Goal: Information Seeking & Learning: Learn about a topic

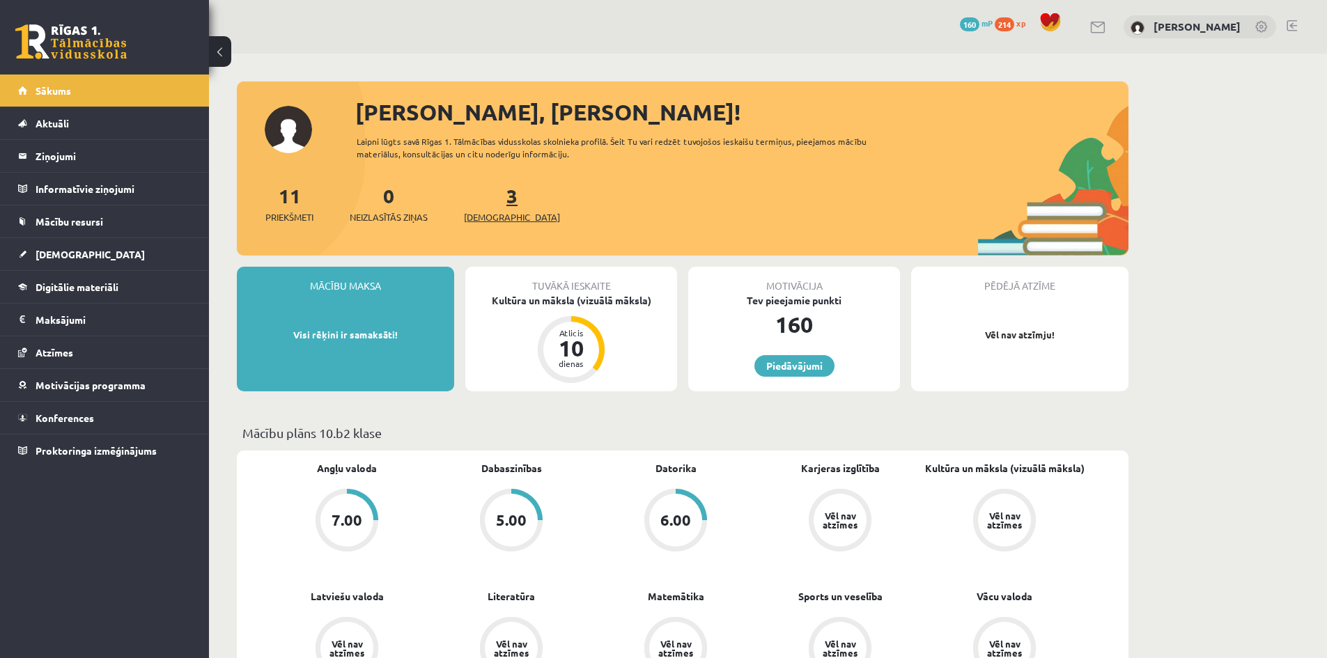
click at [498, 213] on span "[DEMOGRAPHIC_DATA]" at bounding box center [512, 217] width 96 height 14
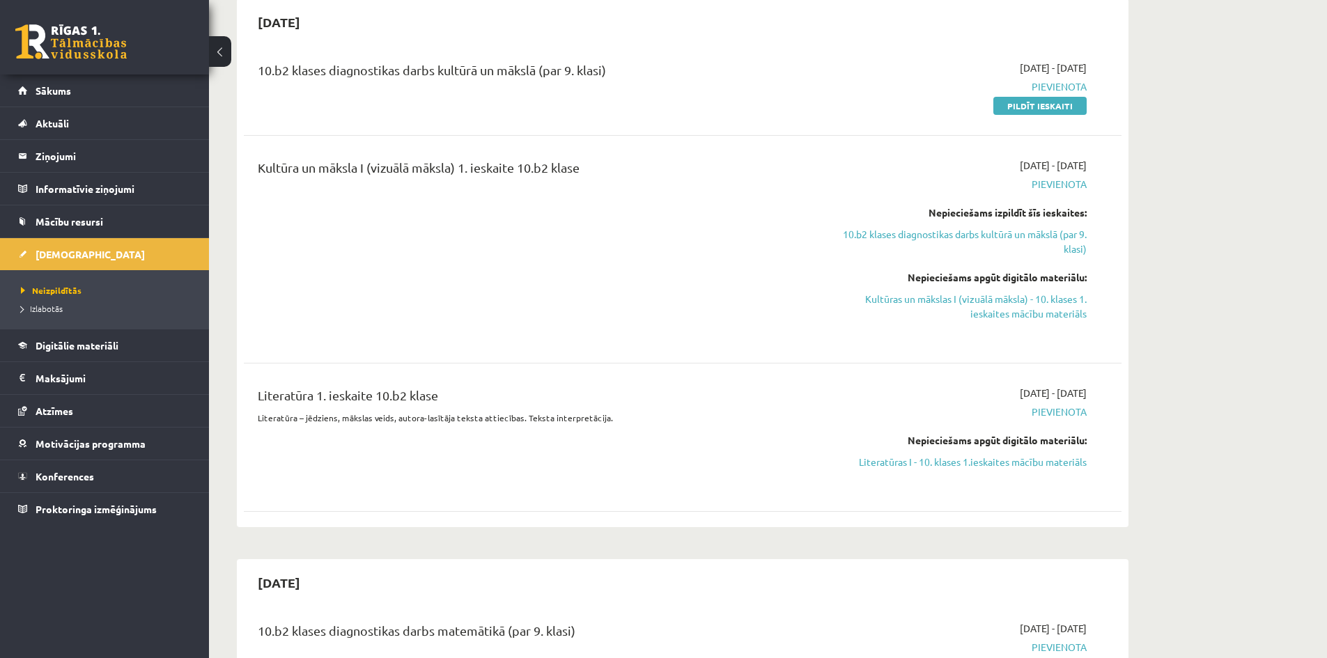
scroll to position [139, 0]
click at [1041, 235] on link "10.b2 klases diagnostikas darbs kultūrā un mākslā (par 9. klasi)" at bounding box center [955, 240] width 263 height 29
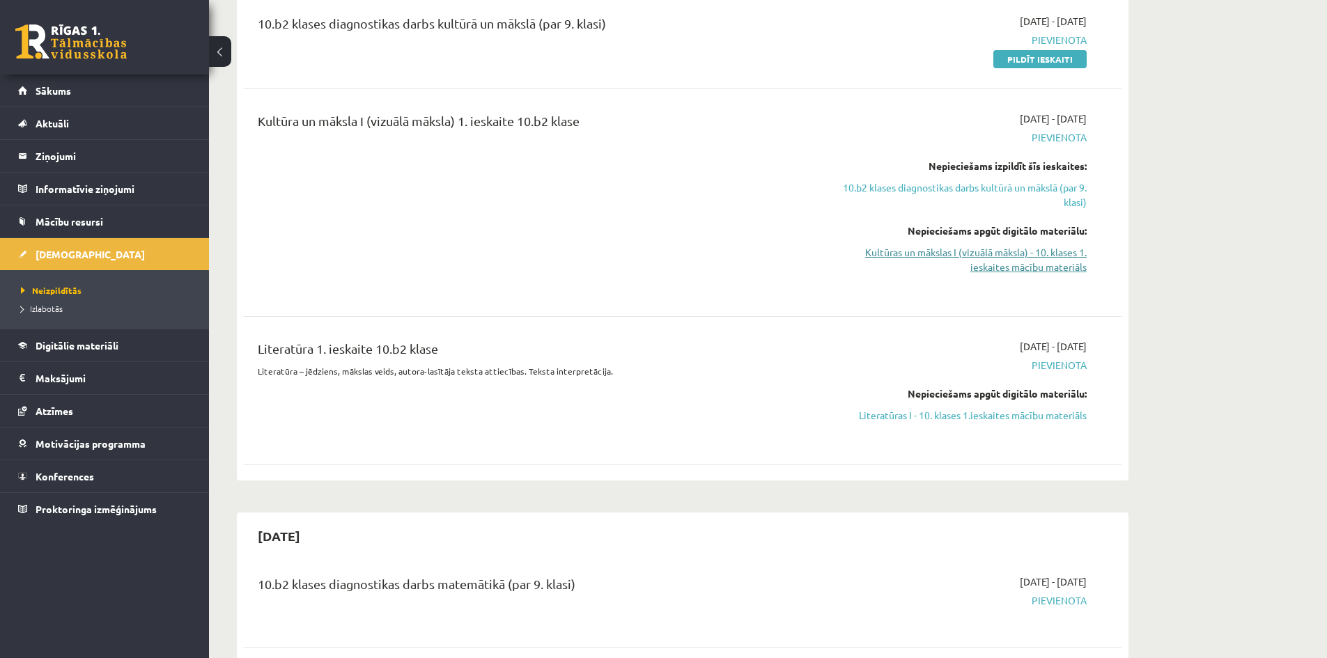
click at [955, 253] on link "Kultūras un mākslas I (vizuālā māksla) - 10. klases 1. ieskaites mācību materiā…" at bounding box center [955, 259] width 263 height 29
click at [971, 253] on link "Kultūras un mākslas I (vizuālā māksla) - 10. klases 1. ieskaites mācību materiā…" at bounding box center [955, 259] width 263 height 29
click at [73, 351] on link "Digitālie materiāli" at bounding box center [104, 346] width 173 height 32
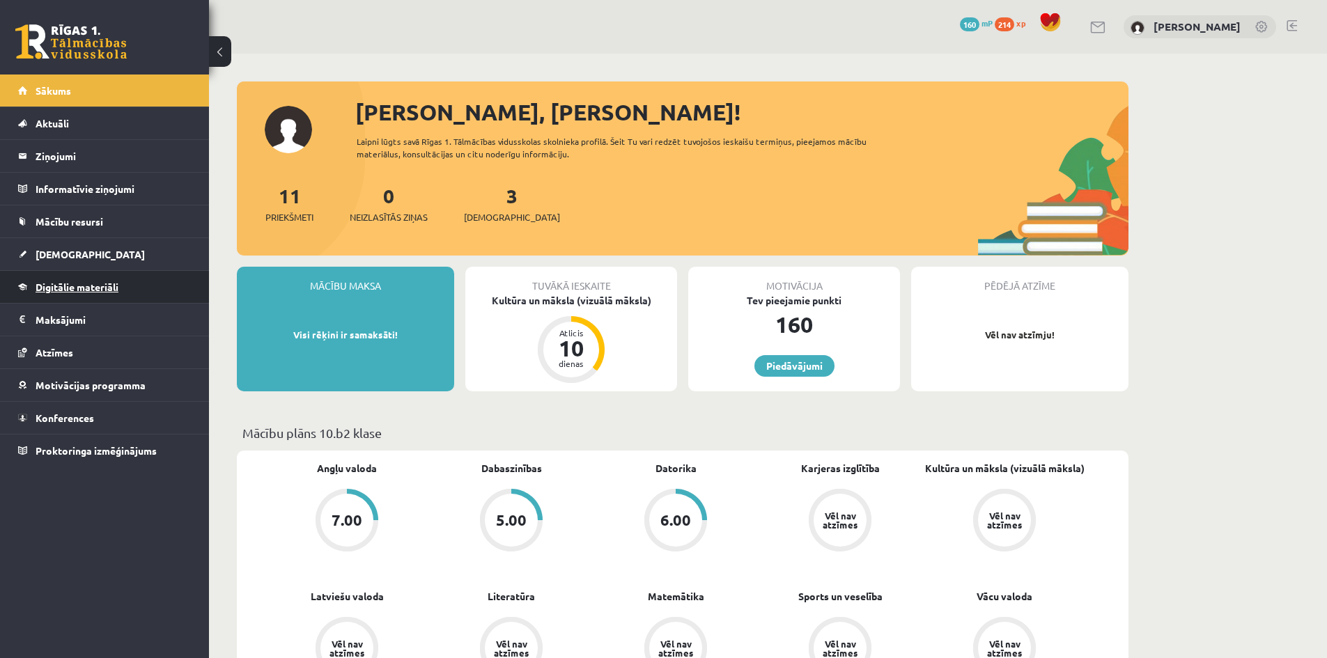
click at [81, 285] on span "Digitālie materiāli" at bounding box center [77, 287] width 83 height 13
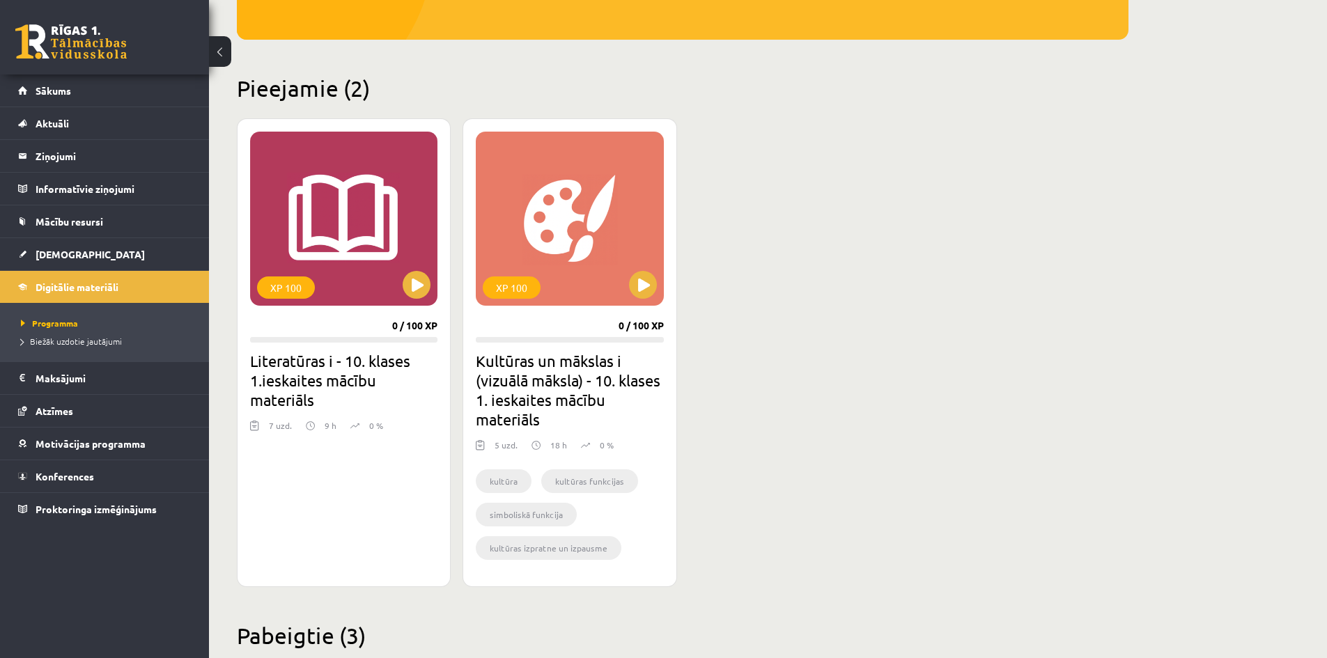
scroll to position [139, 0]
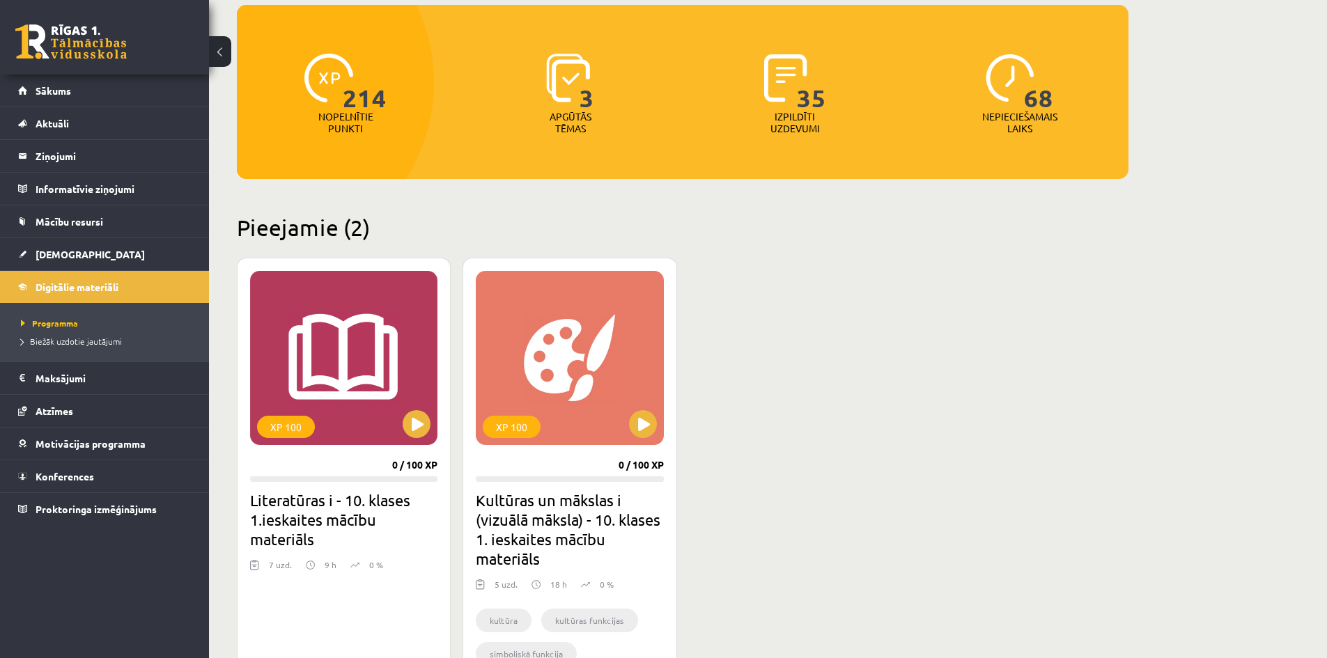
click at [336, 490] on h2 "Literatūras i - 10. klases 1.ieskaites mācību materiāls" at bounding box center [343, 519] width 187 height 59
click at [59, 256] on span "[DEMOGRAPHIC_DATA]" at bounding box center [90, 254] width 109 height 13
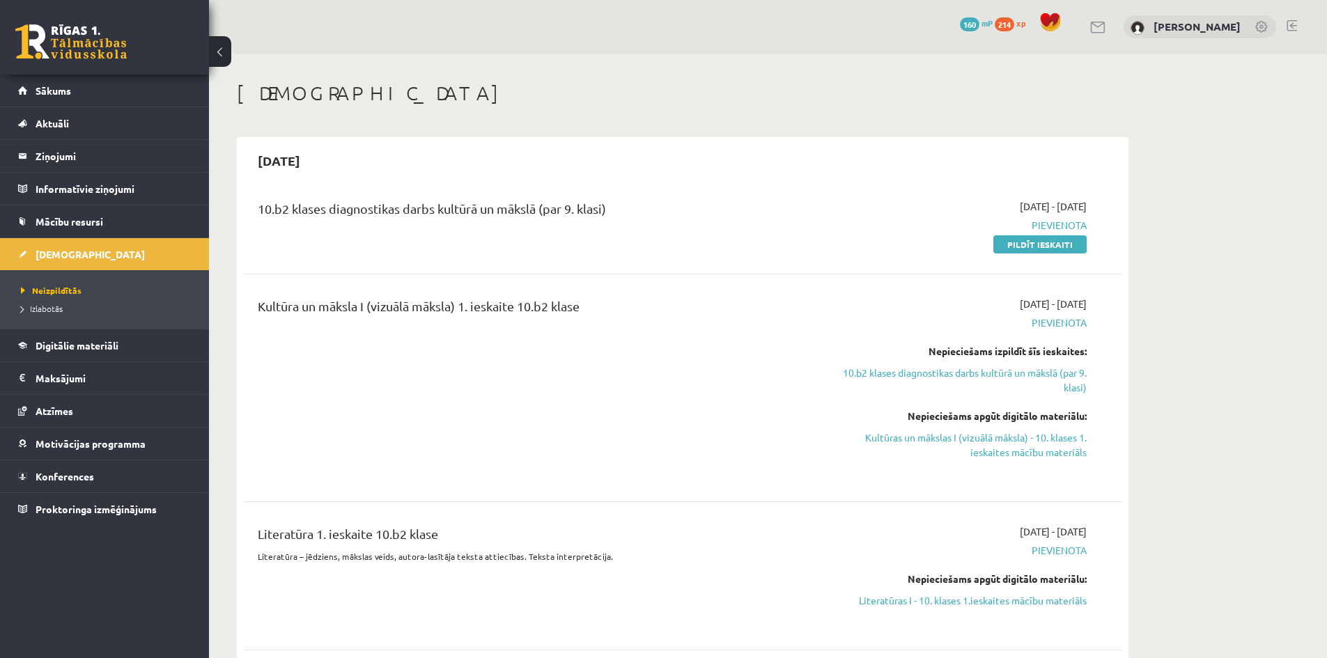
click at [880, 608] on div "2025-09-16 - 2025-09-30 Pievienota Nepieciešams apgūt digitālo materiālu: Liter…" at bounding box center [956, 576] width 284 height 103
click at [877, 602] on link "Literatūras I - 10. klases 1.ieskaites mācību materiāls" at bounding box center [955, 601] width 263 height 15
click at [80, 345] on span "Digitālie materiāli" at bounding box center [77, 345] width 83 height 13
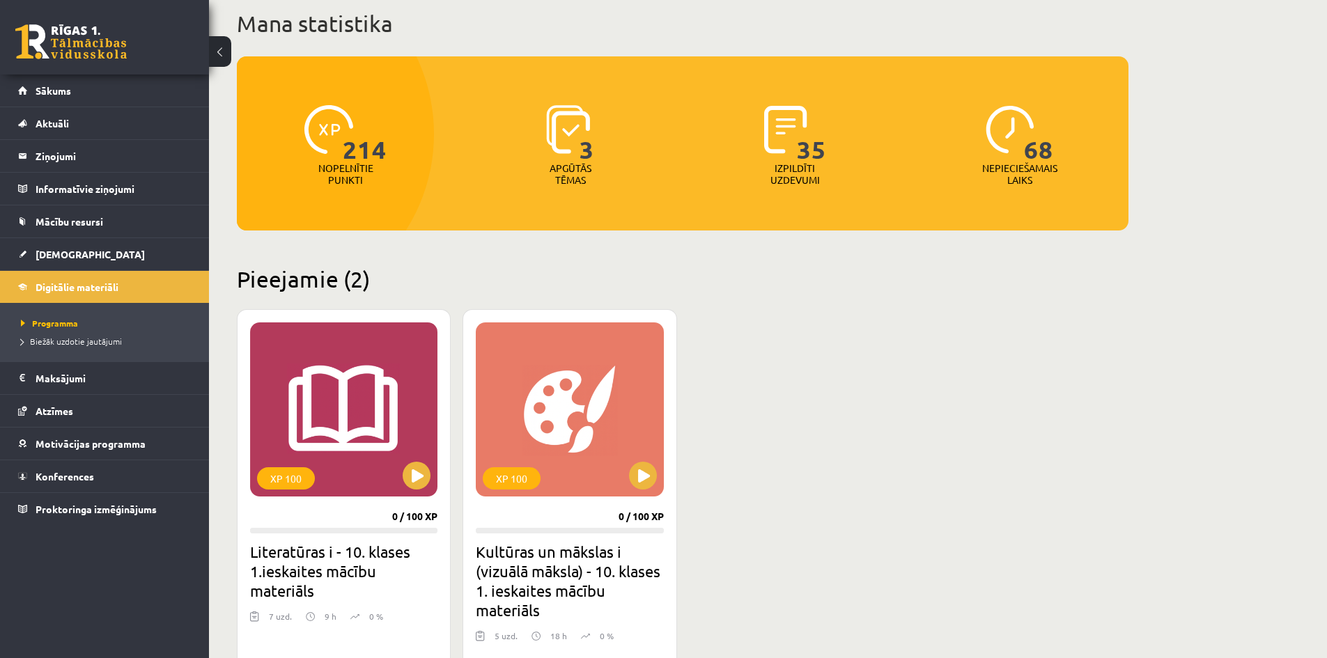
scroll to position [139, 0]
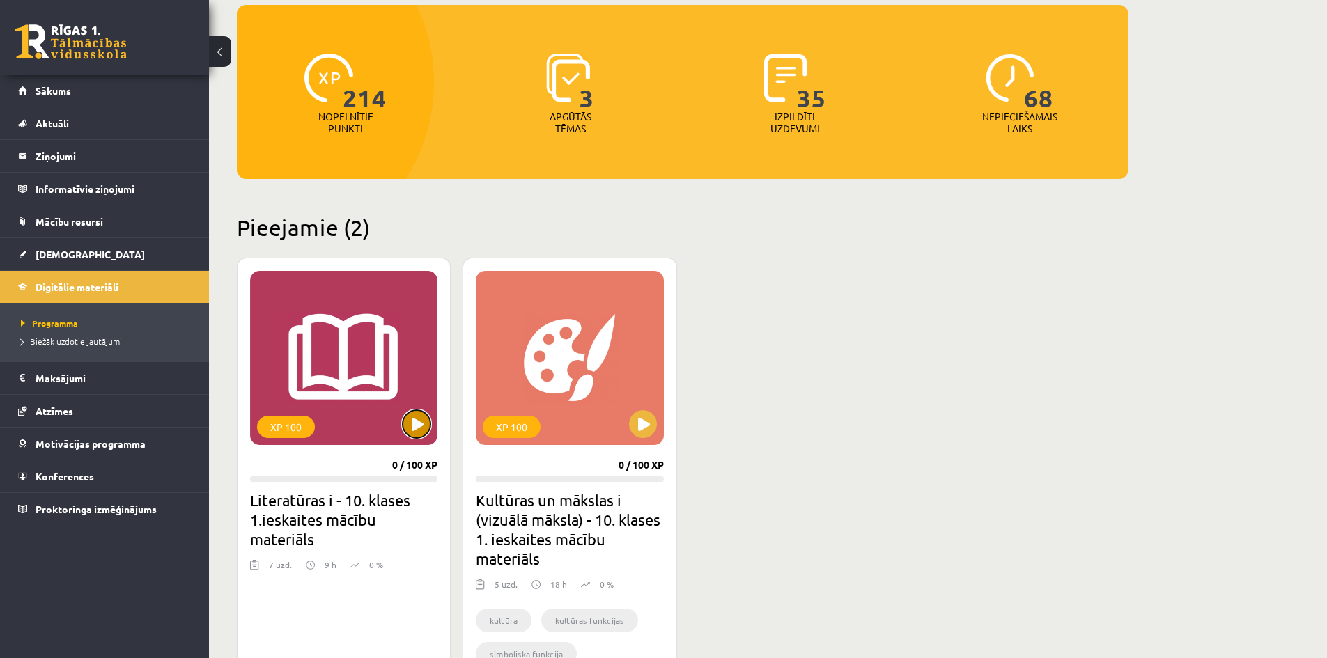
click at [417, 431] on button at bounding box center [417, 424] width 28 height 28
click at [327, 510] on h2 "Literatūras i - 10. klases 1.ieskaites mācību materiāls" at bounding box center [343, 519] width 187 height 59
click at [285, 415] on div "XP 100" at bounding box center [343, 358] width 187 height 174
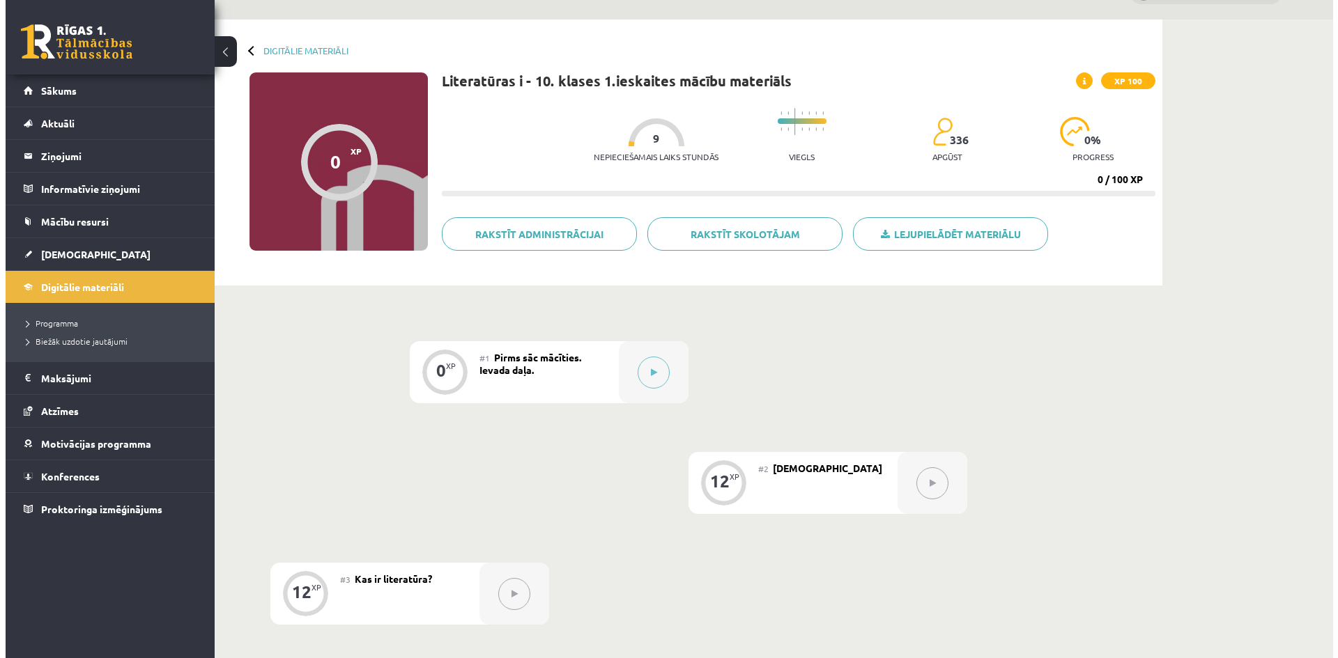
scroll to position [70, 0]
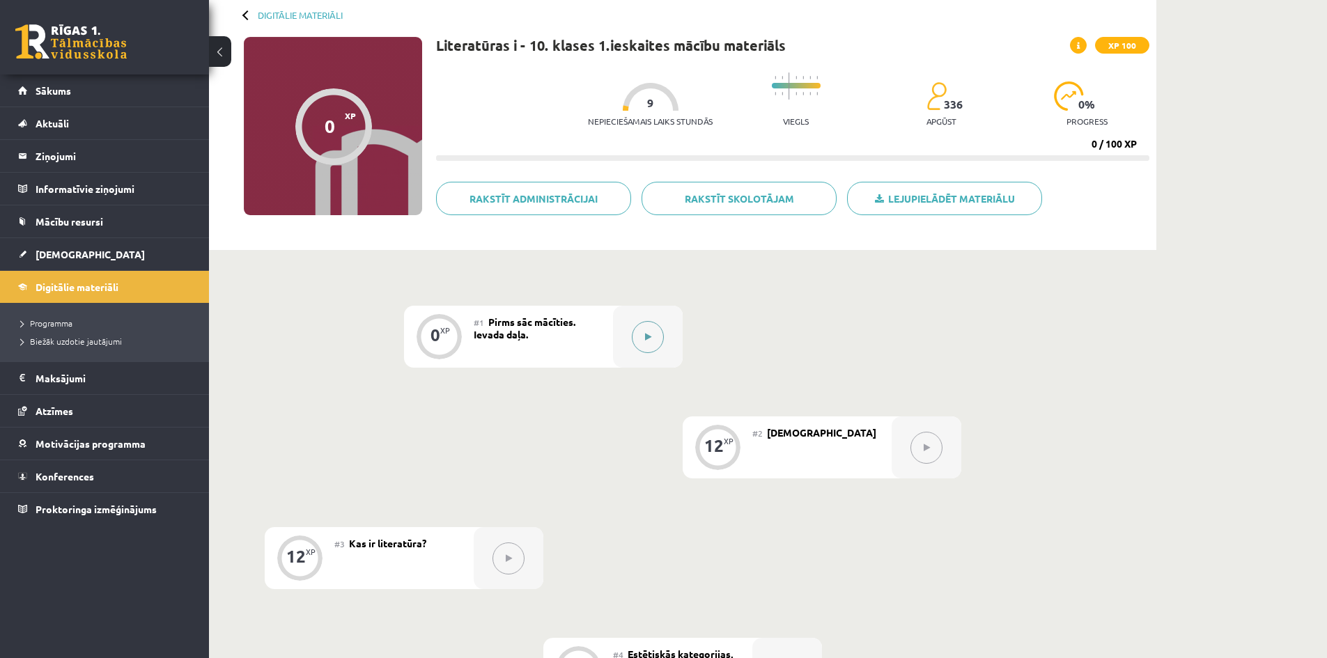
click at [655, 332] on button at bounding box center [648, 337] width 32 height 32
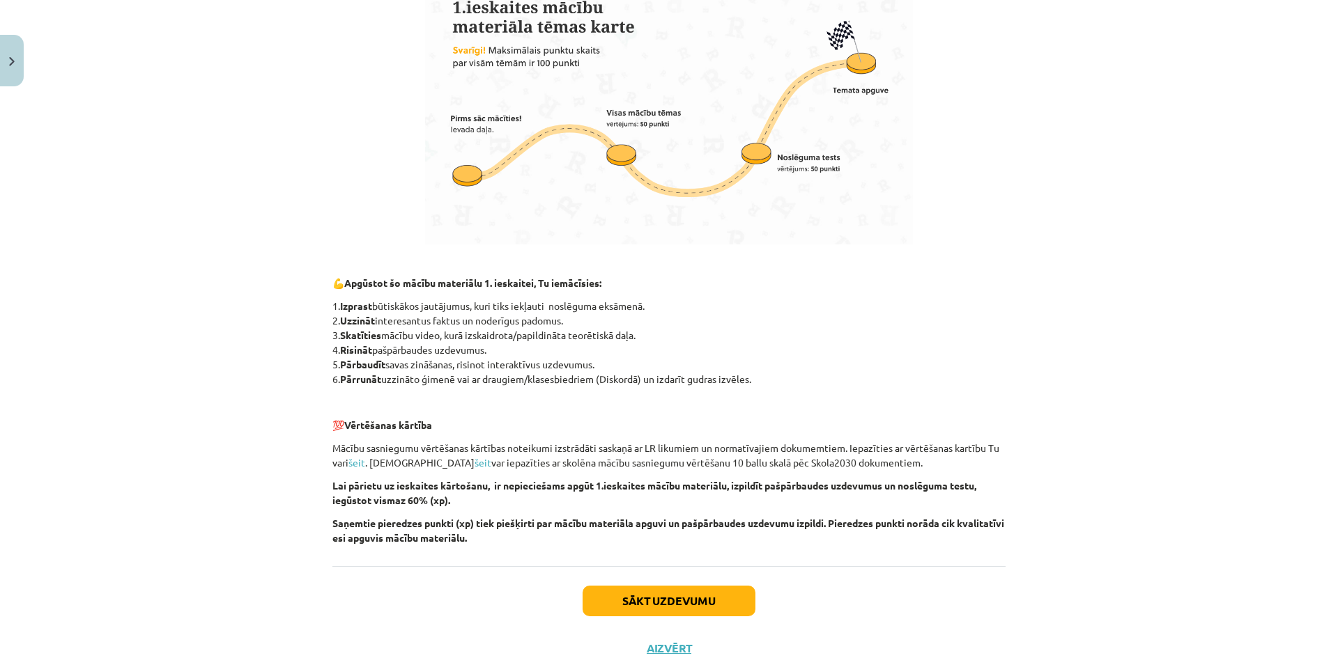
scroll to position [822, 0]
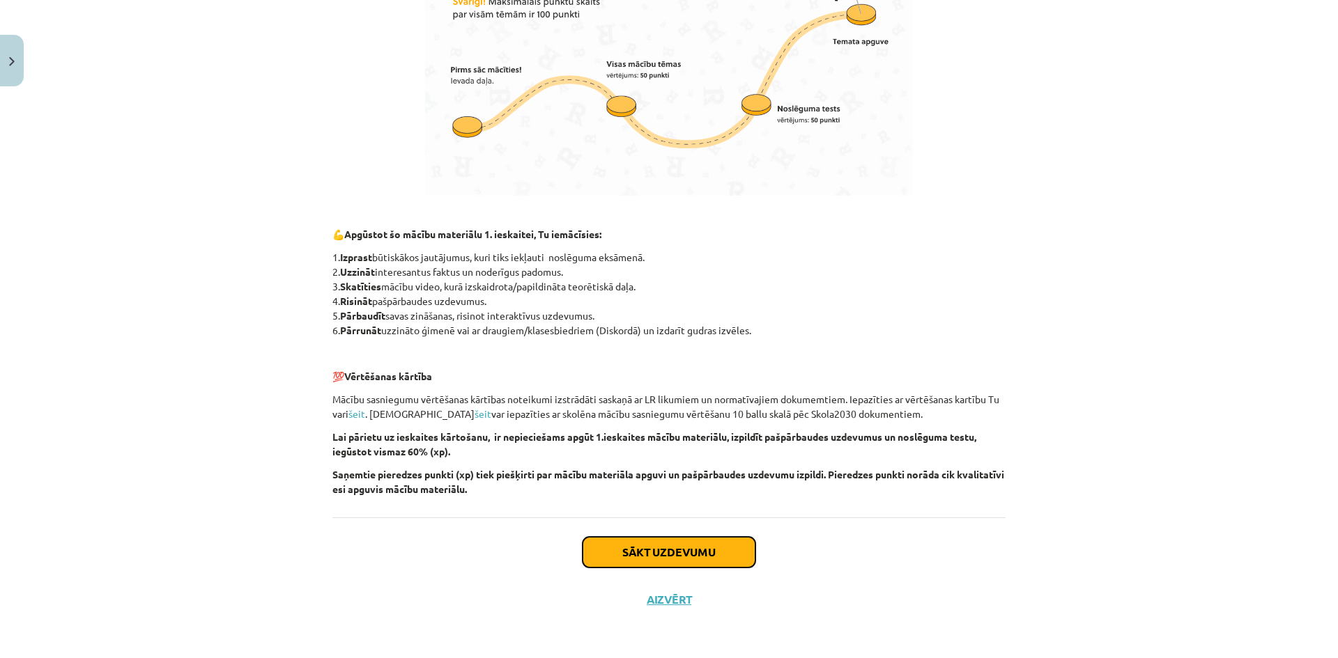
click at [731, 555] on button "Sākt uzdevumu" at bounding box center [668, 552] width 173 height 31
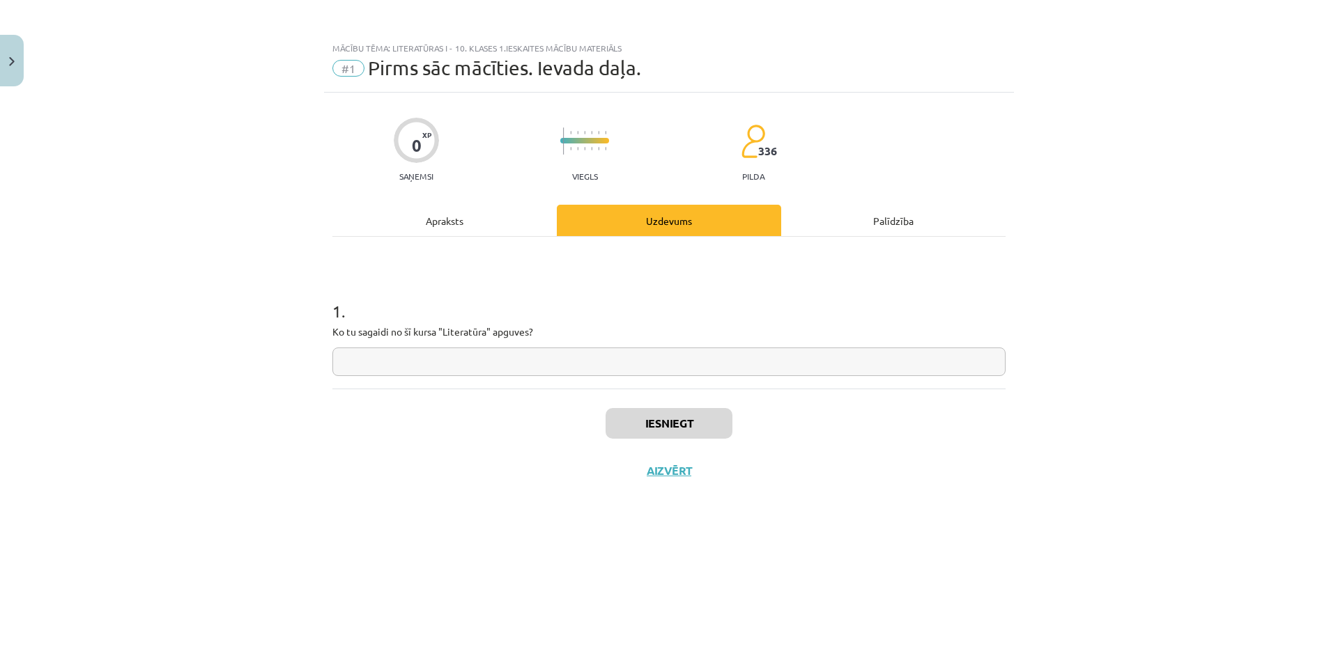
scroll to position [0, 0]
click at [589, 358] on input "text" at bounding box center [668, 362] width 673 height 29
click at [550, 368] on input "text" at bounding box center [668, 362] width 673 height 29
type input "**********"
click at [644, 415] on button "Iesniegt" at bounding box center [668, 423] width 127 height 31
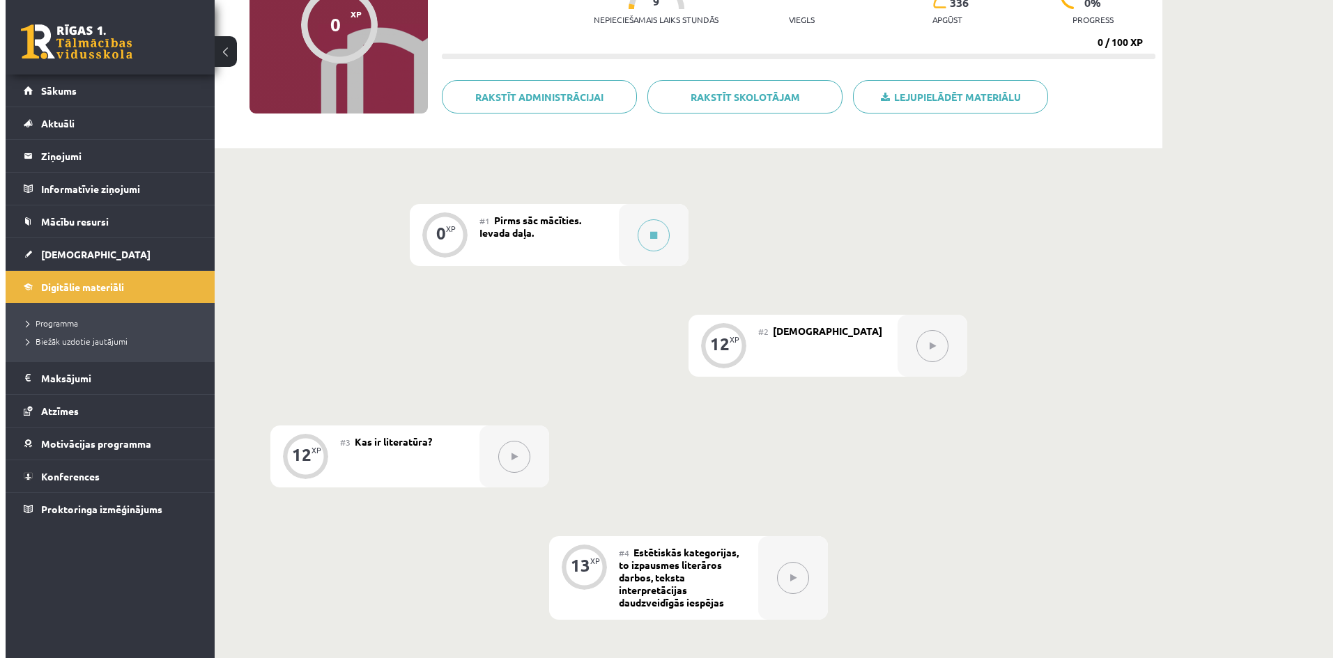
scroll to position [279, 0]
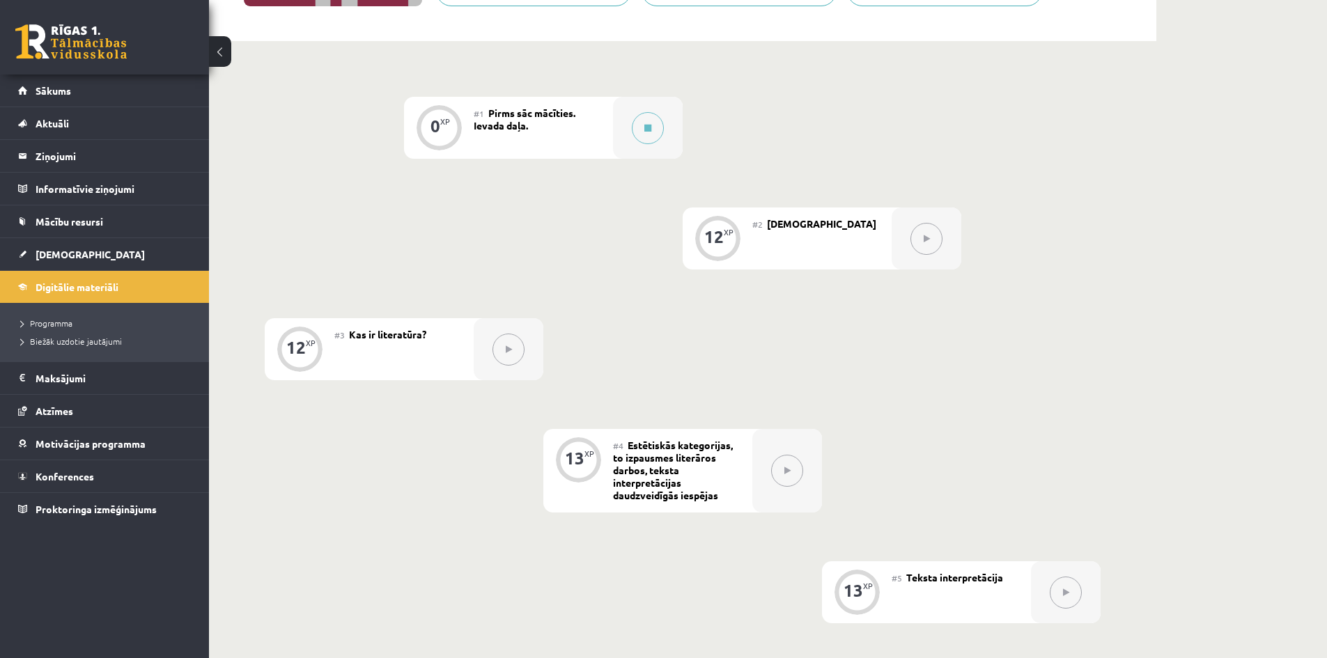
drag, startPoint x: 925, startPoint y: 249, endPoint x: 792, endPoint y: 238, distance: 132.8
click at [923, 251] on button at bounding box center [927, 239] width 32 height 32
click at [652, 132] on button at bounding box center [648, 128] width 32 height 32
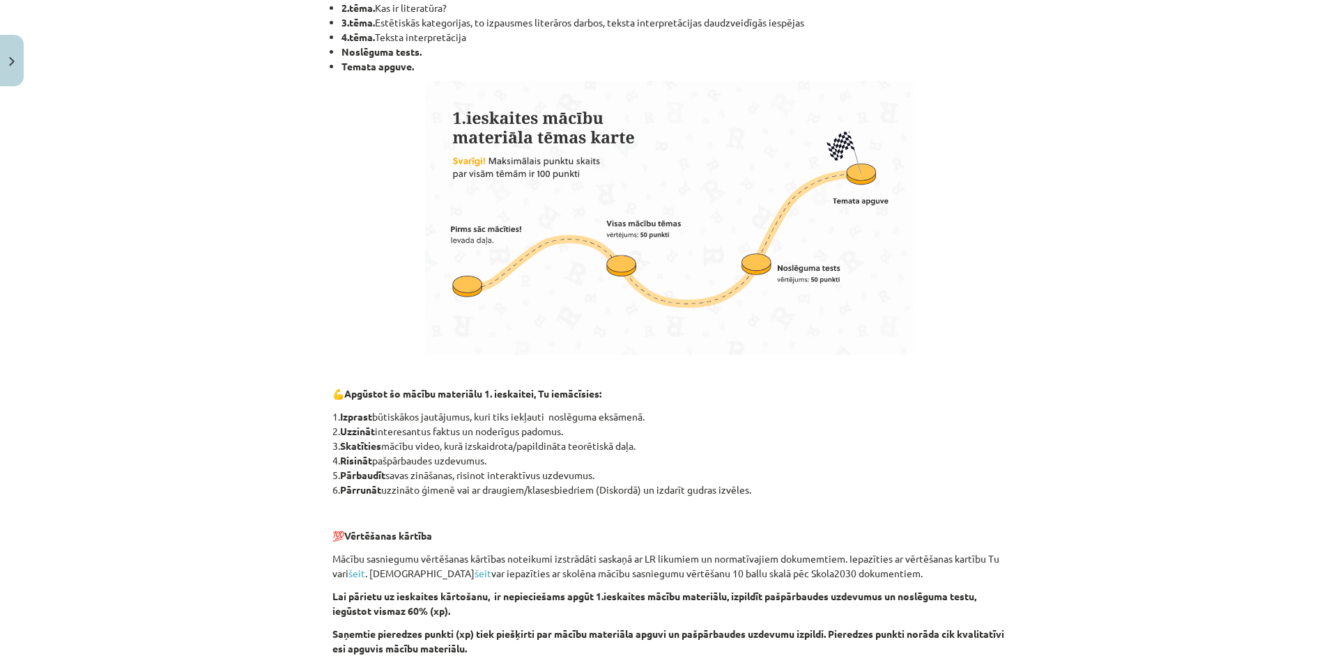
scroll to position [822, 0]
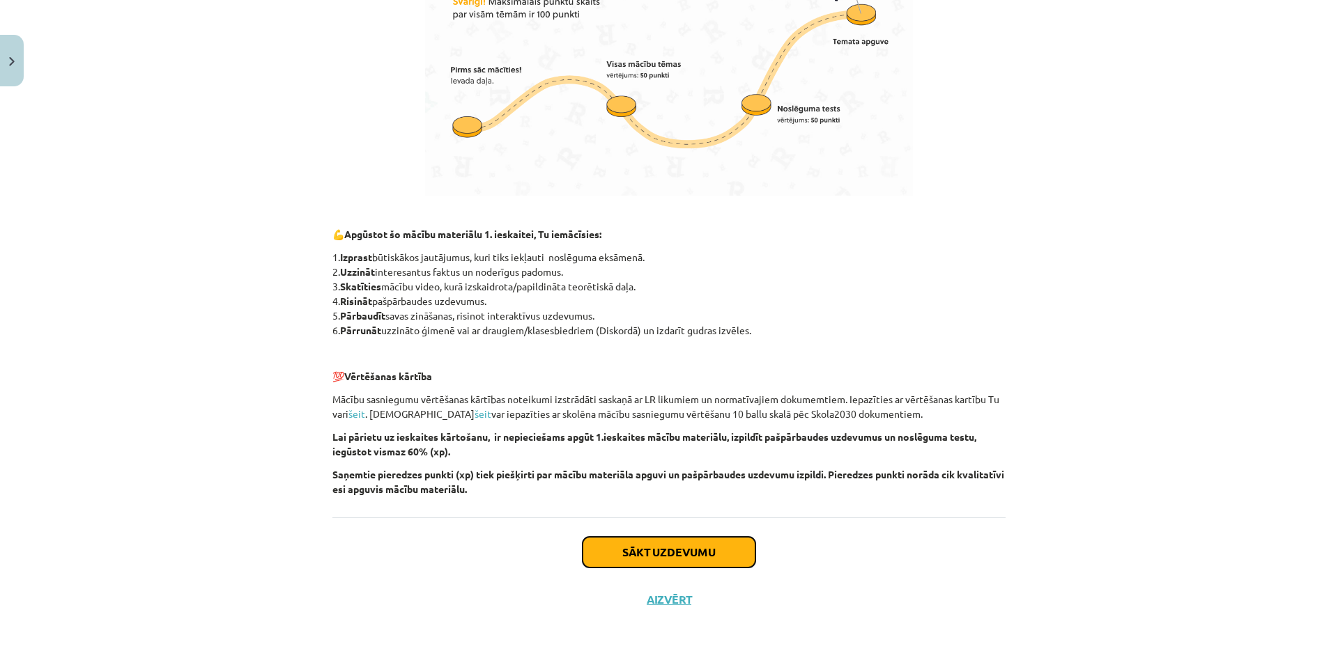
click at [727, 543] on button "Sākt uzdevumu" at bounding box center [668, 552] width 173 height 31
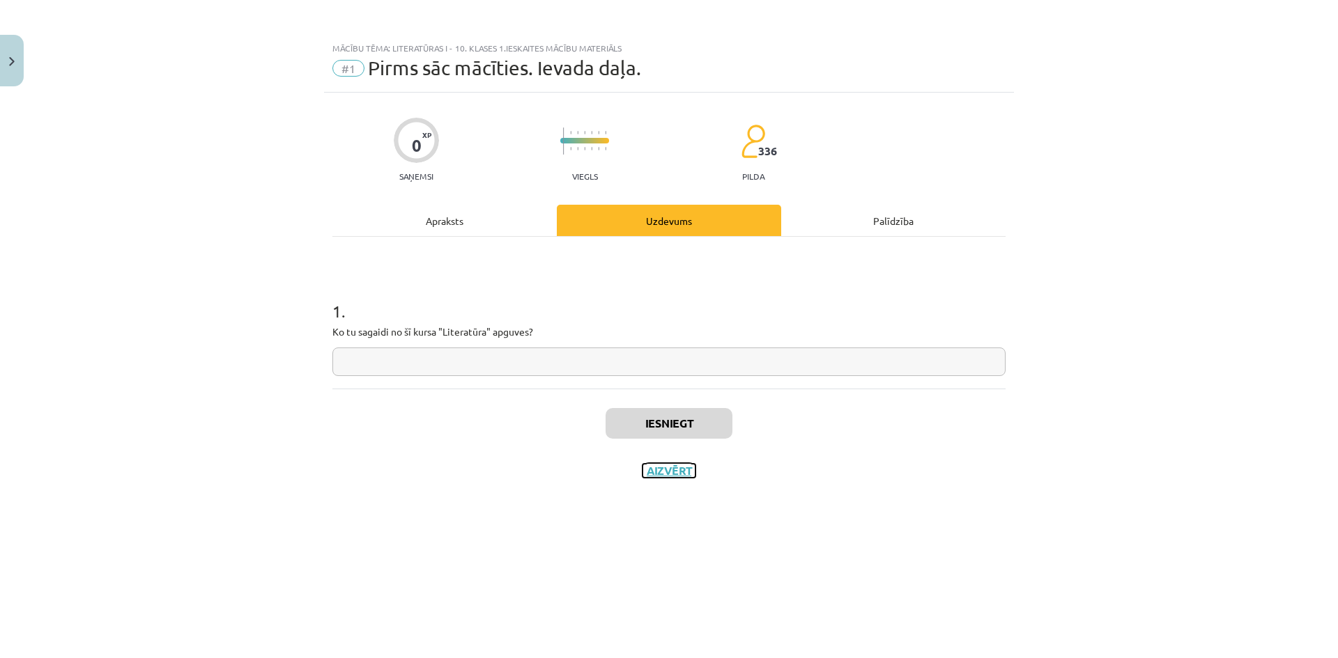
click at [683, 464] on button "Aizvērt" at bounding box center [668, 471] width 53 height 14
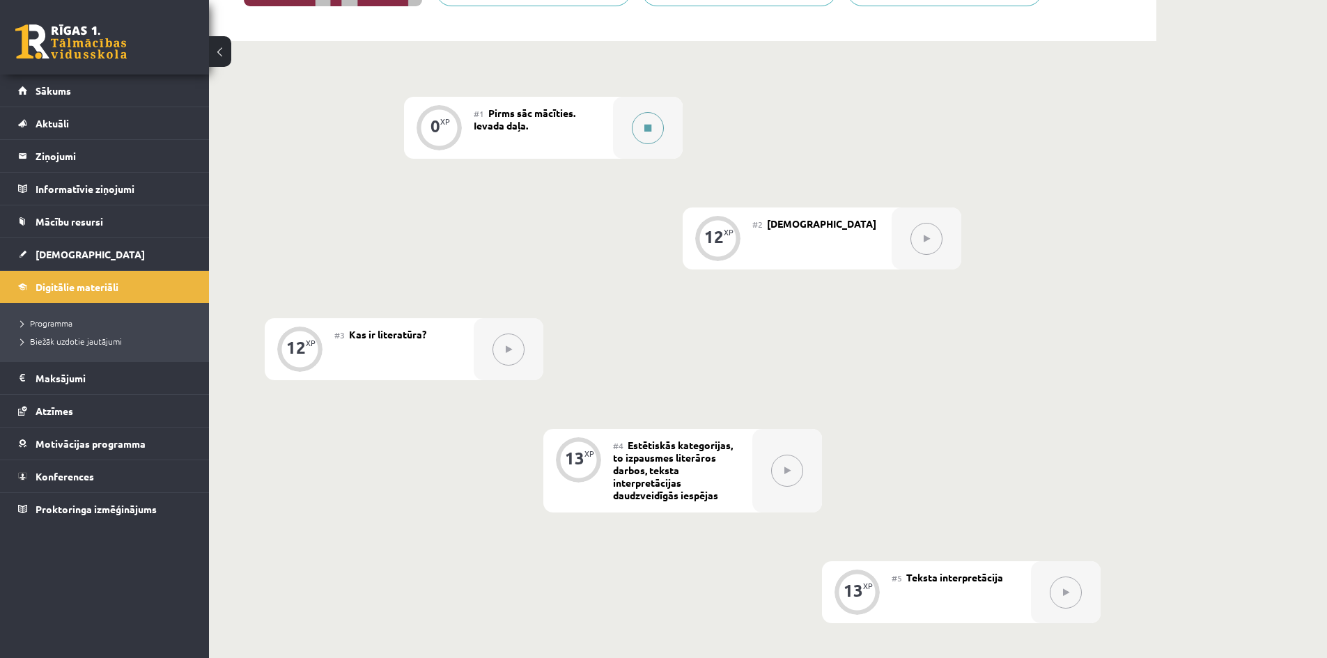
click at [643, 125] on button at bounding box center [648, 128] width 32 height 32
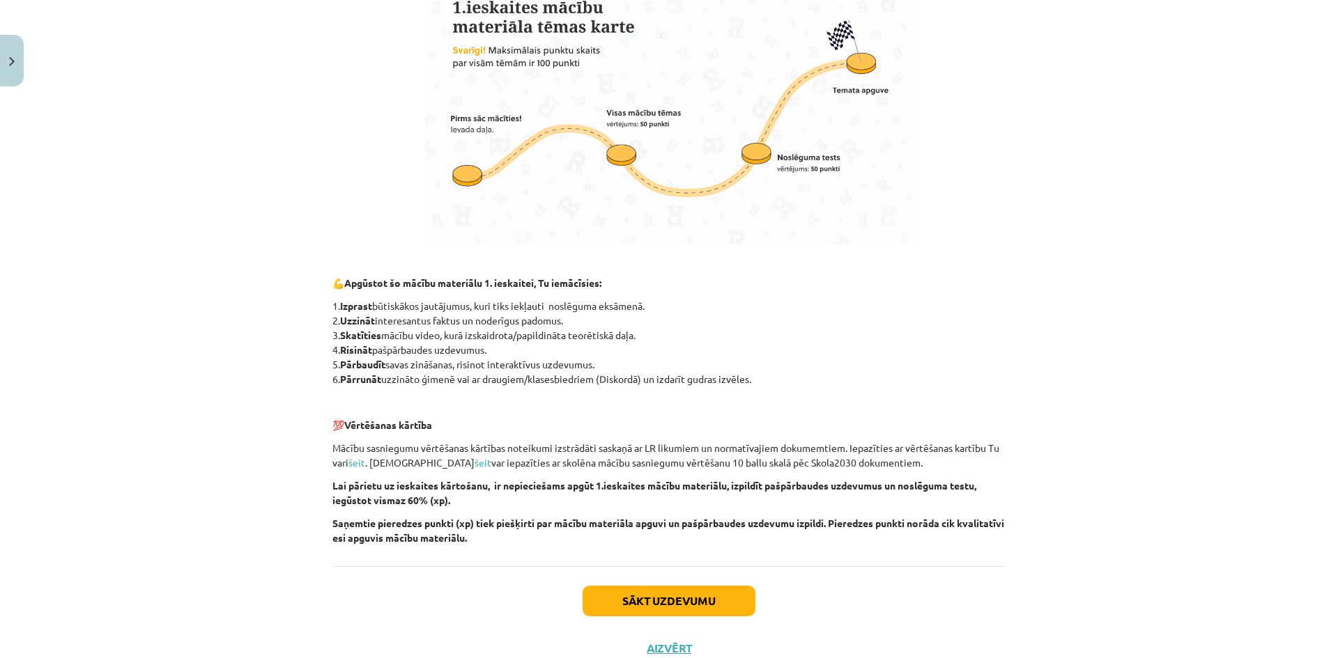
scroll to position [822, 0]
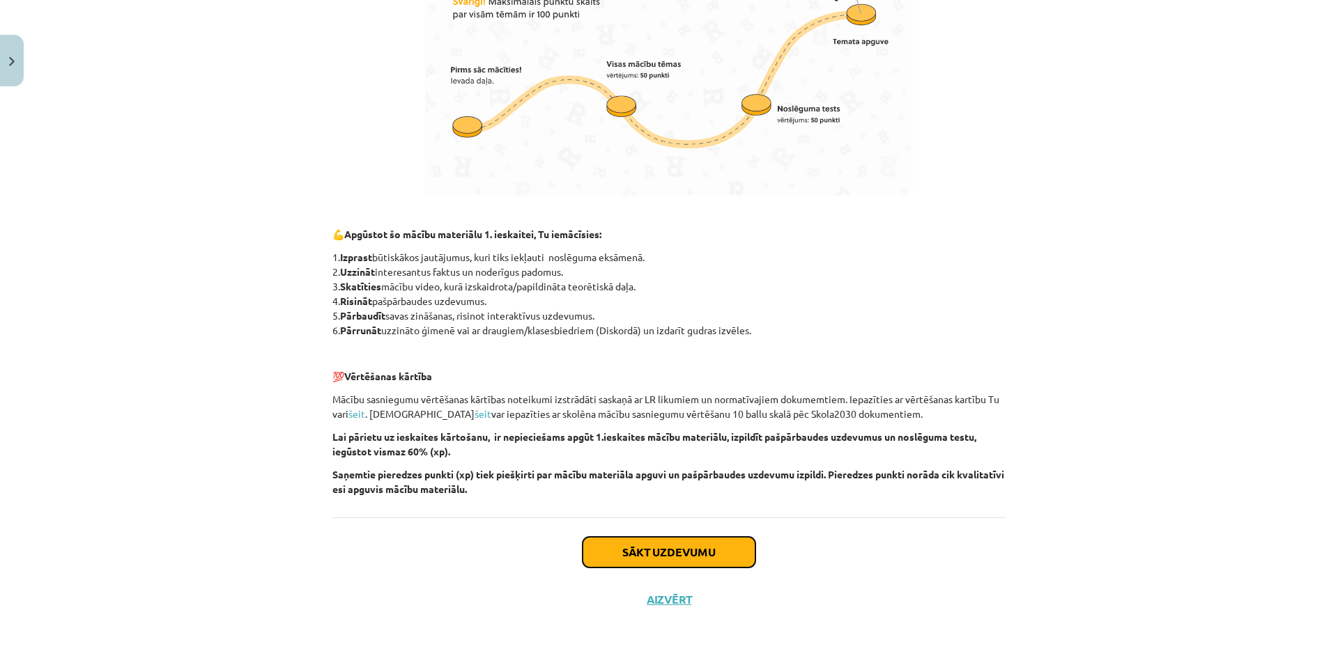
click at [677, 557] on button "Sākt uzdevumu" at bounding box center [668, 552] width 173 height 31
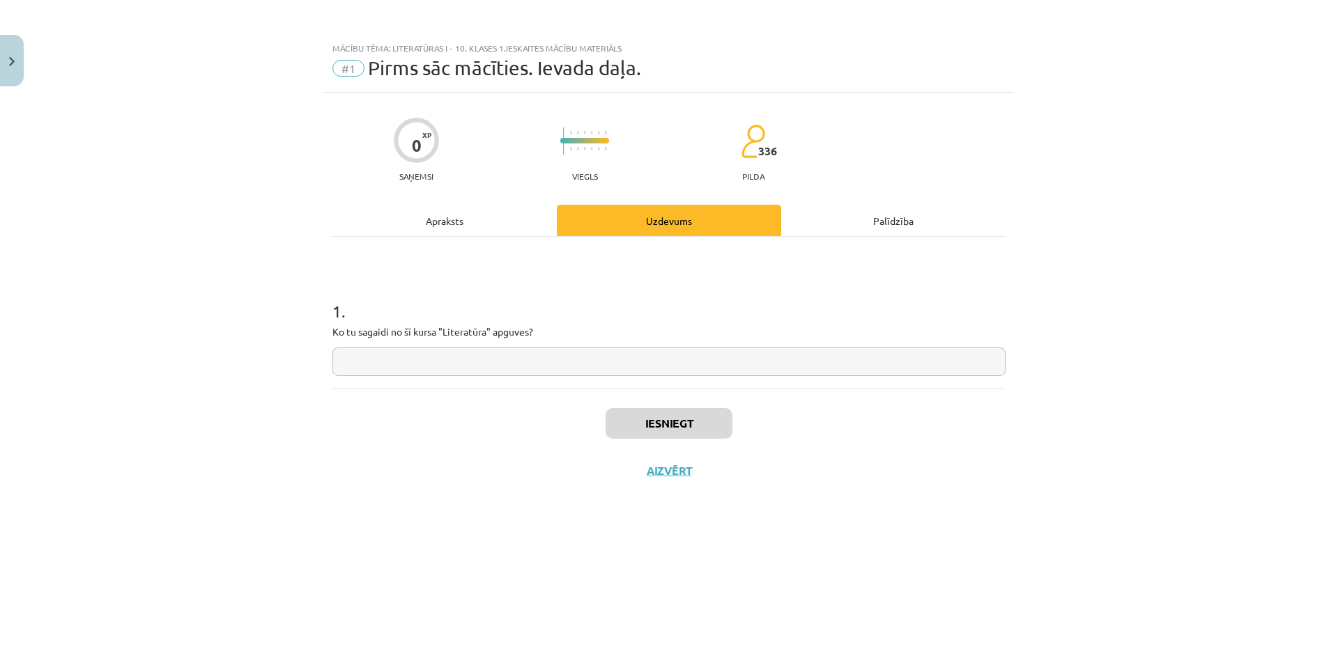
click at [479, 357] on input "text" at bounding box center [668, 362] width 673 height 29
type input "*"
type input "**********"
click at [636, 428] on button "Iesniegt" at bounding box center [668, 423] width 127 height 31
click at [695, 477] on button "Nākamā nodarbība" at bounding box center [669, 480] width 137 height 32
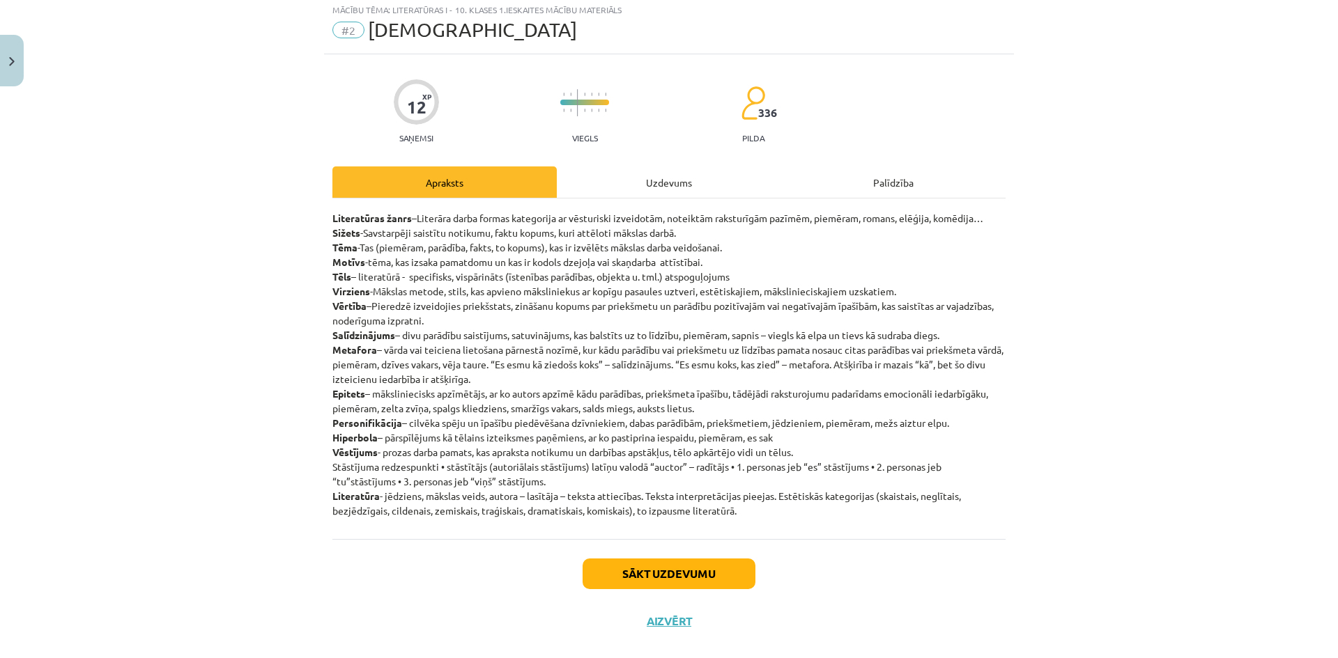
scroll to position [60, 0]
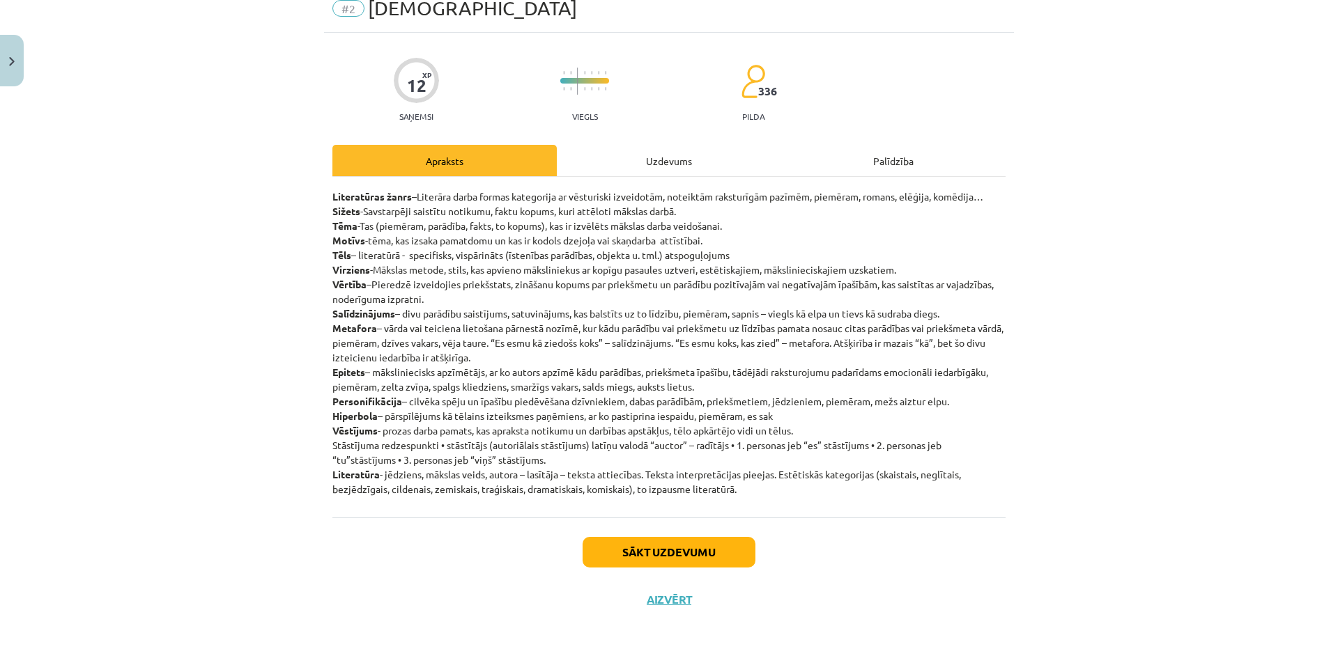
drag, startPoint x: 332, startPoint y: 195, endPoint x: 849, endPoint y: 495, distance: 597.5
click at [849, 495] on p "Literatūras žanrs –Literāra darba formas kategorija ar vēsturiski izveidotām, n…" at bounding box center [668, 343] width 673 height 307
copy p "Literatūras žanrs –Literāra darba formas kategorija ar vēsturiski izveidotām, n…"
click at [837, 592] on div "Sākt uzdevumu Aizvērt" at bounding box center [668, 567] width 673 height 98
click at [661, 548] on button "Sākt uzdevumu" at bounding box center [668, 552] width 173 height 31
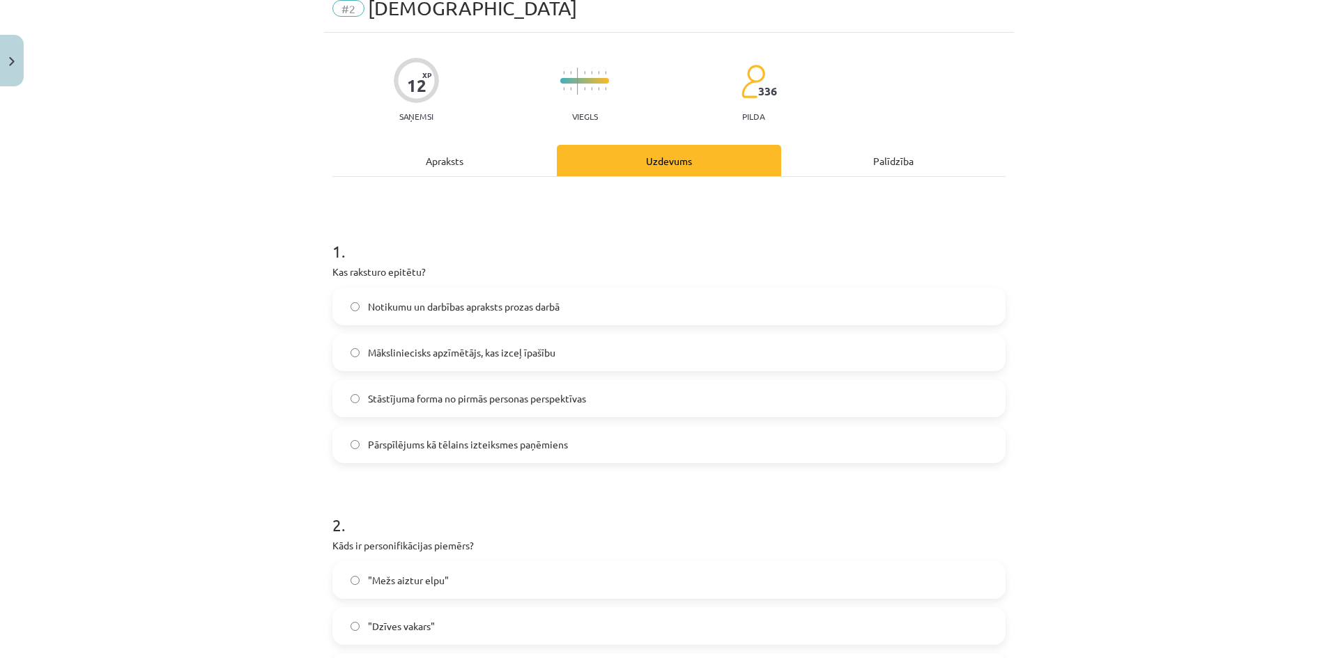
scroll to position [35, 0]
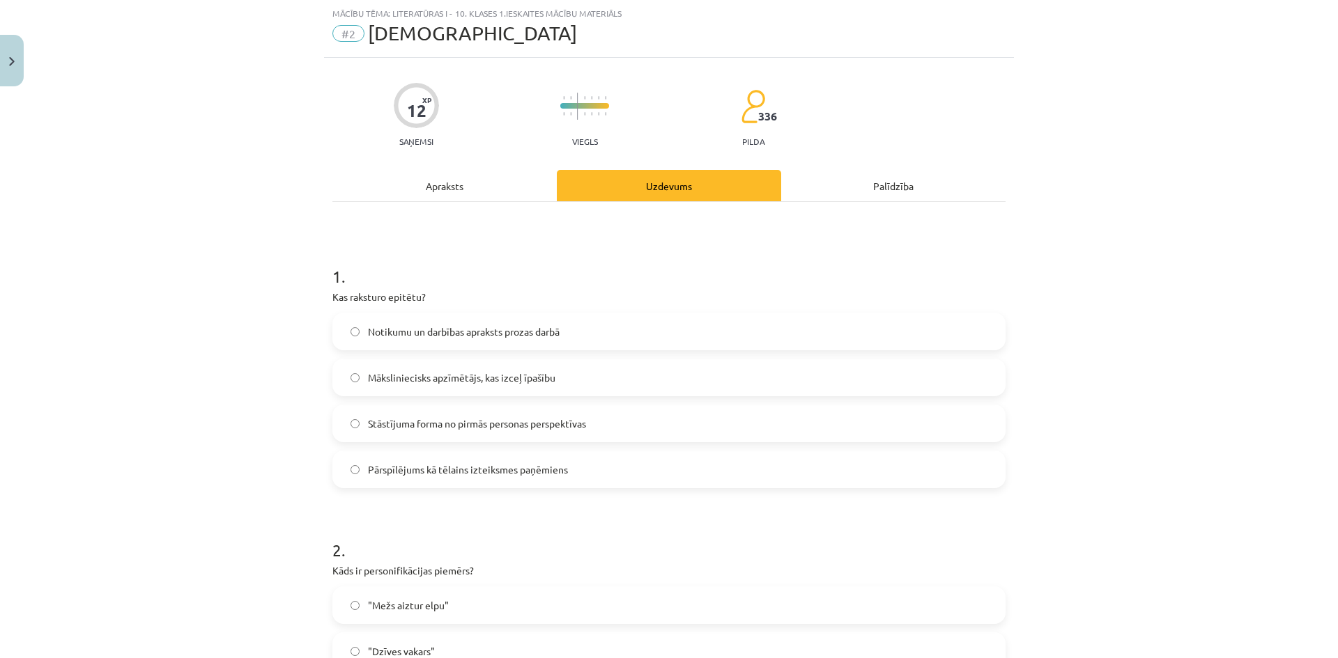
click at [499, 380] on span "Māksliniecisks apzīmētājs, kas izceļ īpašību" at bounding box center [461, 378] width 187 height 15
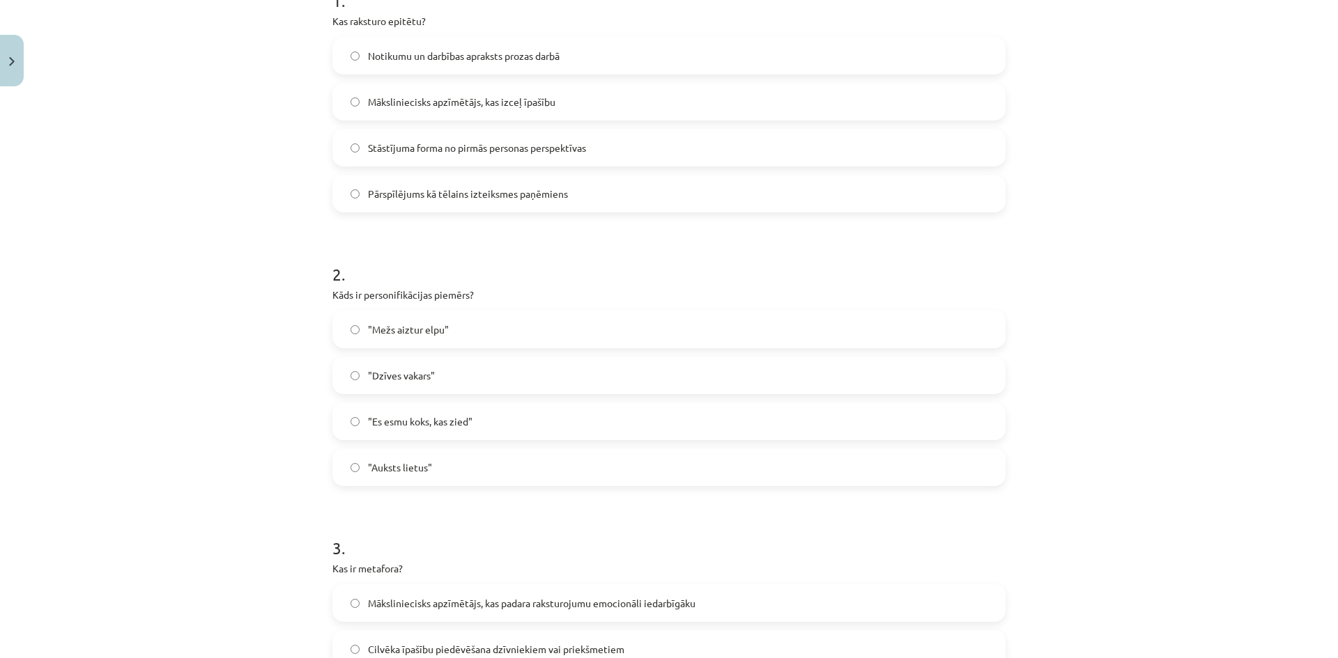
scroll to position [286, 0]
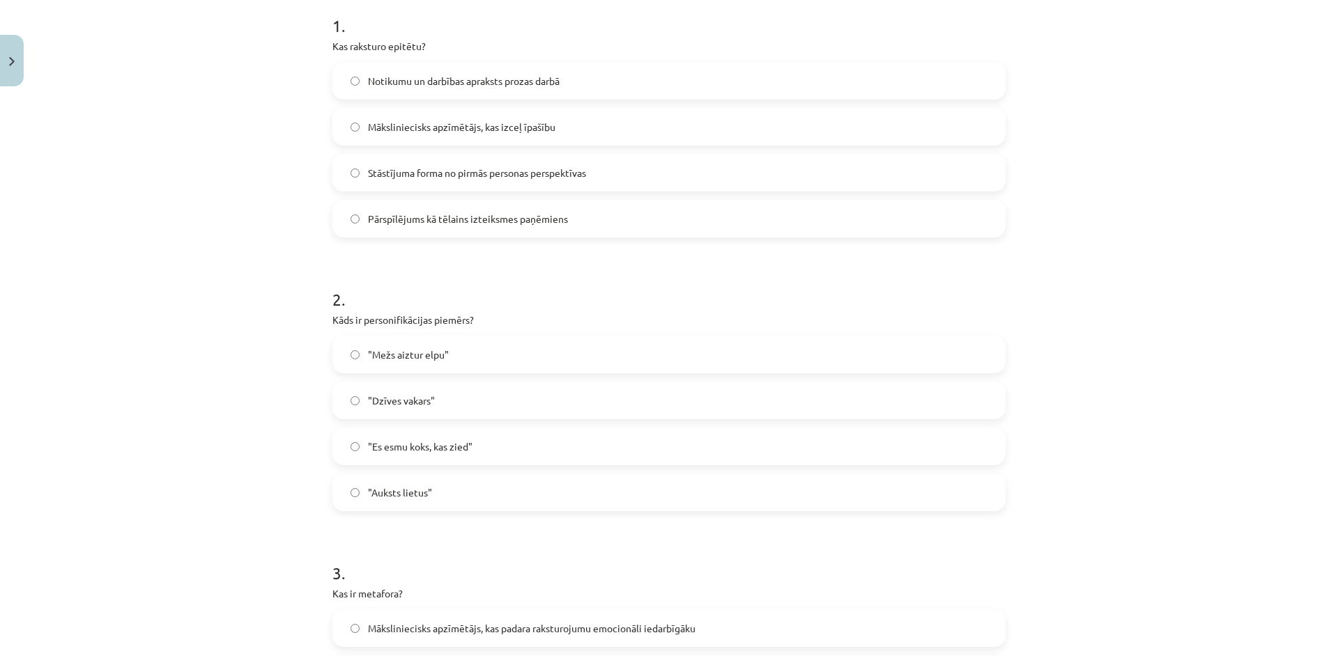
click at [482, 361] on label ""Mežs aiztur elpu"" at bounding box center [669, 354] width 670 height 35
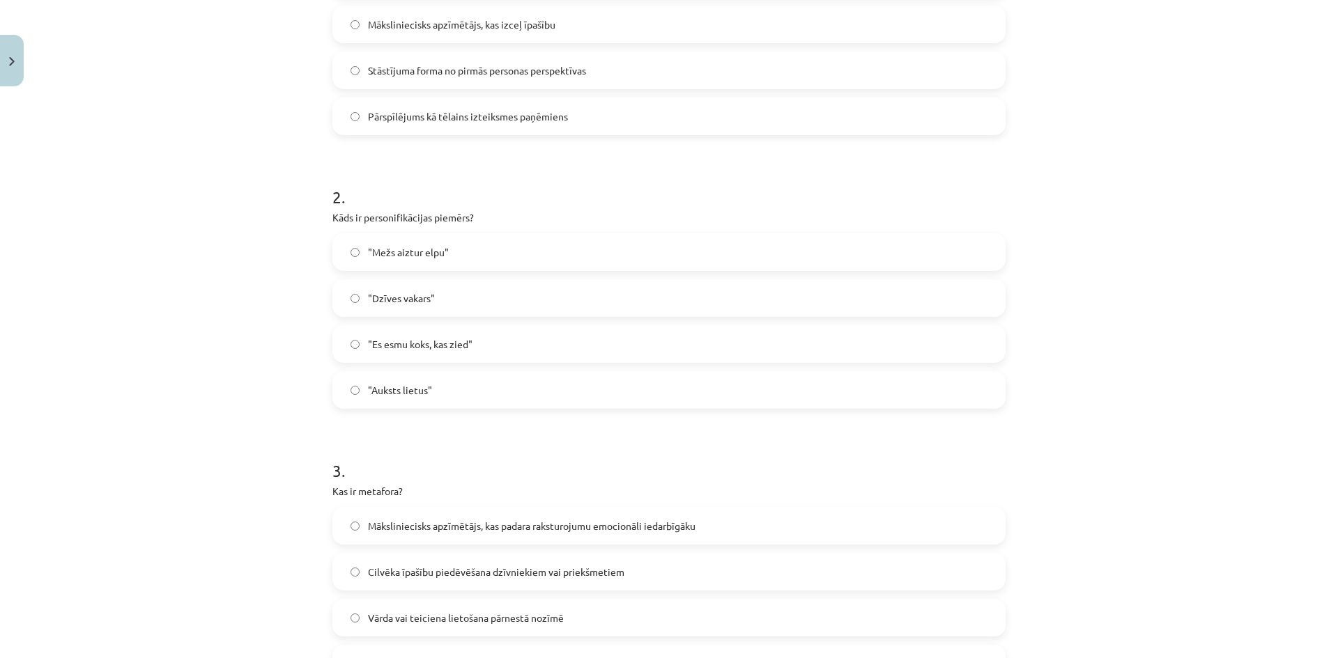
scroll to position [564, 0]
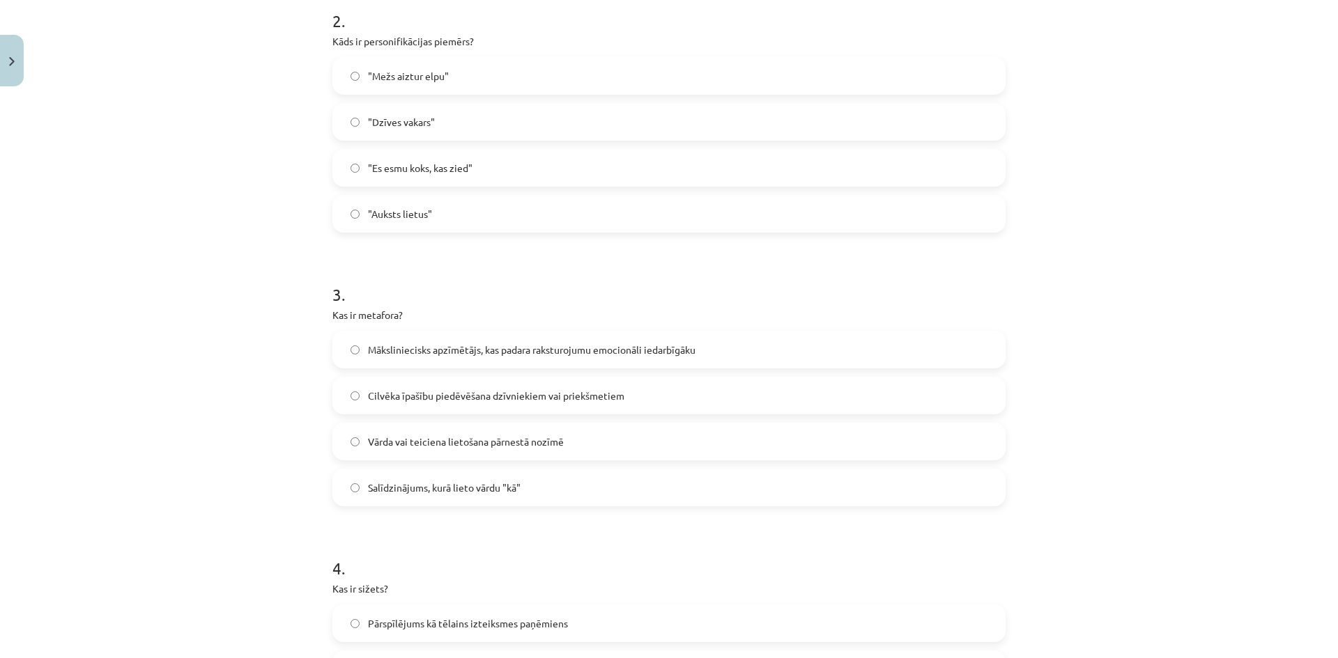
click at [507, 449] on span "Vārda vai teiciena lietošana pārnestā nozīmē" at bounding box center [466, 442] width 196 height 15
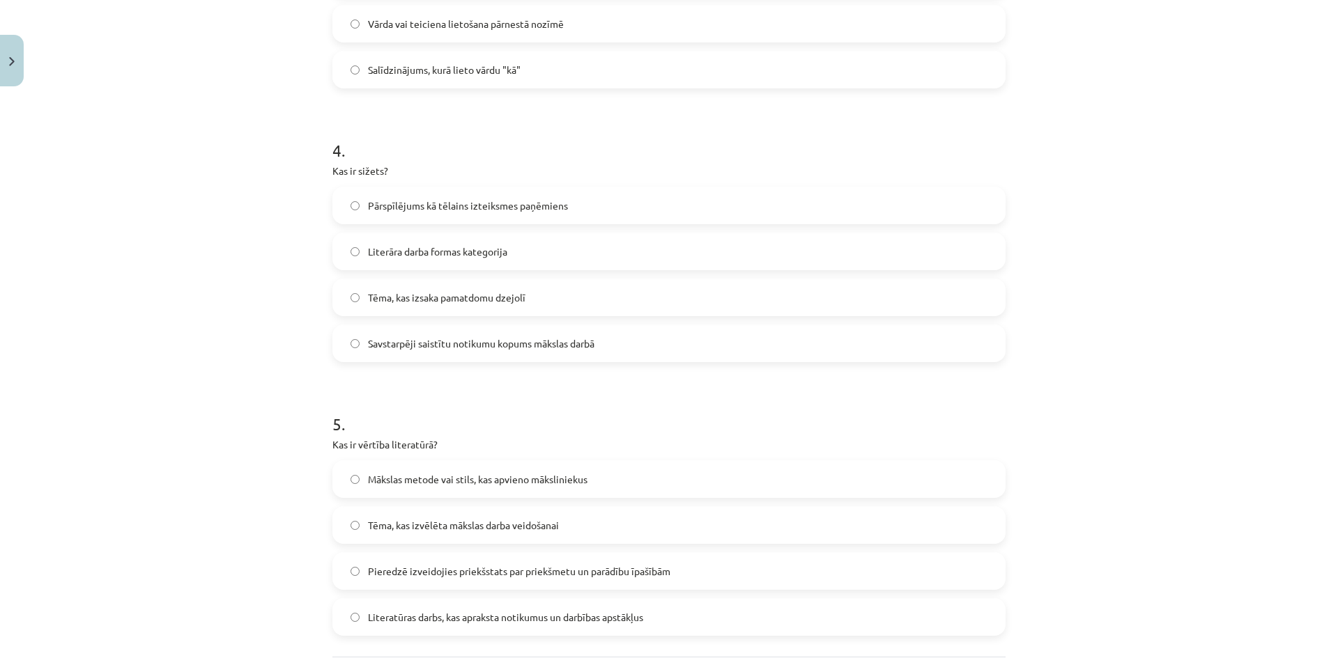
scroll to position [1122, 0]
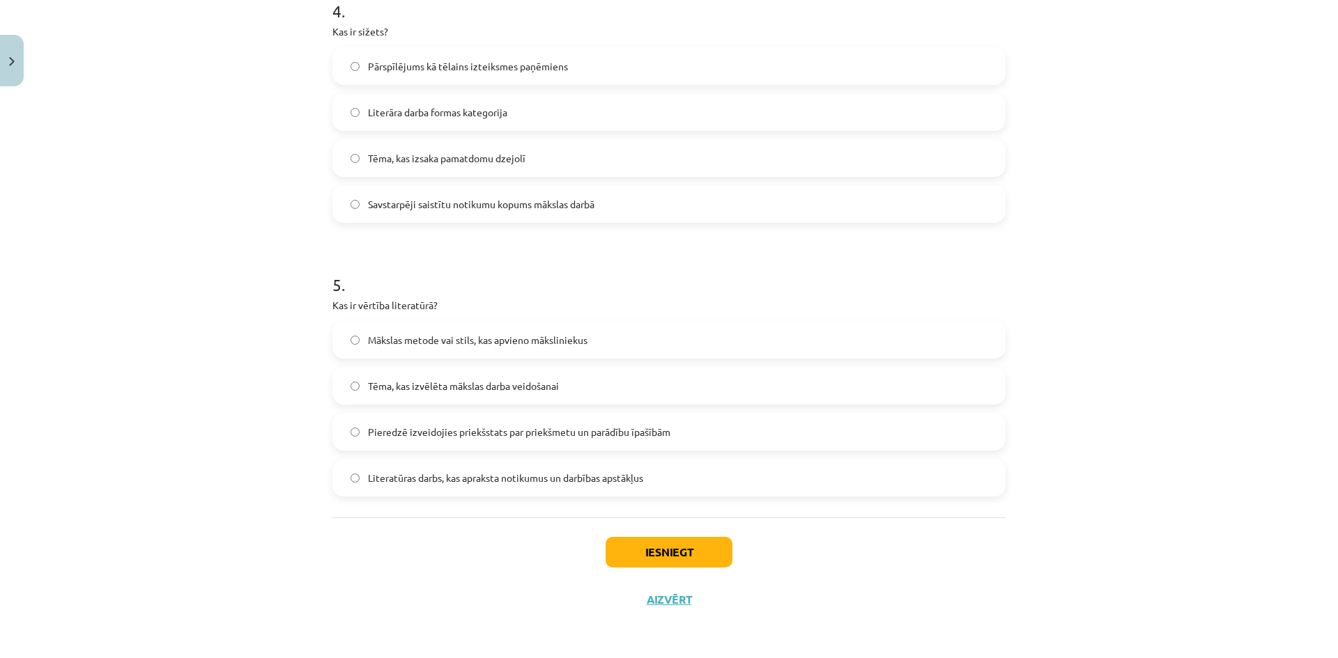
click at [493, 209] on span "Savstarpēji saistītu notikumu kopums mākslas darbā" at bounding box center [481, 204] width 226 height 15
drag, startPoint x: 484, startPoint y: 339, endPoint x: 491, endPoint y: 357, distance: 20.1
click at [484, 339] on span "Mākslas metode vai stils, kas apvieno māksliniekus" at bounding box center [477, 340] width 219 height 15
click at [445, 396] on label "Tēma, kas izvēlēta mākslas darba veidošanai" at bounding box center [669, 386] width 670 height 35
click at [672, 546] on button "Iesniegt" at bounding box center [668, 552] width 127 height 31
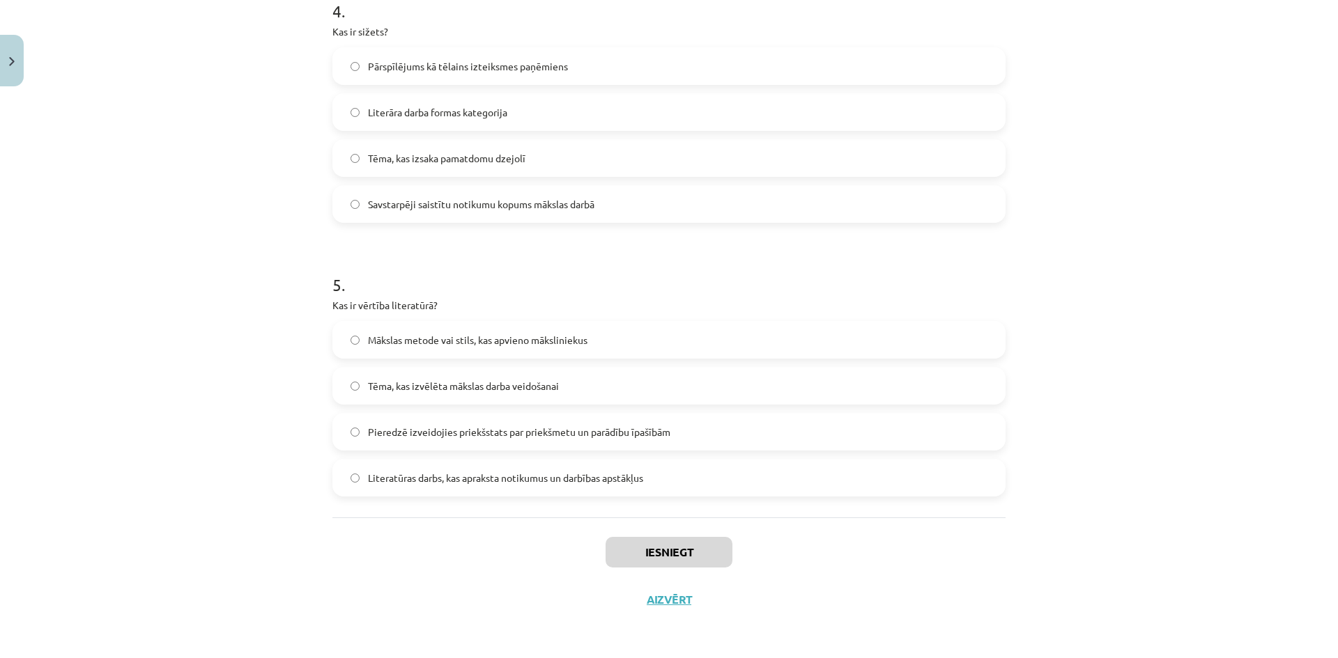
click at [571, 439] on span "Pieredzē izveidojies priekšstats par priekšmetu un parādību īpašībām" at bounding box center [519, 432] width 302 height 15
click at [542, 380] on span "Tēma, kas izvēlēta mākslas darba veidošanai" at bounding box center [463, 386] width 191 height 15
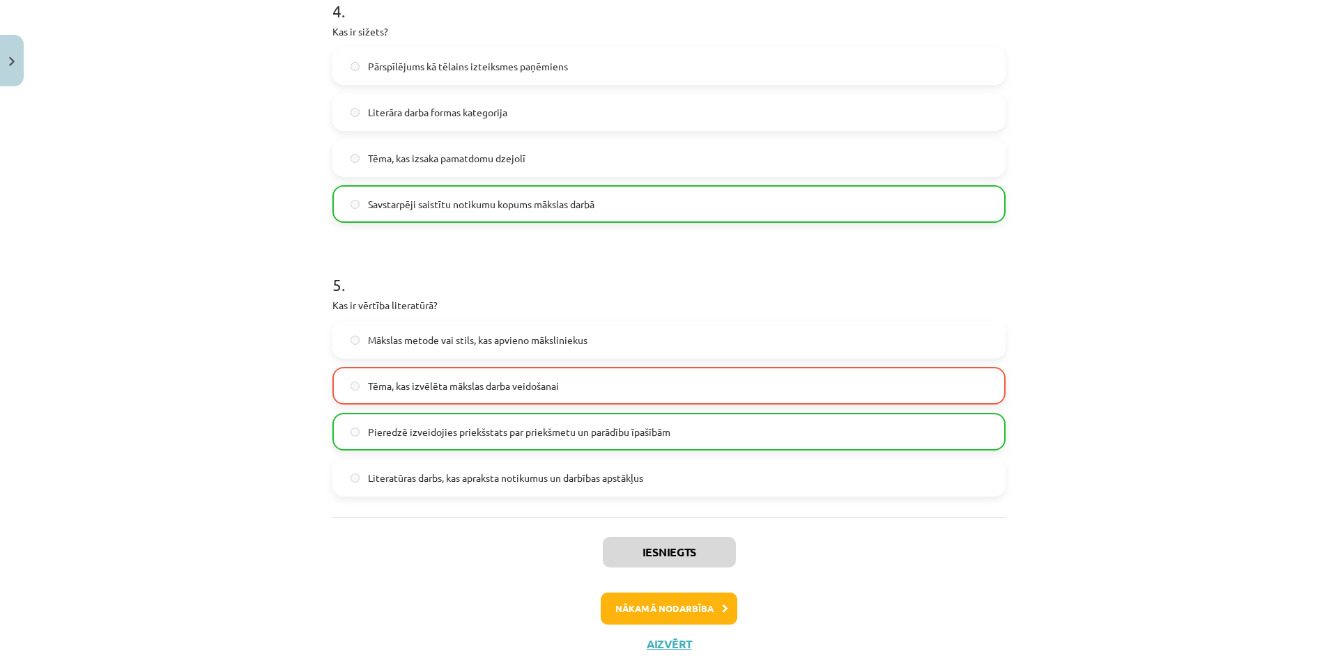
click at [398, 477] on span "Literatūras darbs, kas apraksta notikumus un darbības apstākļus" at bounding box center [505, 478] width 275 height 15
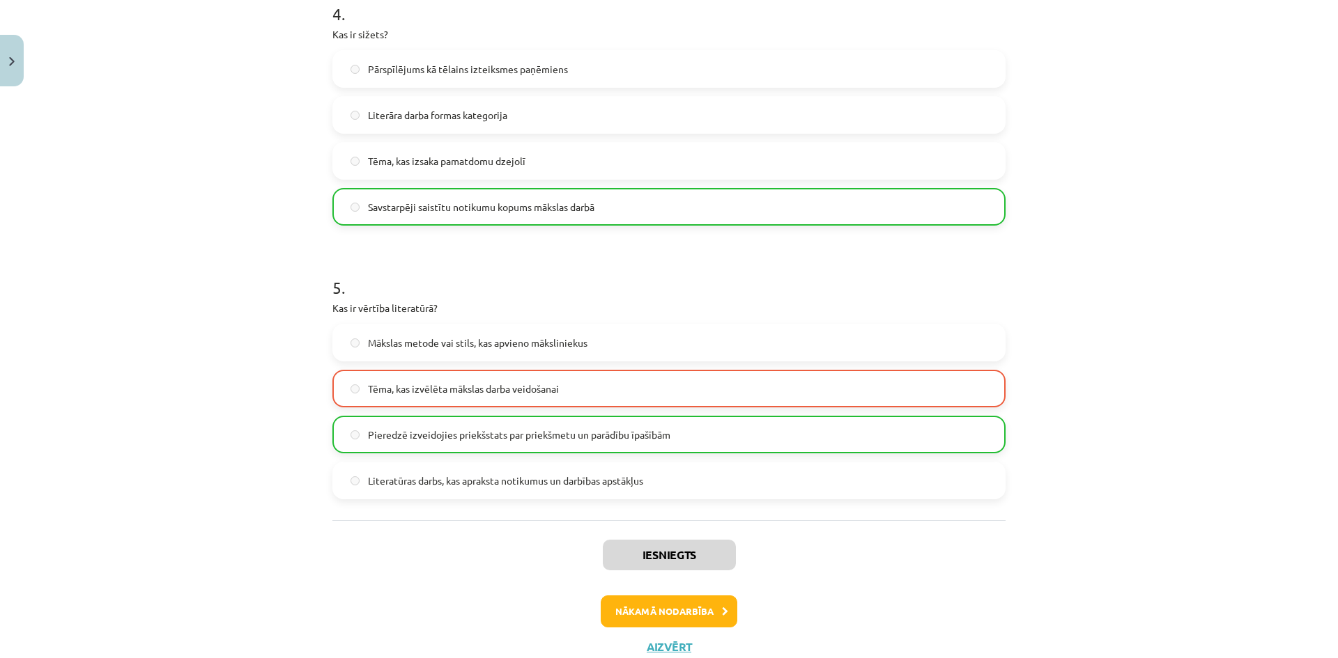
scroll to position [1166, 0]
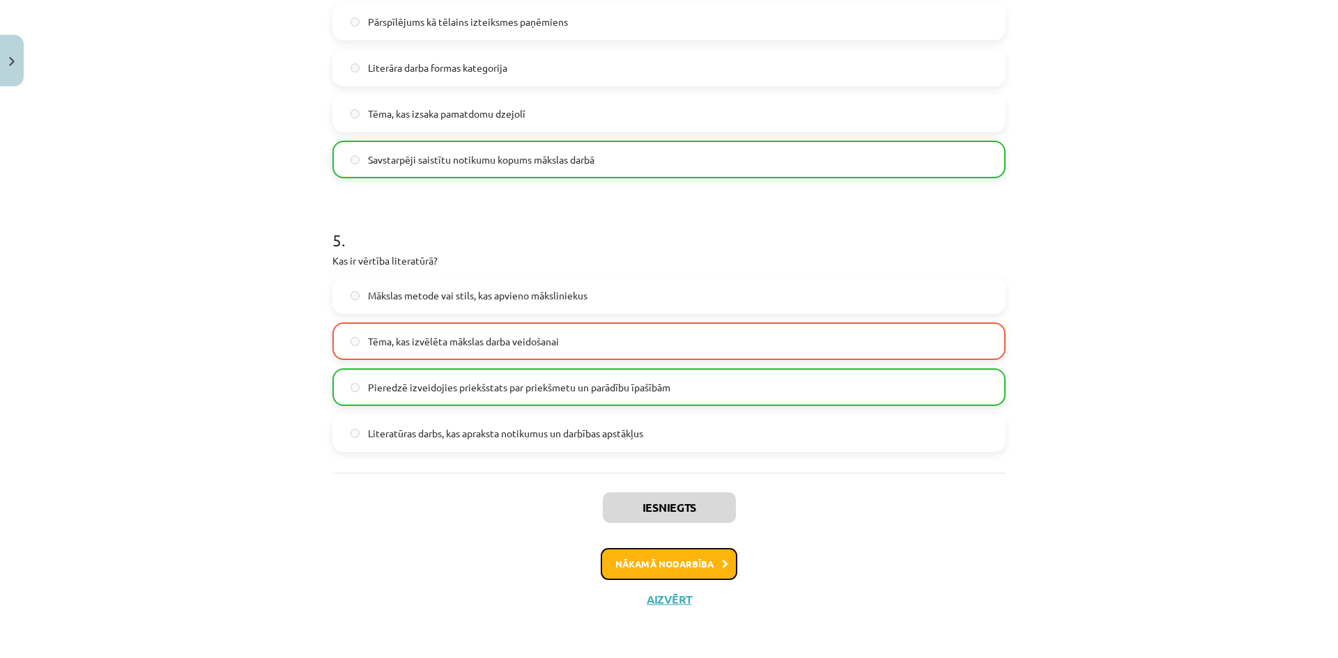
click at [700, 559] on button "Nākamā nodarbība" at bounding box center [669, 564] width 137 height 32
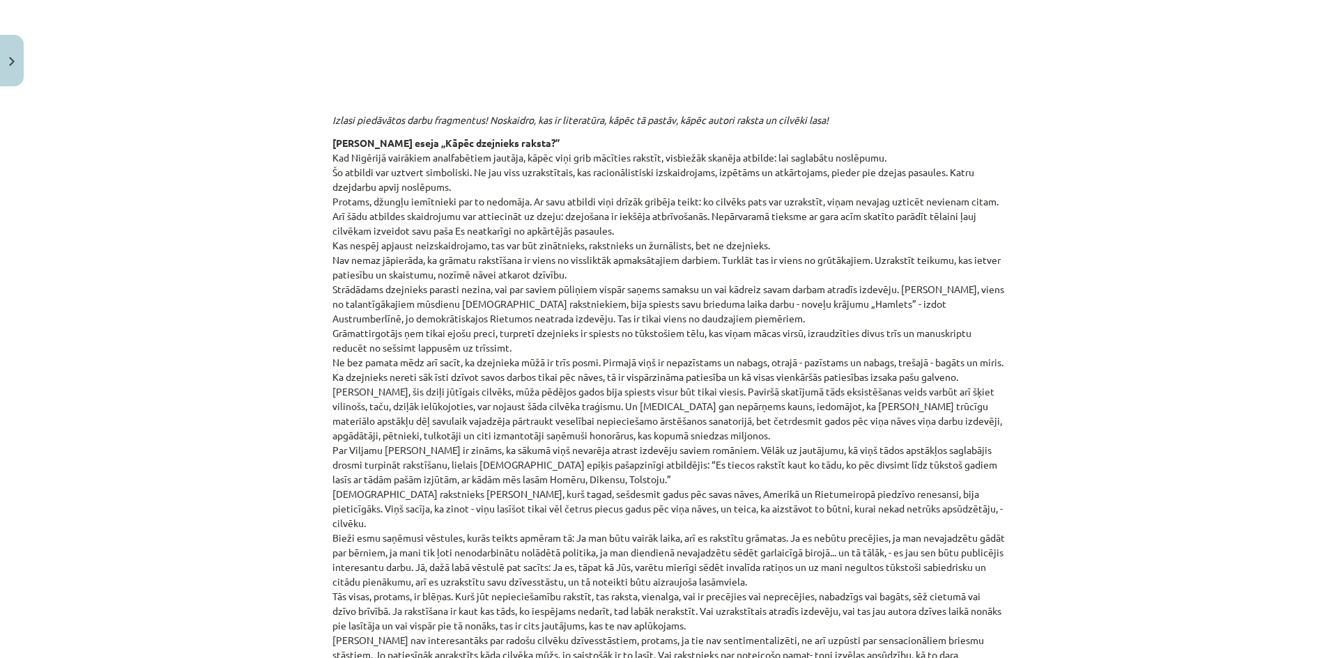
scroll to position [174, 0]
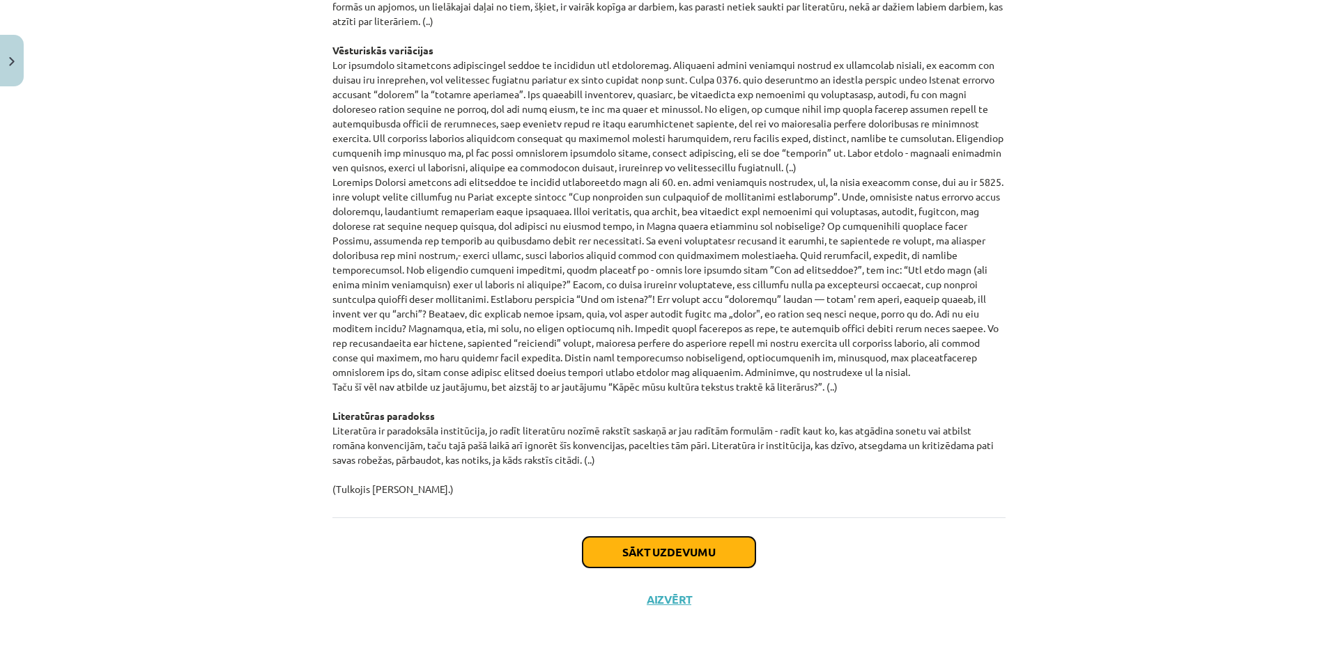
click at [683, 557] on button "Sākt uzdevumu" at bounding box center [668, 552] width 173 height 31
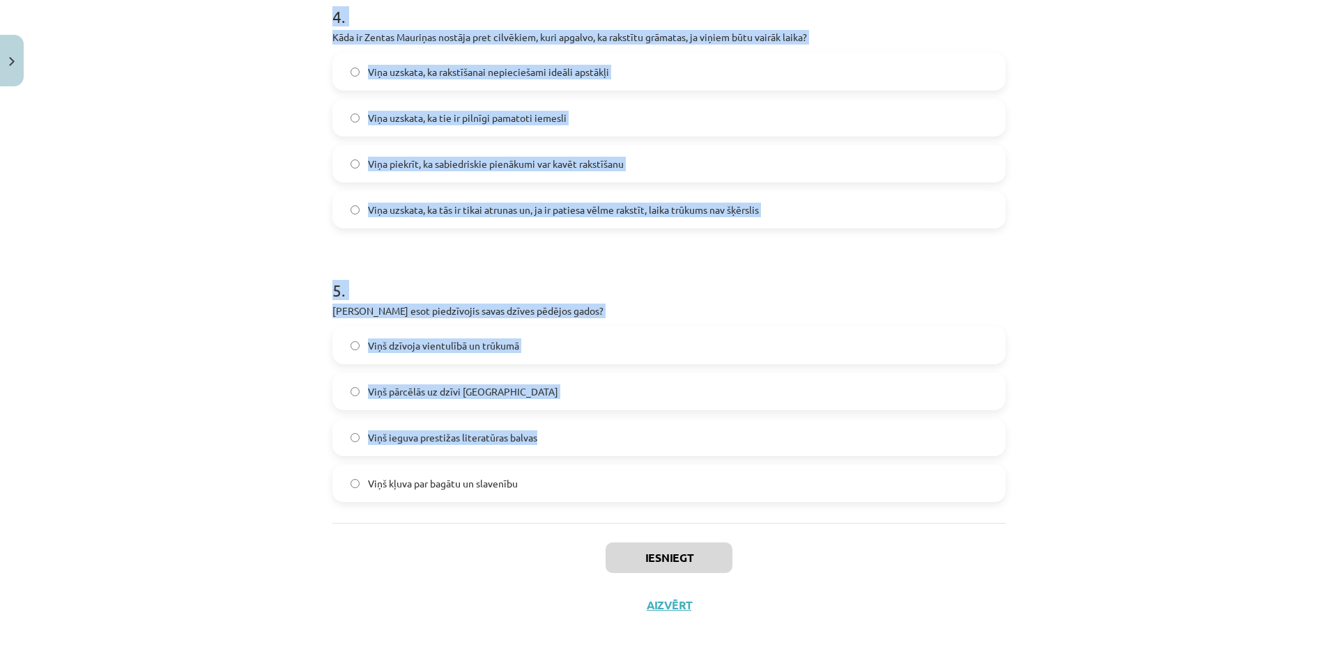
scroll to position [1122, 0]
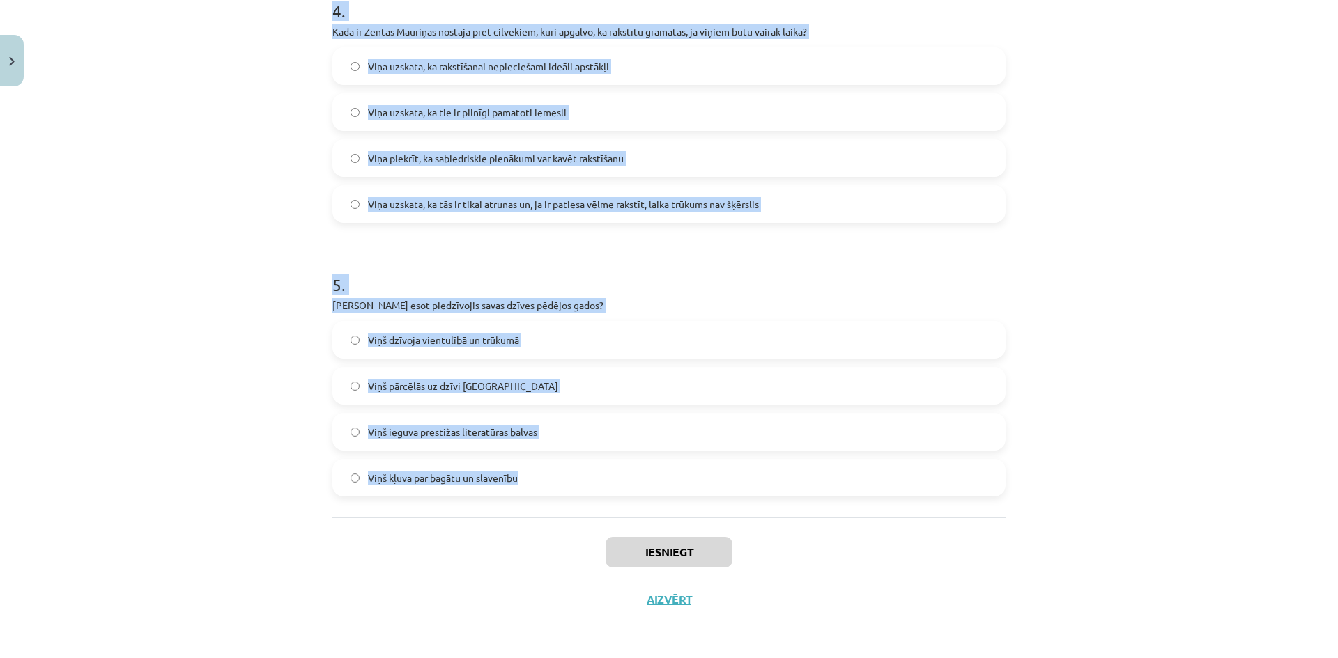
drag, startPoint x: 318, startPoint y: 268, endPoint x: 638, endPoint y: 479, distance: 383.8
click at [638, 479] on div "Mācību tēma: Literatūras i - 10. klases 1.ieskaites mācību materiāls #3 Kas ir …" at bounding box center [669, 329] width 1338 height 658
copy form "1 . Ko, pēc Džonatana Kalera domām, izsaka jautājums "Kas ir literatūra?"? Lite…"
drag, startPoint x: 1249, startPoint y: 252, endPoint x: 1143, endPoint y: 373, distance: 161.5
click at [1249, 251] on div "Mācību tēma: Literatūras i - 10. klases 1.ieskaites mācību materiāls #3 Kas ir …" at bounding box center [669, 329] width 1338 height 658
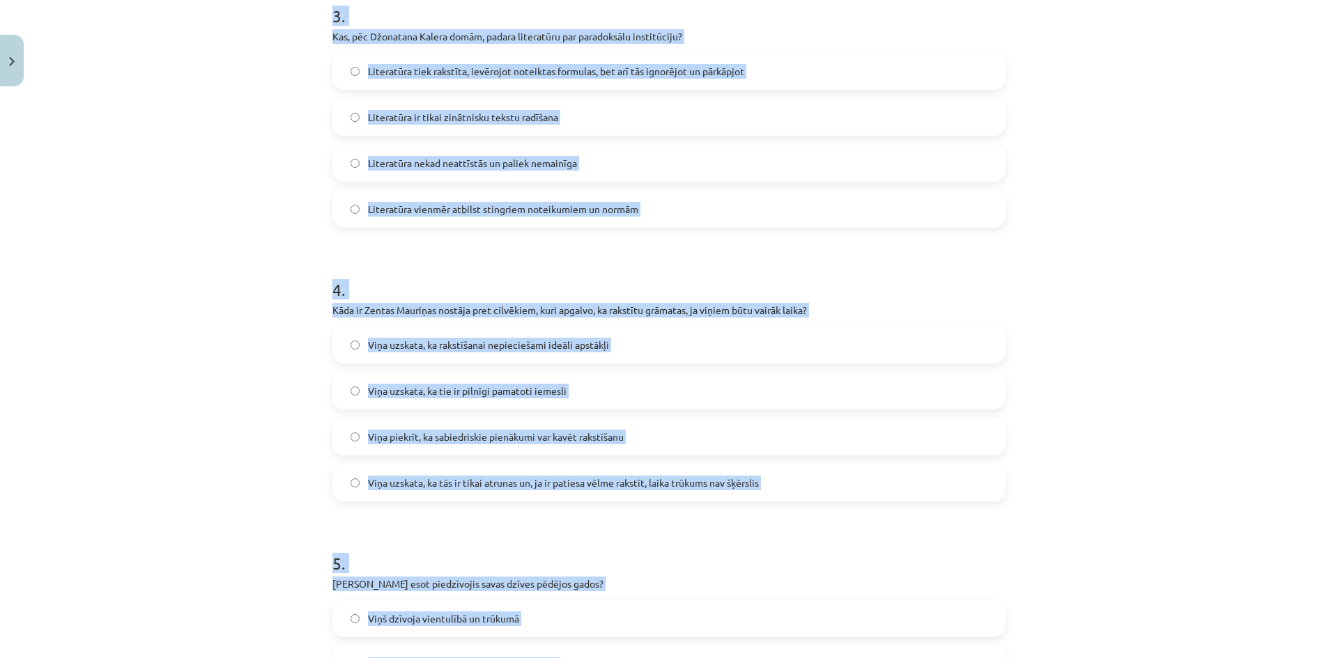
click at [1156, 326] on div "Mācību tēma: Literatūras i - 10. klases 1.ieskaites mācību materiāls #3 Kas ir …" at bounding box center [669, 329] width 1338 height 658
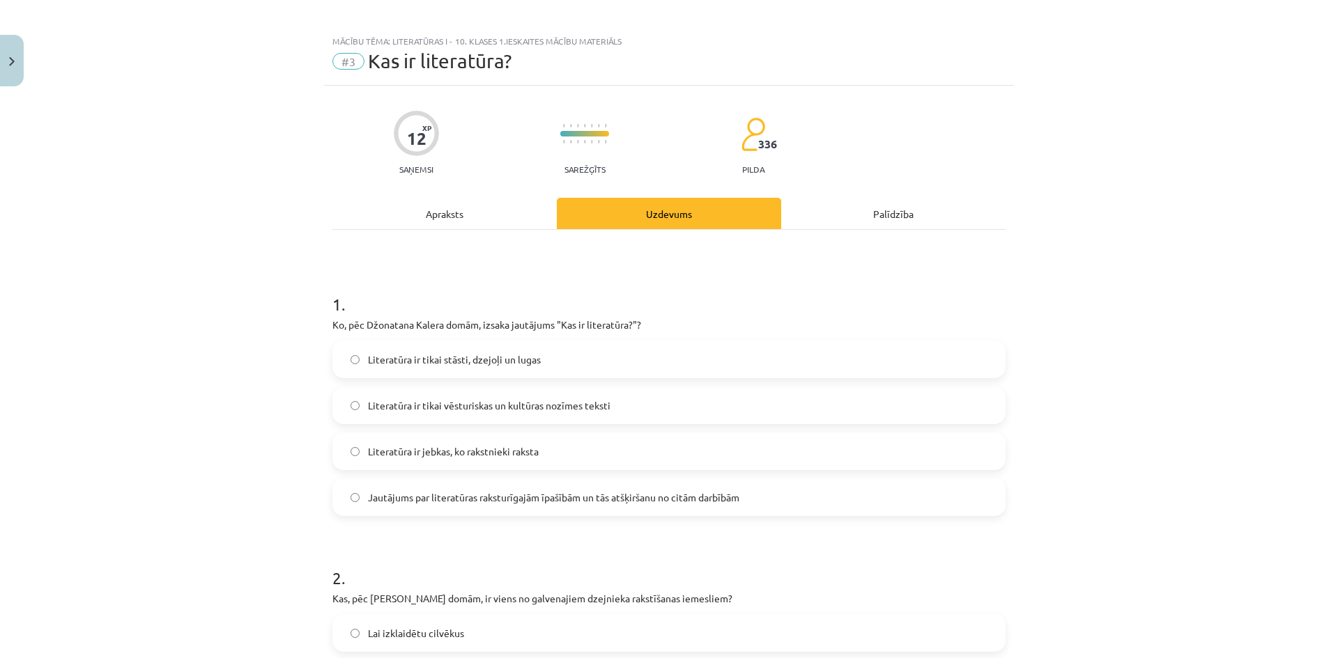
scroll to position [0, 0]
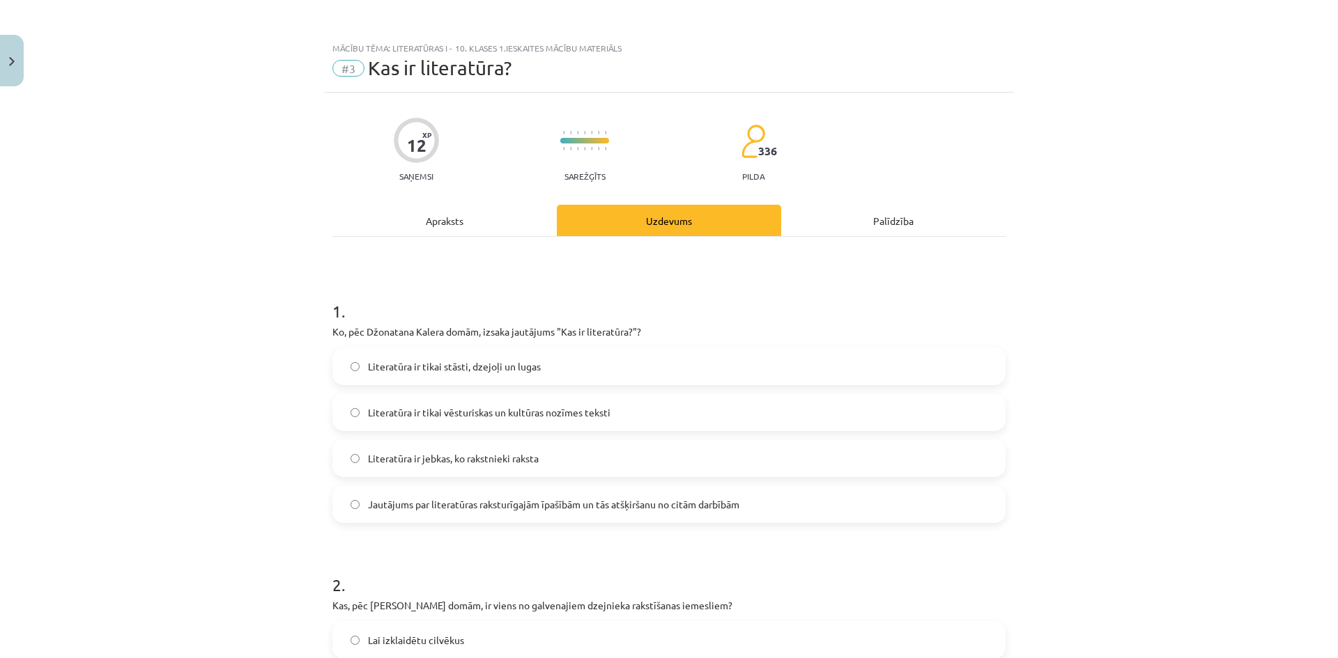
click at [410, 519] on label "Jautājums par literatūras raksturīgajām īpašībām un tās atšķiršanu no citām dar…" at bounding box center [669, 504] width 670 height 35
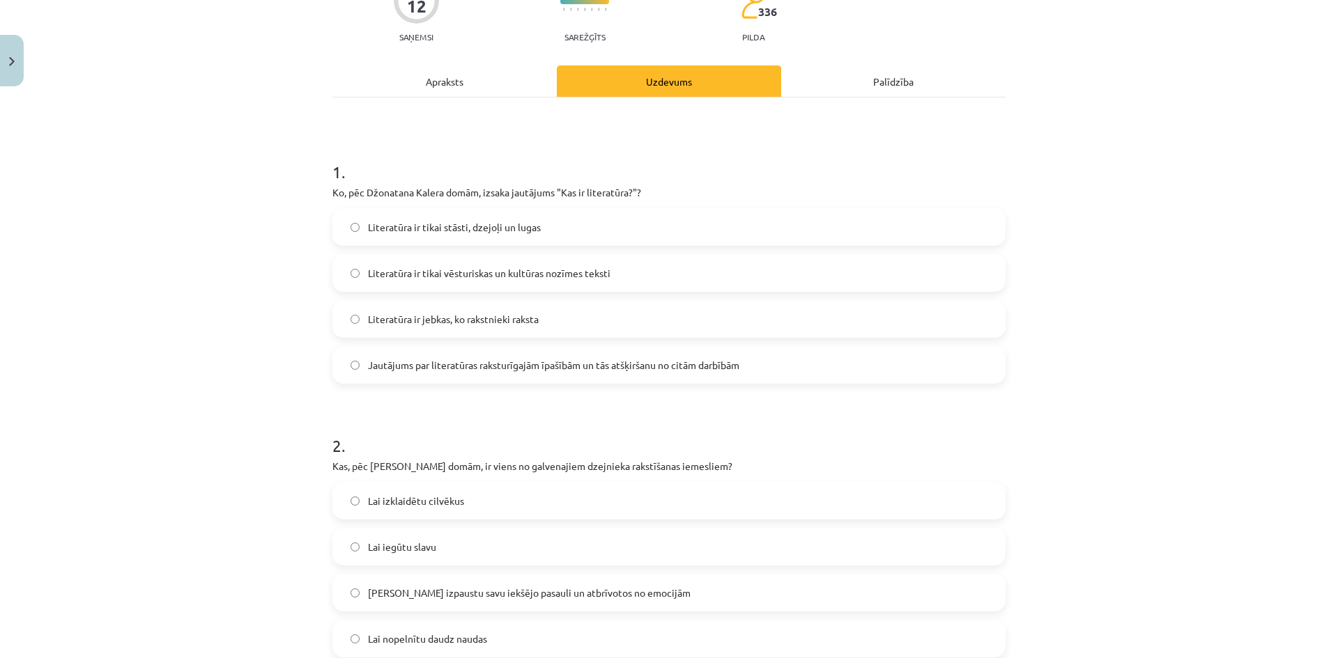
scroll to position [279, 0]
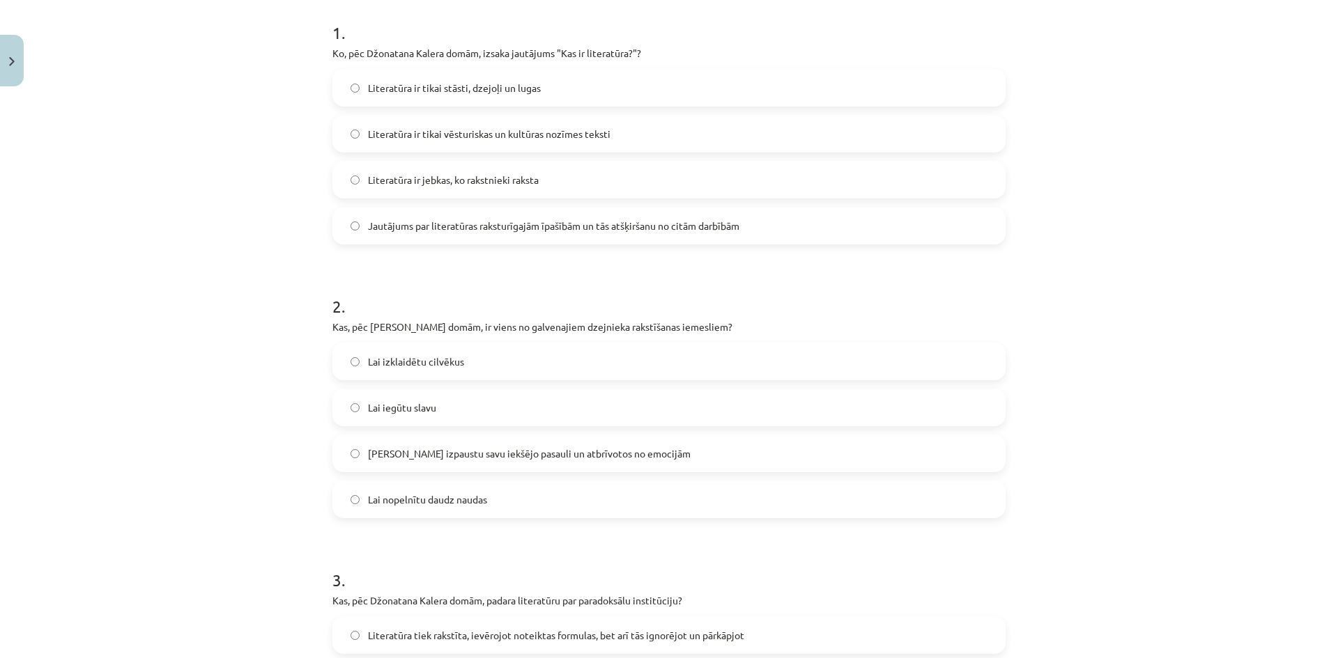
click at [559, 463] on label "Lai izpaustu savu iekšējo pasauli un atbrīvotos no emocijām" at bounding box center [669, 453] width 670 height 35
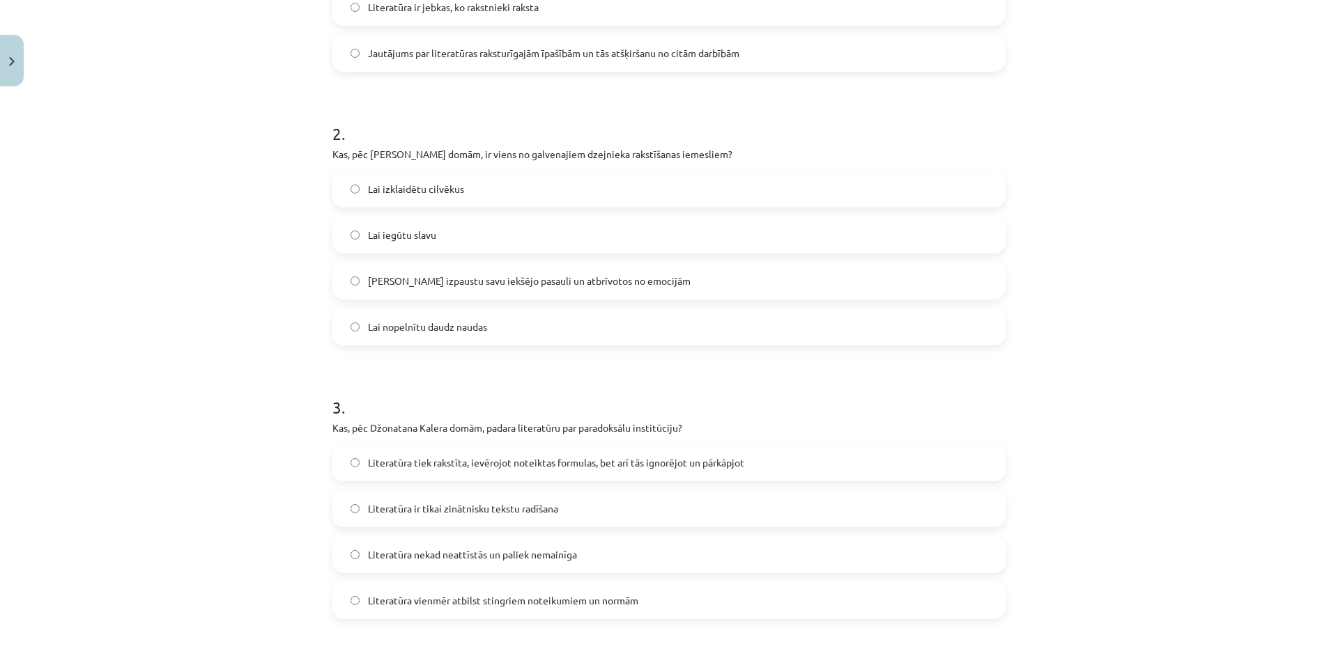
scroll to position [557, 0]
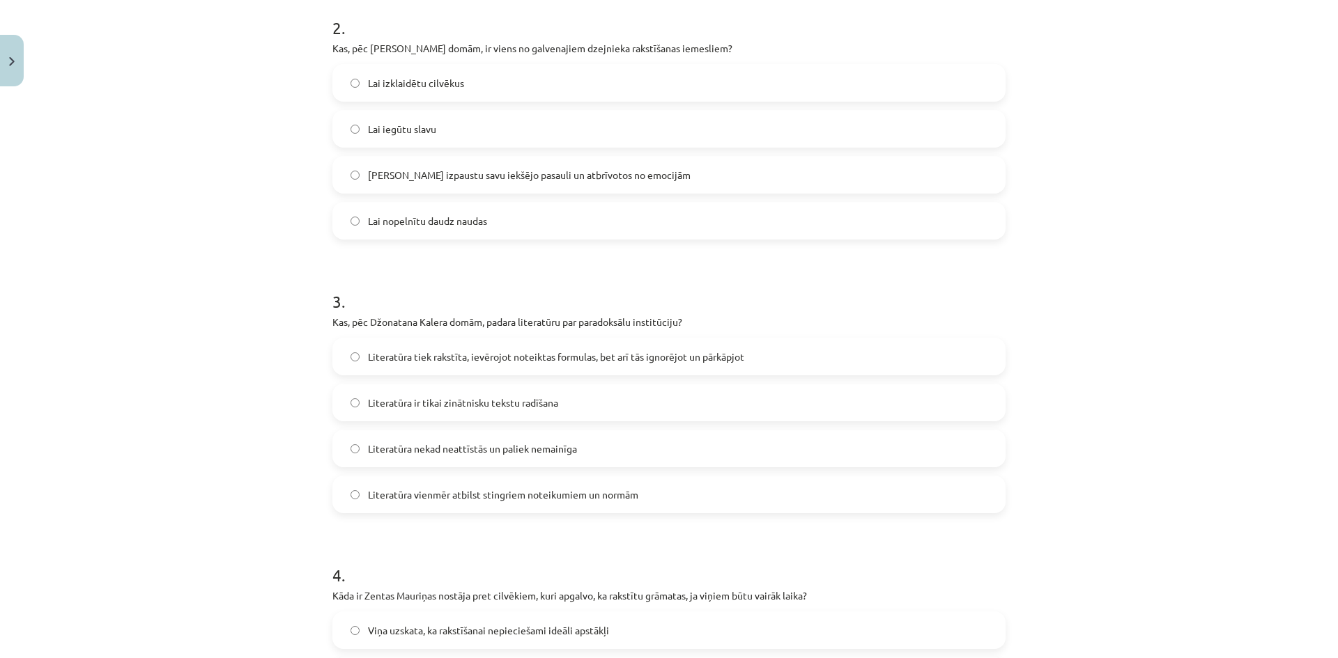
click at [506, 407] on span "Literatūra ir tikai zinātnisku tekstu radīšana" at bounding box center [463, 403] width 190 height 15
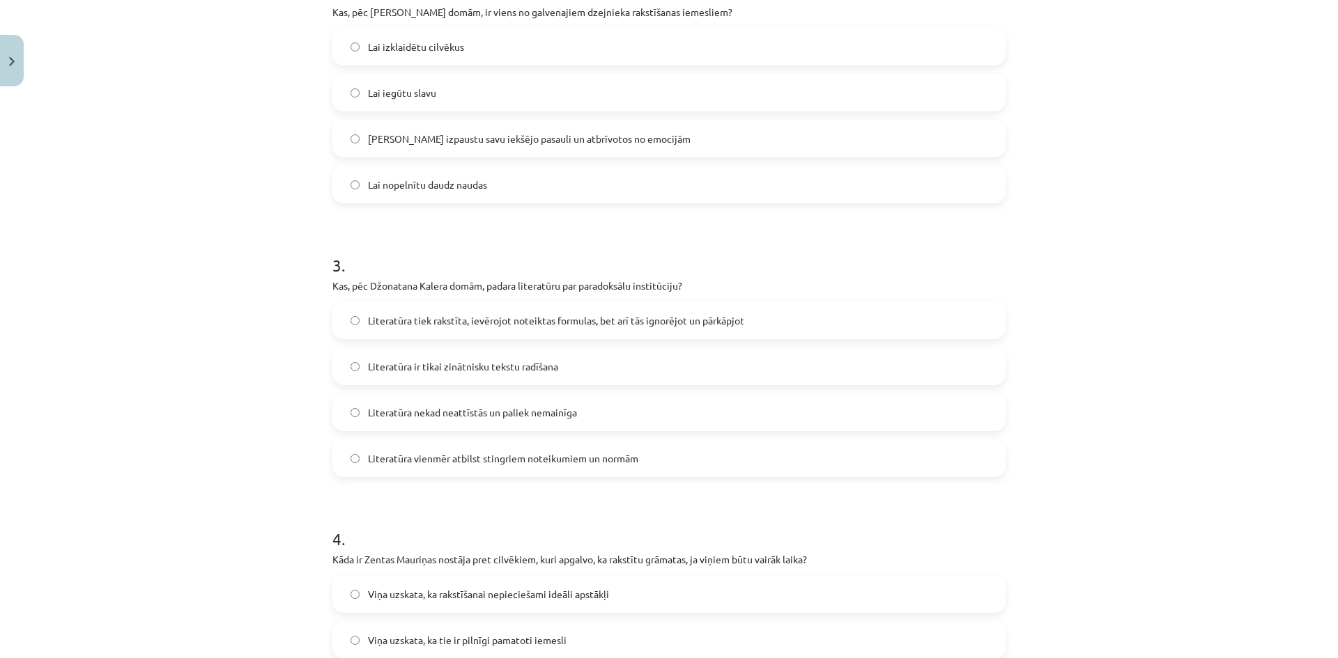
scroll to position [836, 0]
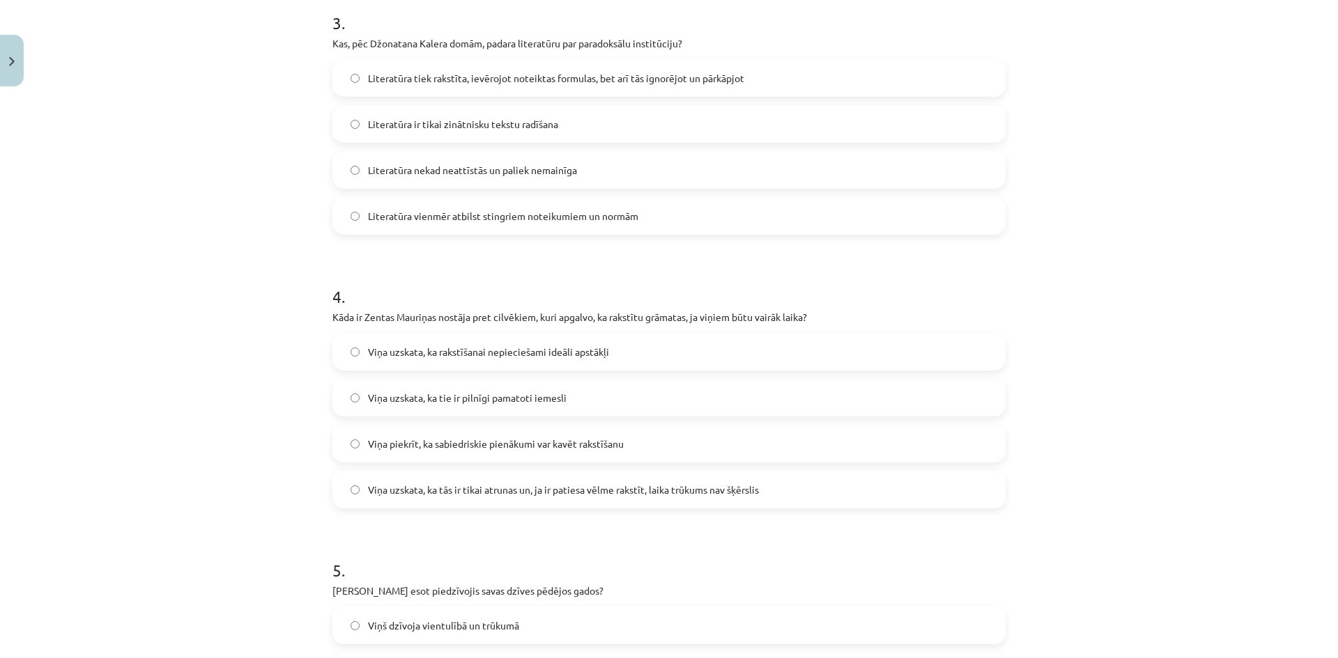
click at [464, 411] on label "Viņa uzskata, ka tie ir pilnīgi pamatoti iemesli" at bounding box center [669, 397] width 670 height 35
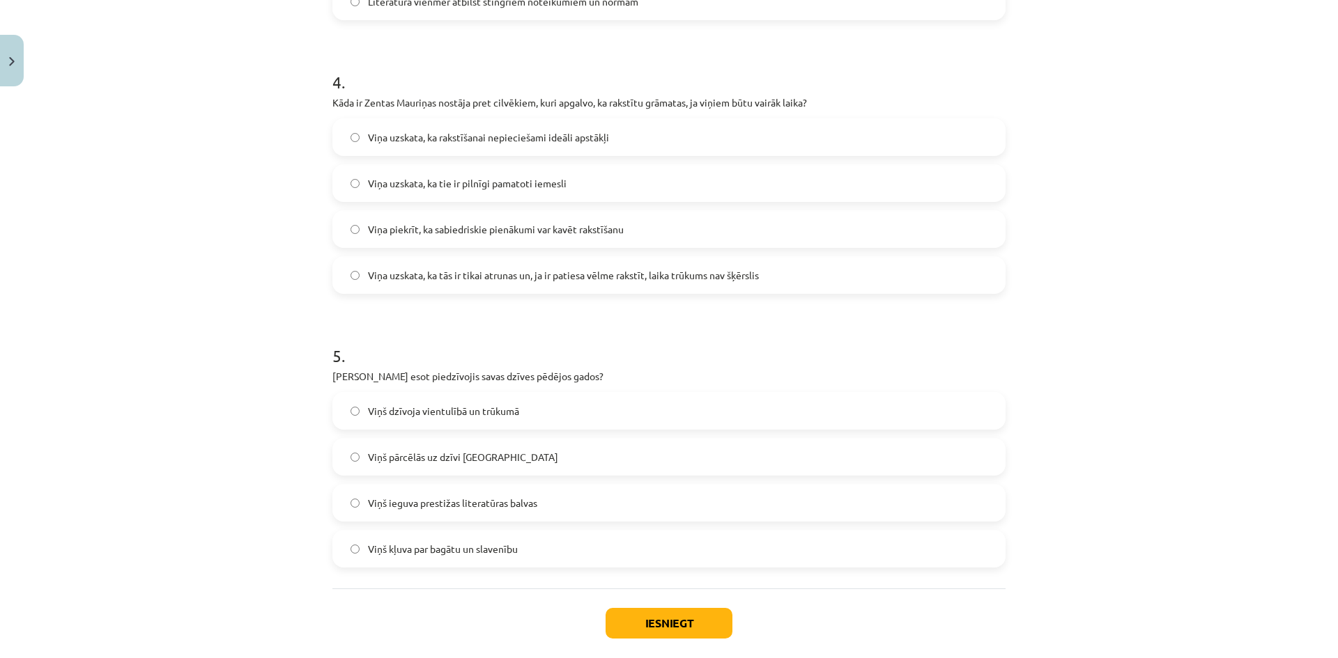
scroll to position [1115, 0]
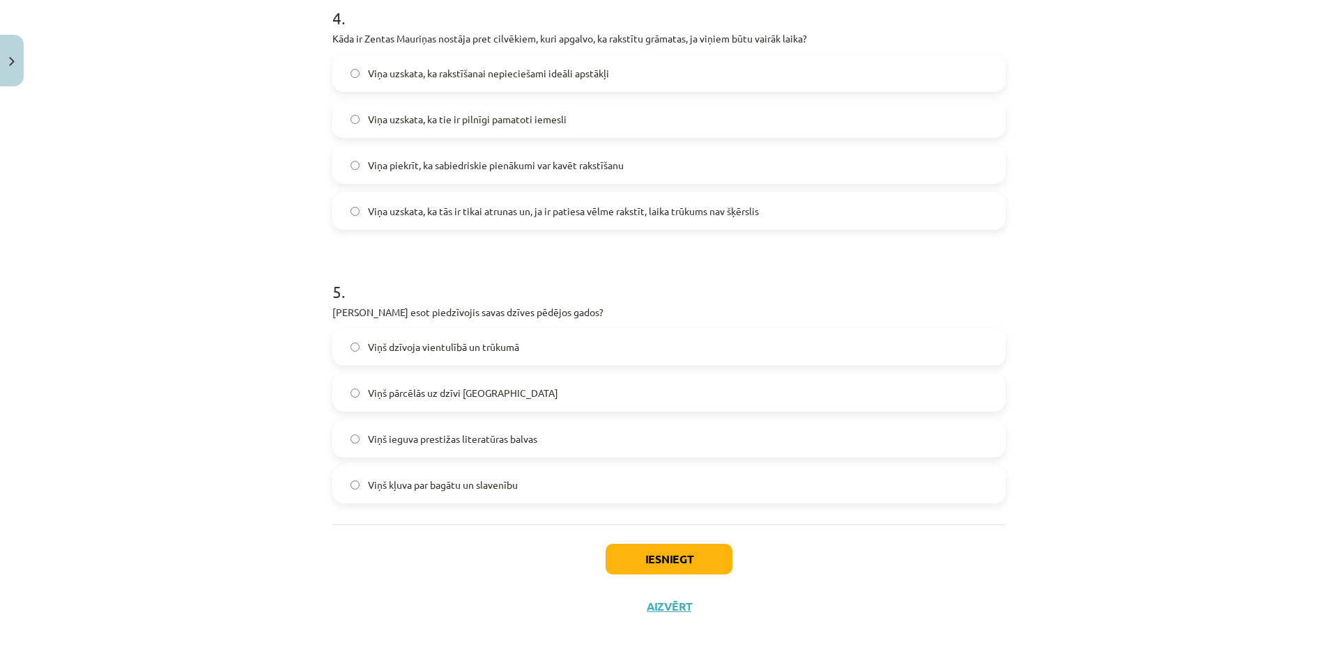
click at [475, 350] on span "Viņš dzīvoja vientulībā un trūkumā" at bounding box center [443, 347] width 151 height 15
click at [647, 555] on button "Iesniegt" at bounding box center [668, 559] width 127 height 31
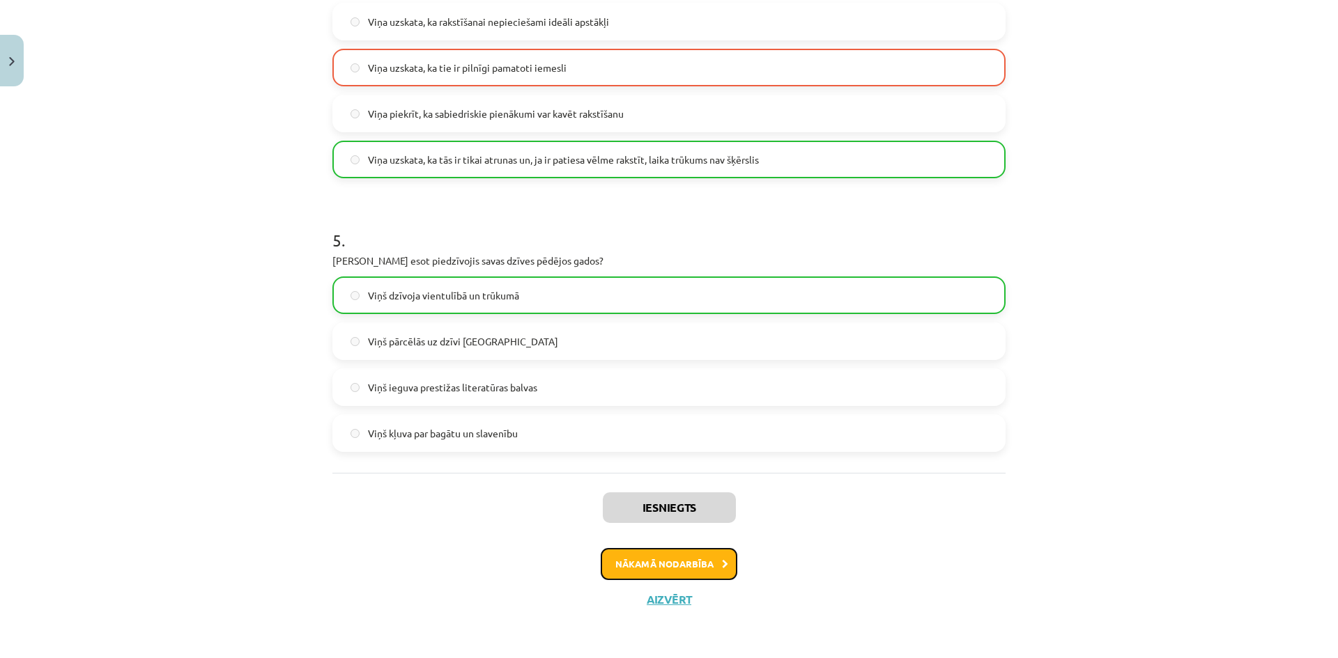
click at [709, 571] on button "Nākamā nodarbība" at bounding box center [669, 564] width 137 height 32
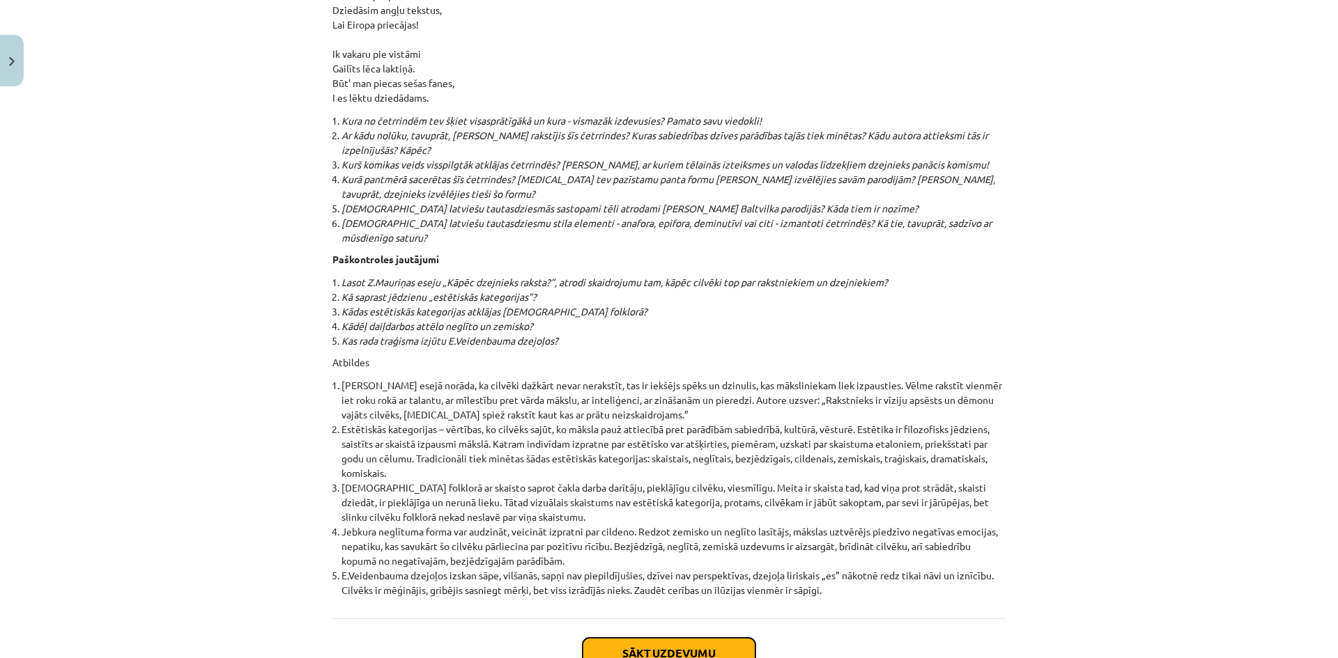
click at [700, 638] on button "Sākt uzdevumu" at bounding box center [668, 653] width 173 height 31
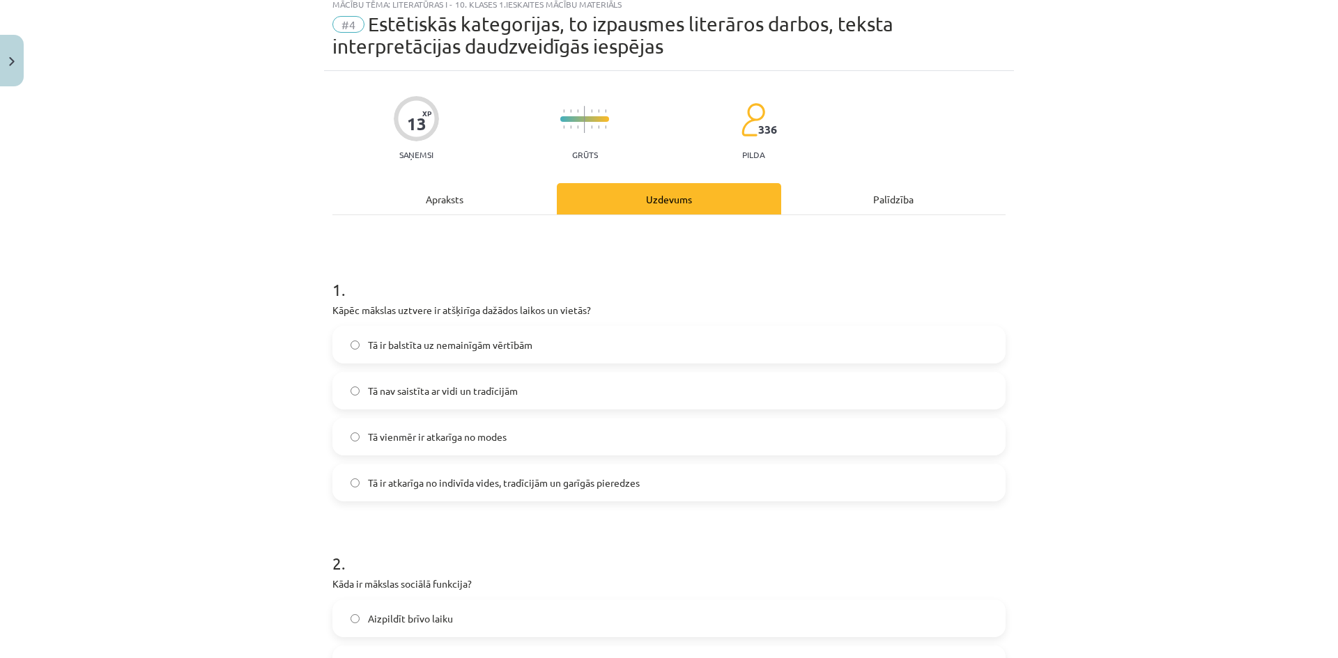
scroll to position [35, 0]
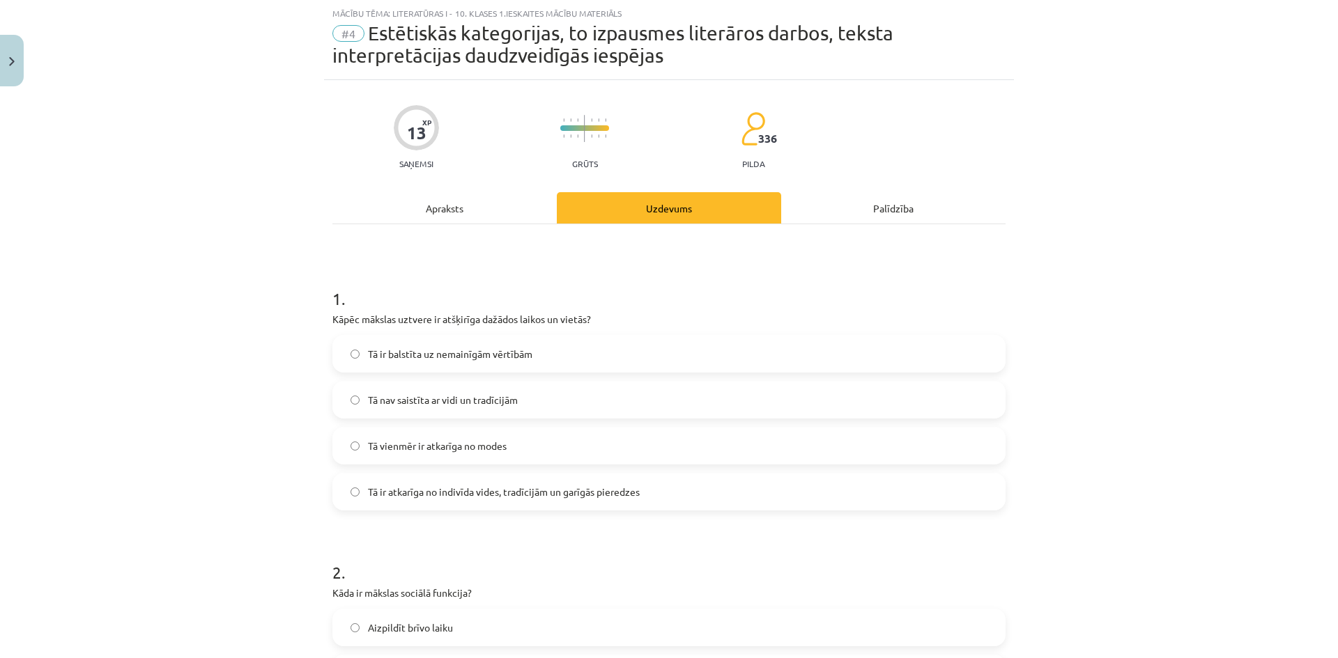
click at [139, 235] on div "Mācību tēma: Literatūras i - 10. klases 1.ieskaites mācību materiāls #4 Estētis…" at bounding box center [669, 329] width 1338 height 658
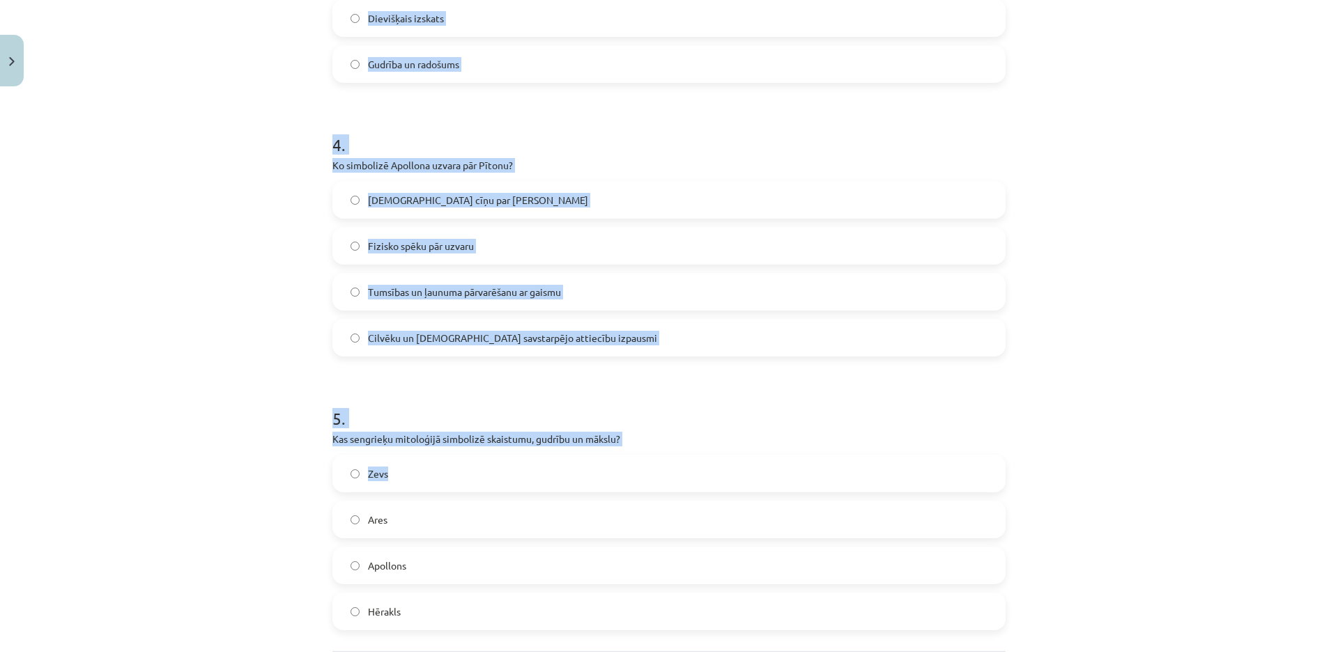
scroll to position [1144, 0]
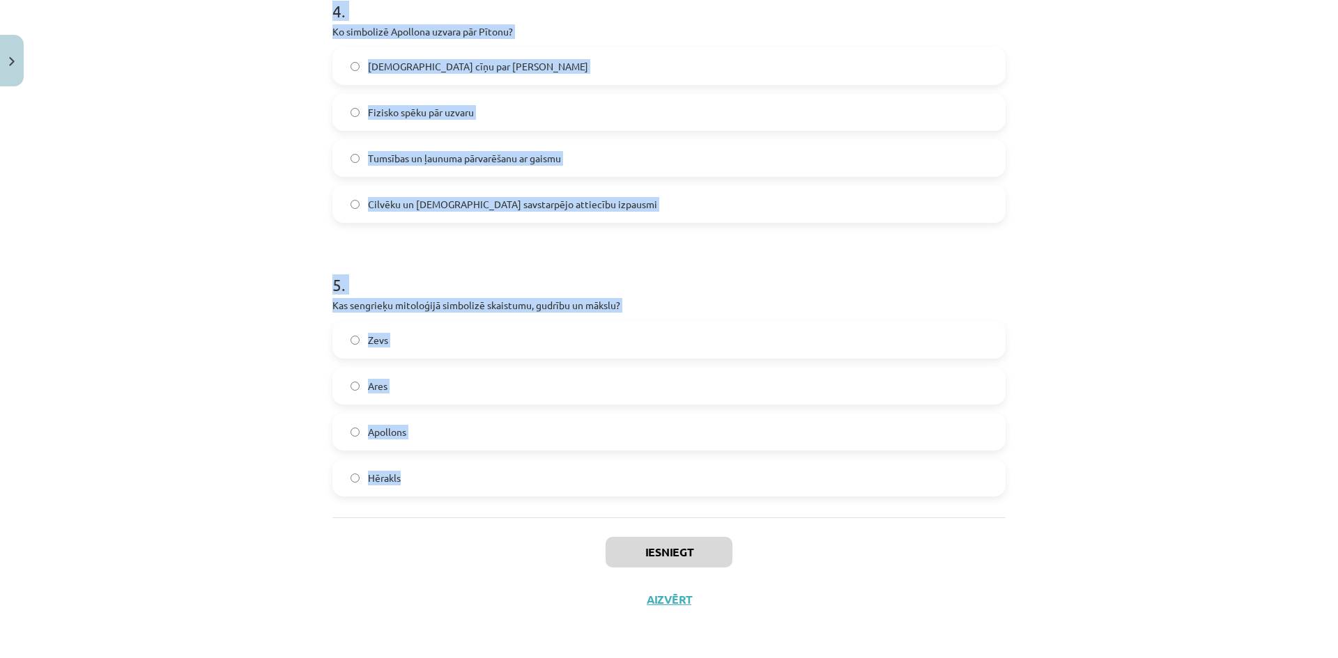
drag, startPoint x: 304, startPoint y: 274, endPoint x: 556, endPoint y: 477, distance: 323.5
click at [556, 477] on div "Mācību tēma: Literatūras i - 10. klases 1.ieskaites mācību materiāls #4 Estētis…" at bounding box center [669, 329] width 1338 height 658
copy form "1 . Kāpēc mākslas uztvere ir atšķirīga dažādos laikos un vietās? Tā ir balstīta…"
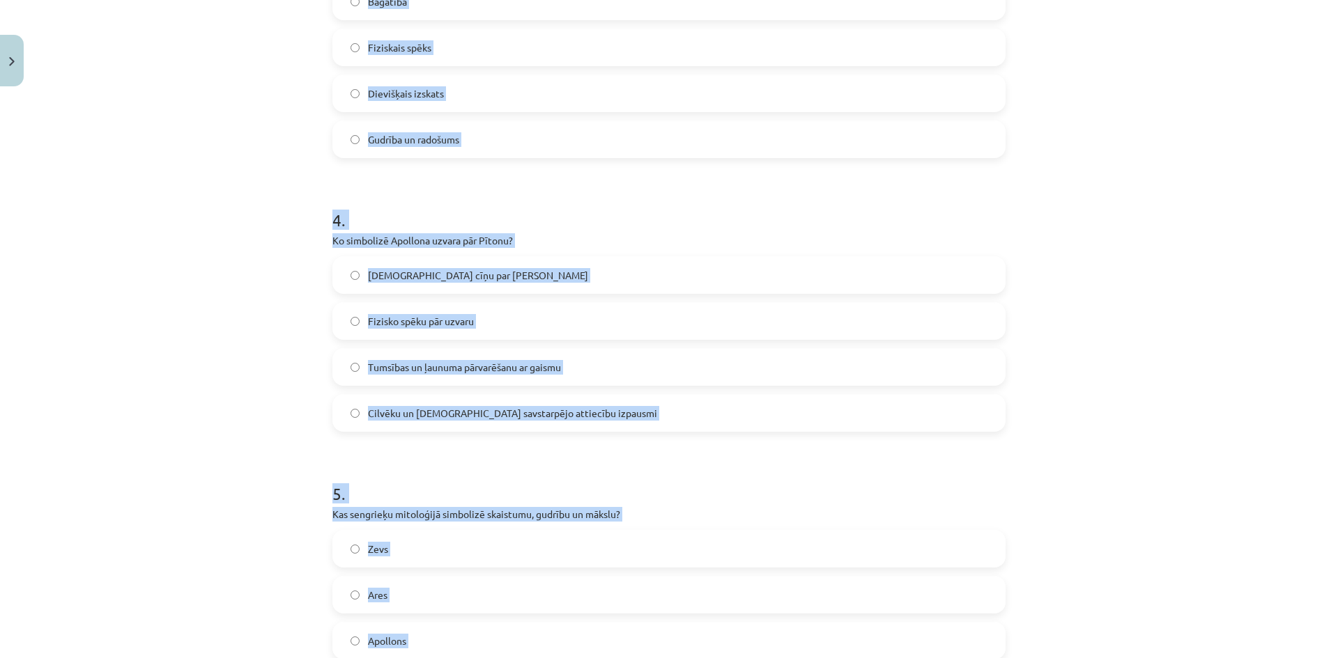
click at [77, 180] on div "Mācību tēma: Literatūras i - 10. klases 1.ieskaites mācību materiāls #4 Estētis…" at bounding box center [669, 329] width 1338 height 658
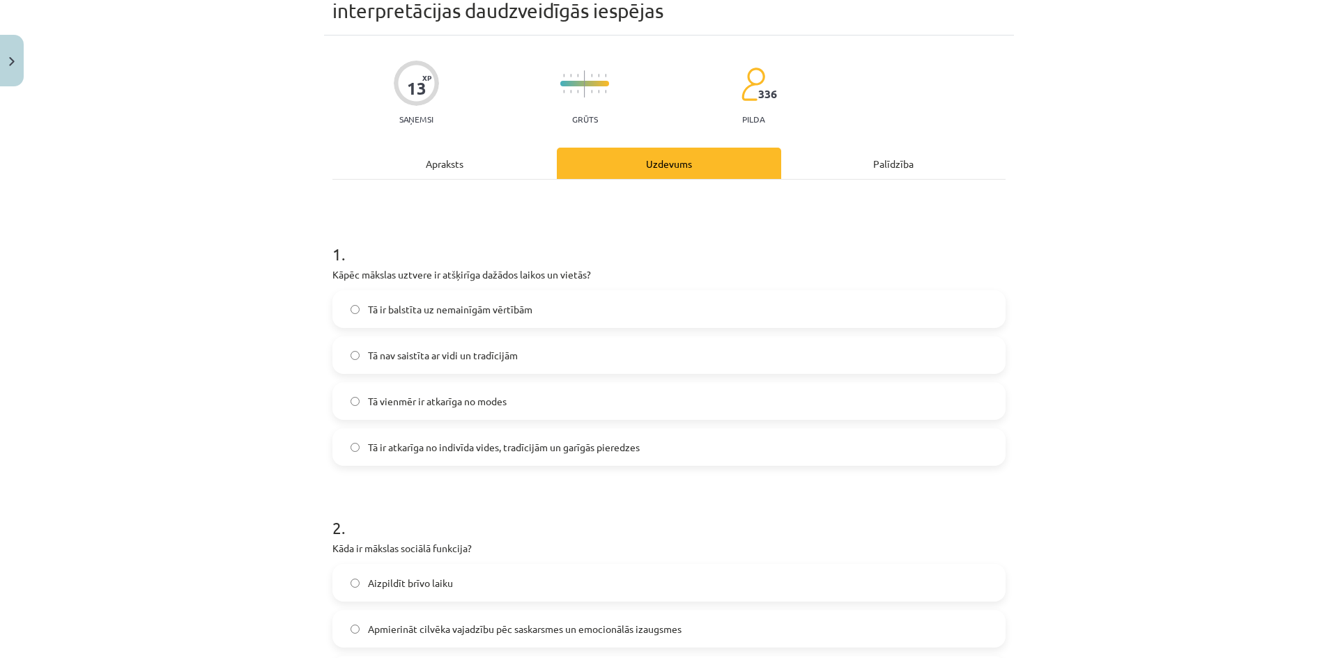
scroll to position [0, 0]
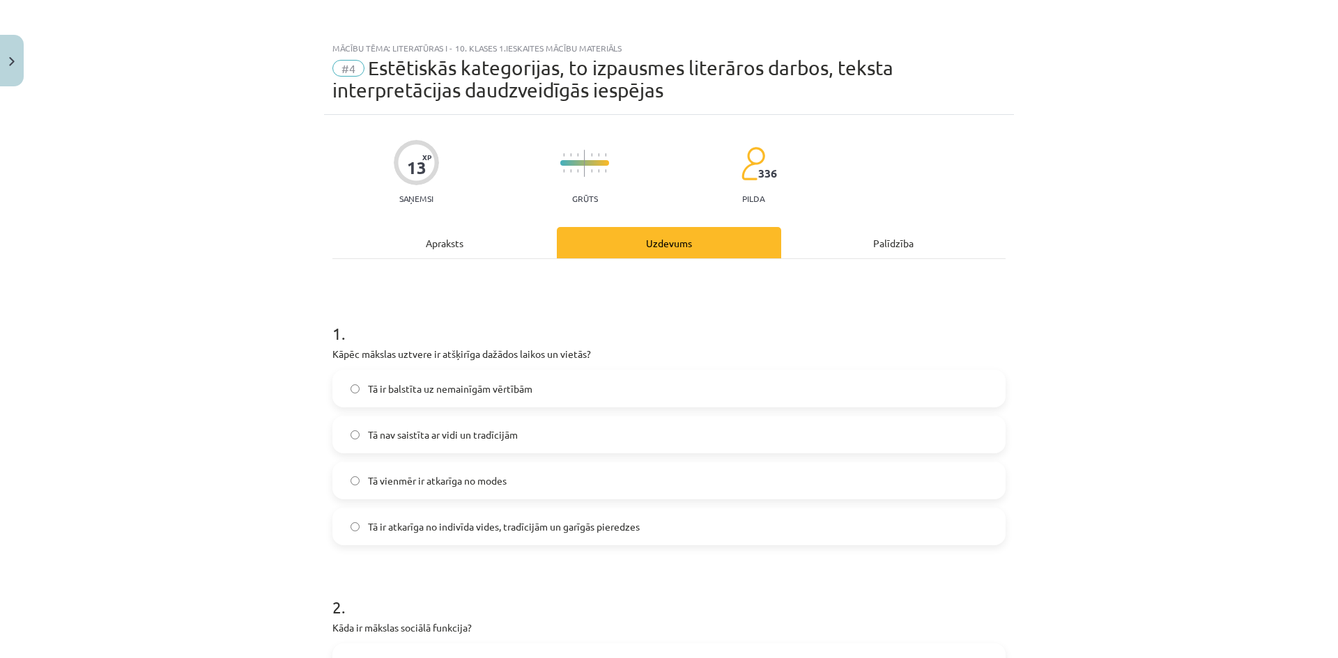
click at [451, 530] on span "Tā ir atkarīga no indivīda vides, tradīcijām un garīgās pieredzes" at bounding box center [504, 527] width 272 height 15
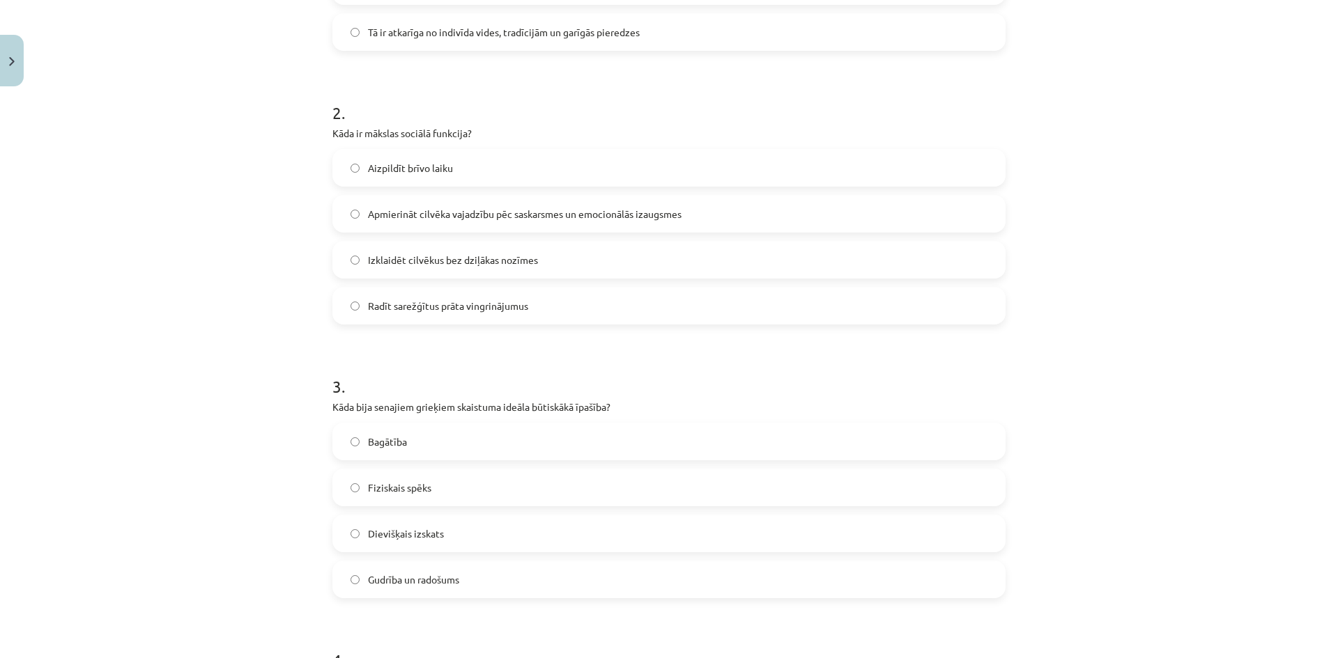
scroll to position [418, 0]
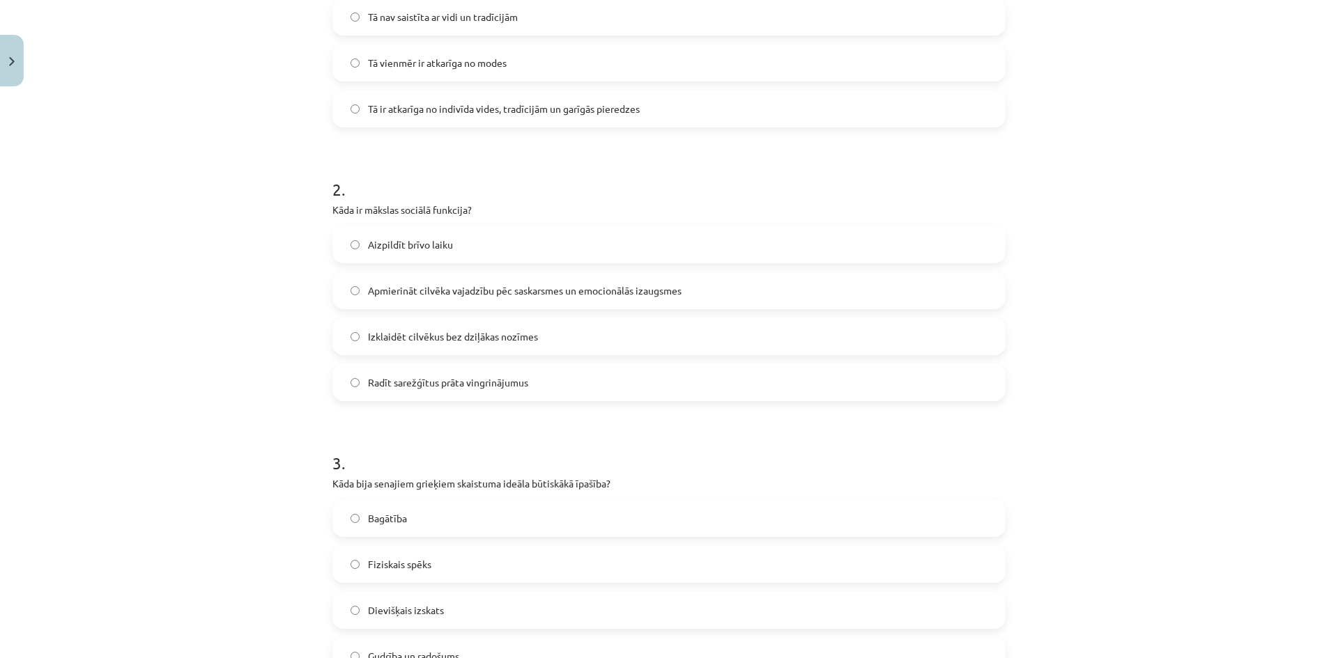
click at [396, 295] on span "Apmierināt cilvēka vajadzību pēc saskarsmes un emocionālās izaugsmes" at bounding box center [525, 291] width 314 height 15
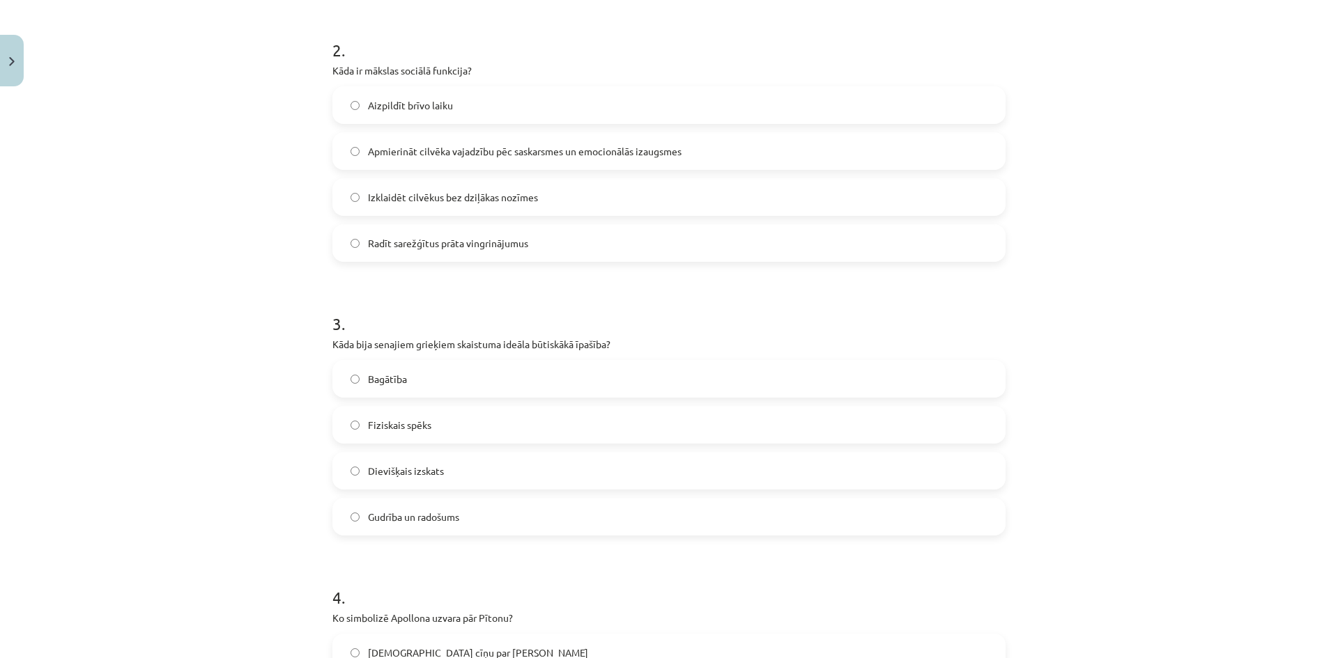
click at [408, 518] on span "Gudrība un radošums" at bounding box center [413, 517] width 91 height 15
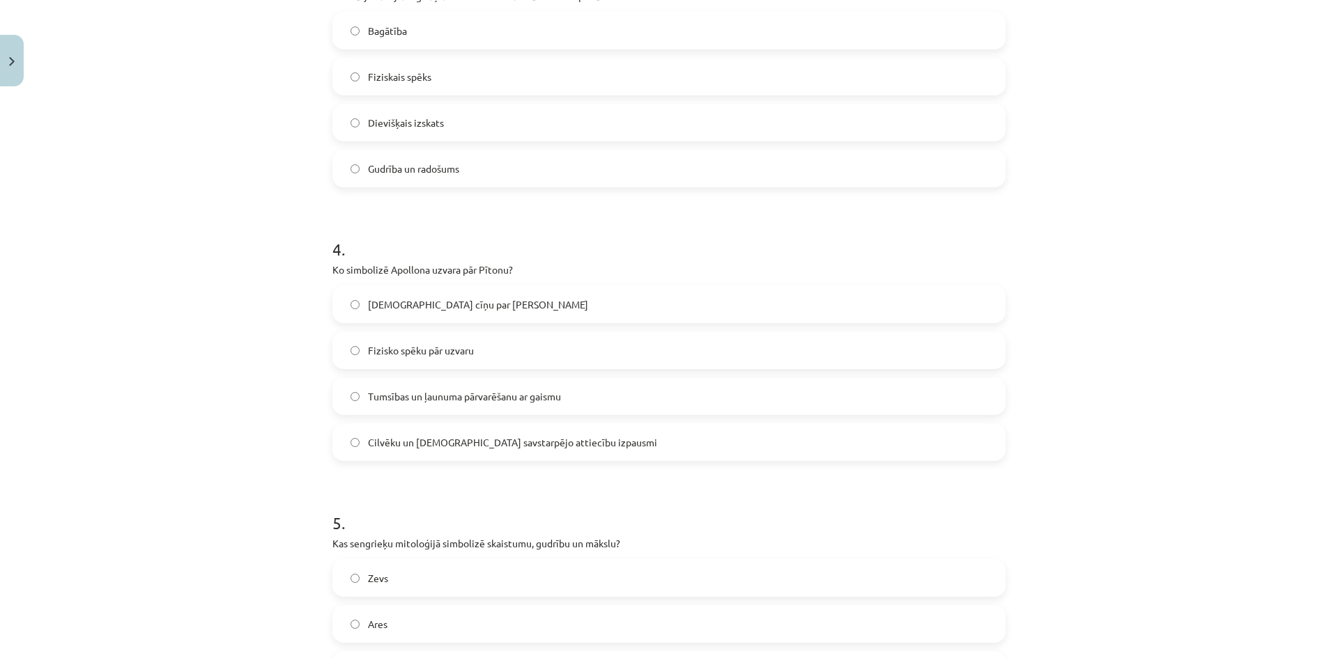
click at [412, 438] on span "Cilvēku un dievu savstarpējo attiecību izpausmi" at bounding box center [512, 442] width 289 height 15
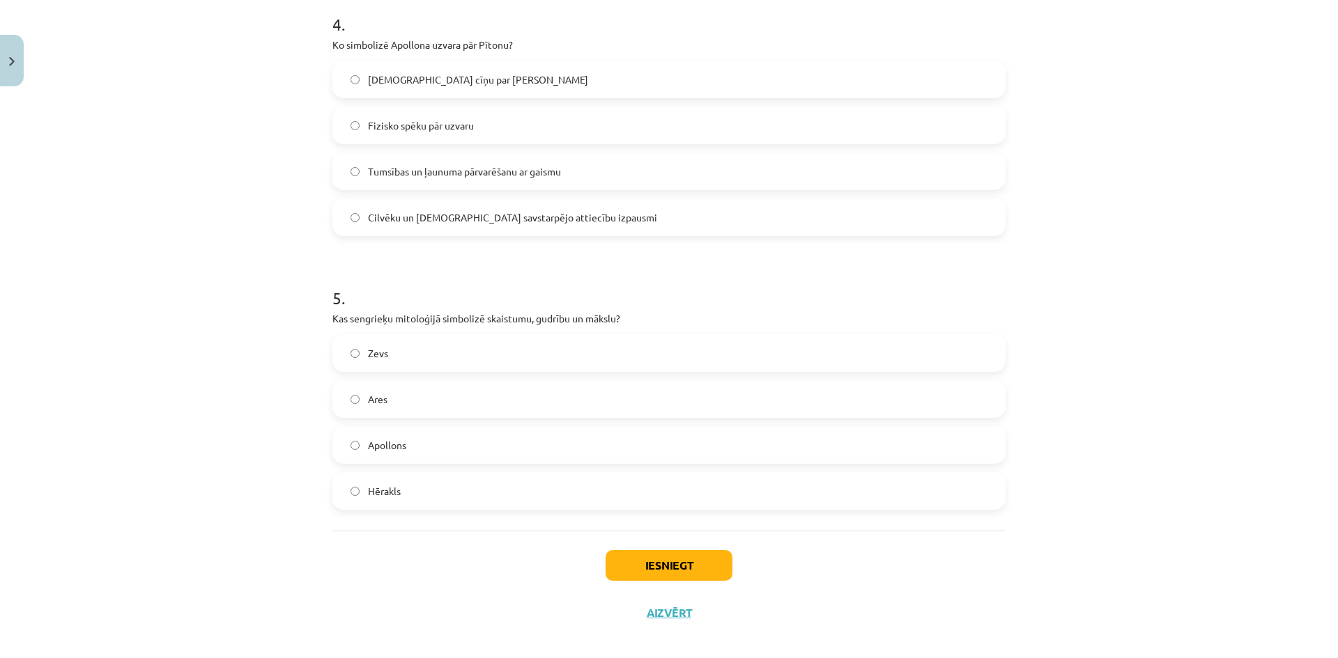
scroll to position [1144, 0]
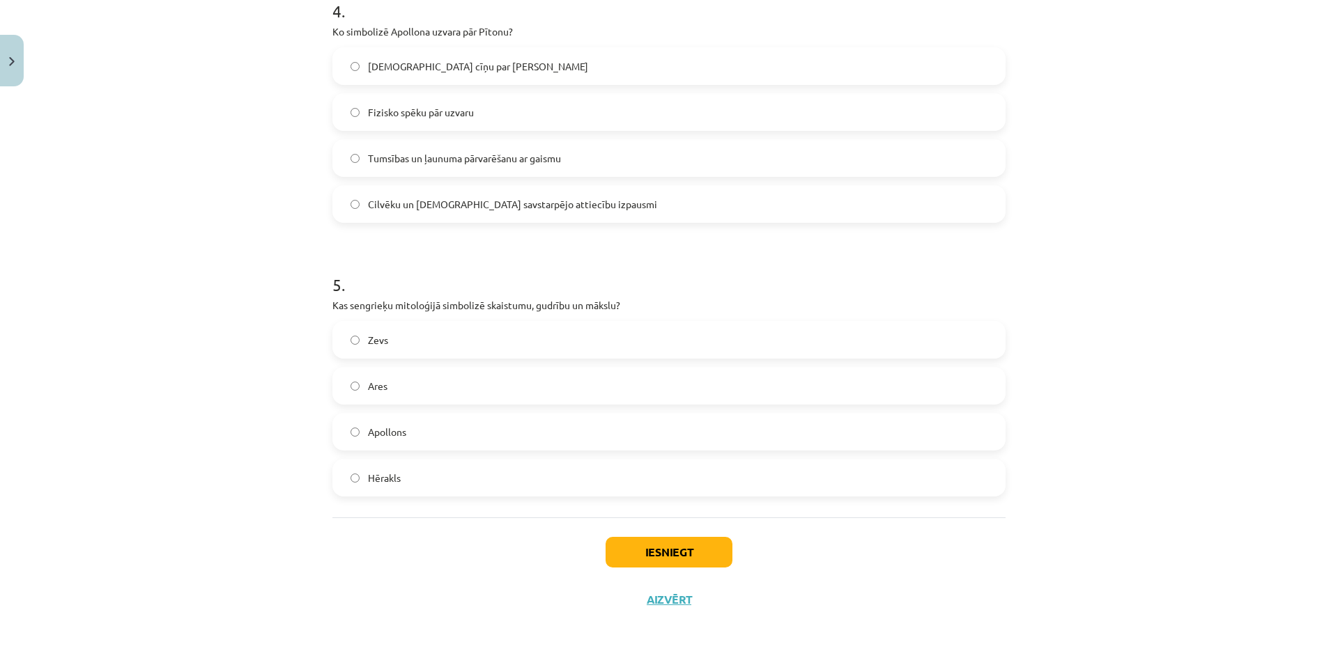
click at [392, 343] on label "Zevs" at bounding box center [669, 340] width 670 height 35
click at [401, 440] on label "Apollons" at bounding box center [669, 432] width 670 height 35
click at [700, 538] on button "Iesniegt" at bounding box center [668, 552] width 127 height 31
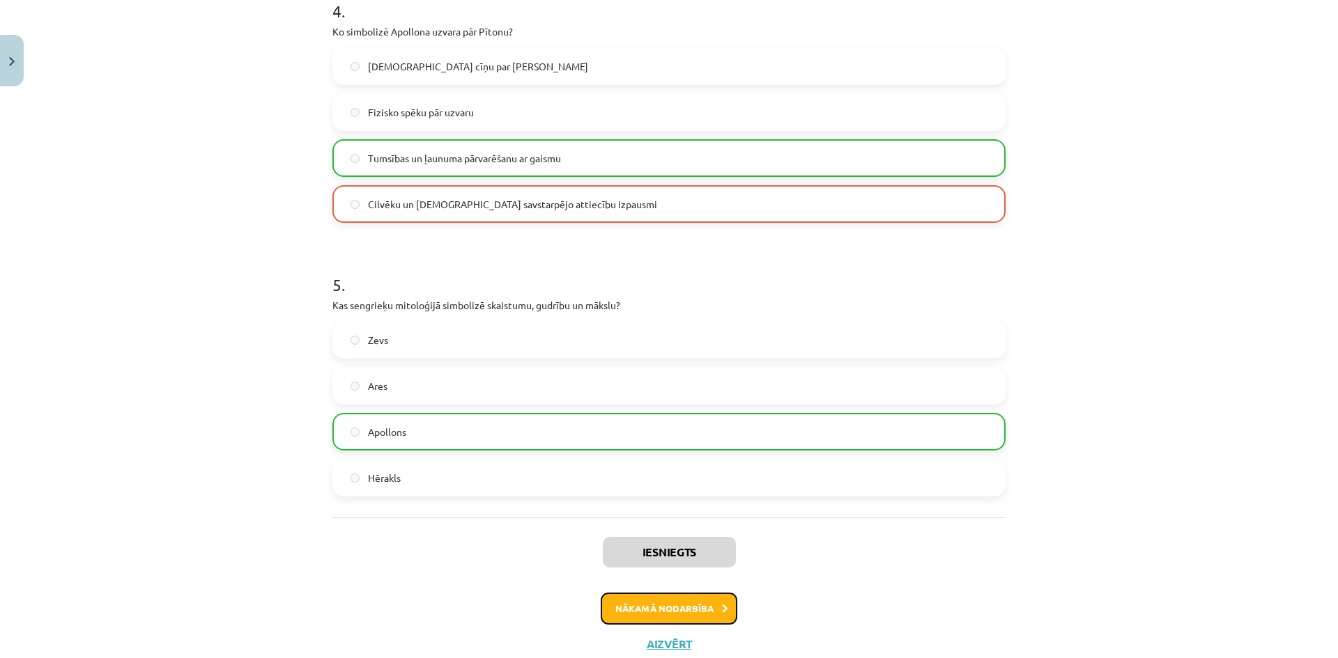
click at [679, 617] on button "Nākamā nodarbība" at bounding box center [669, 609] width 137 height 32
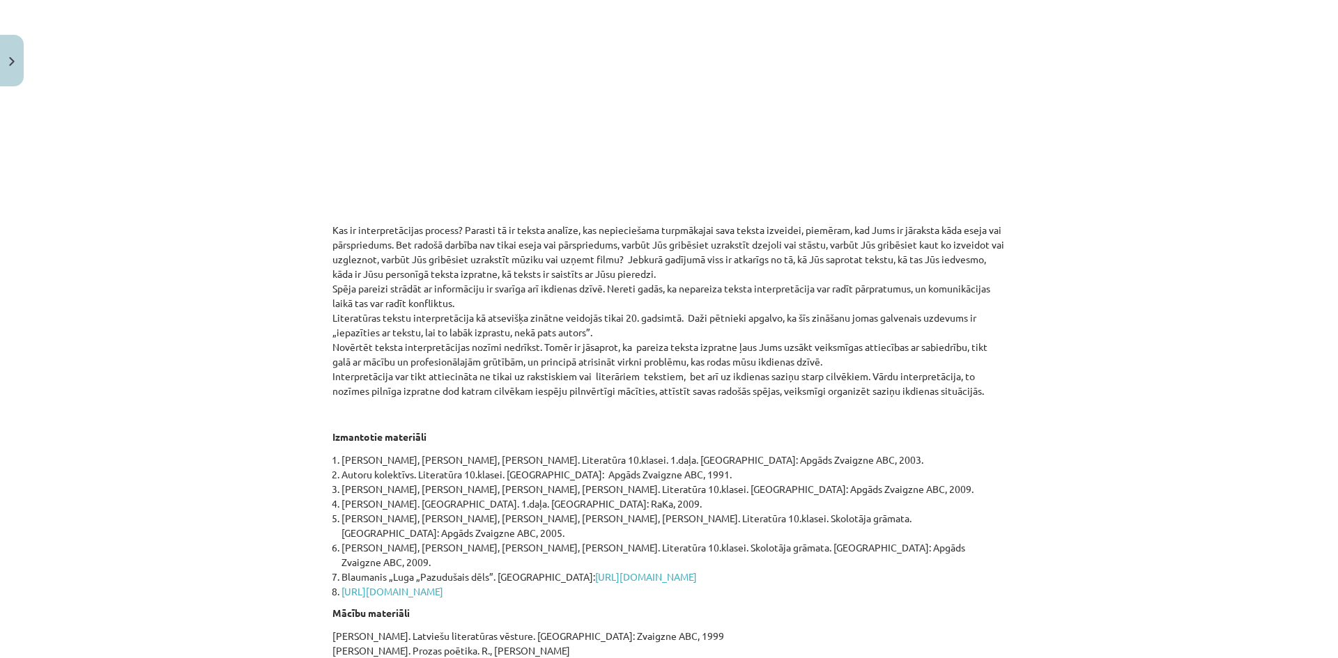
scroll to position [474, 0]
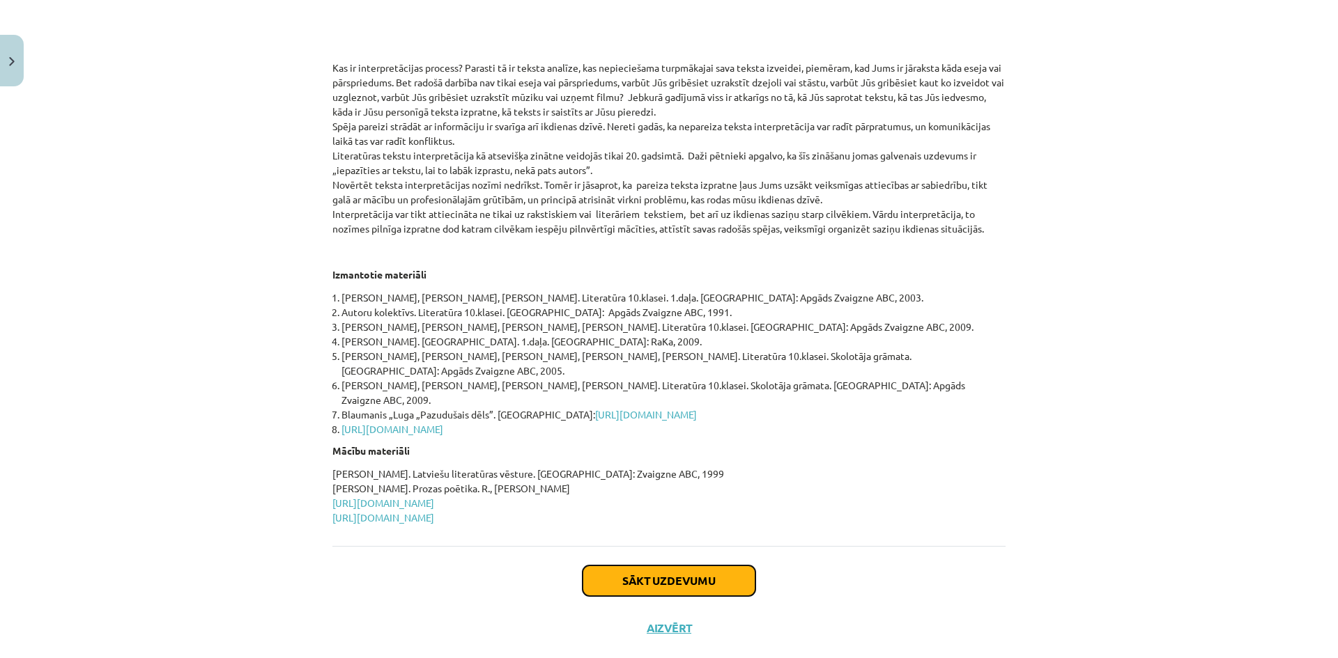
click at [690, 566] on button "Sākt uzdevumu" at bounding box center [668, 581] width 173 height 31
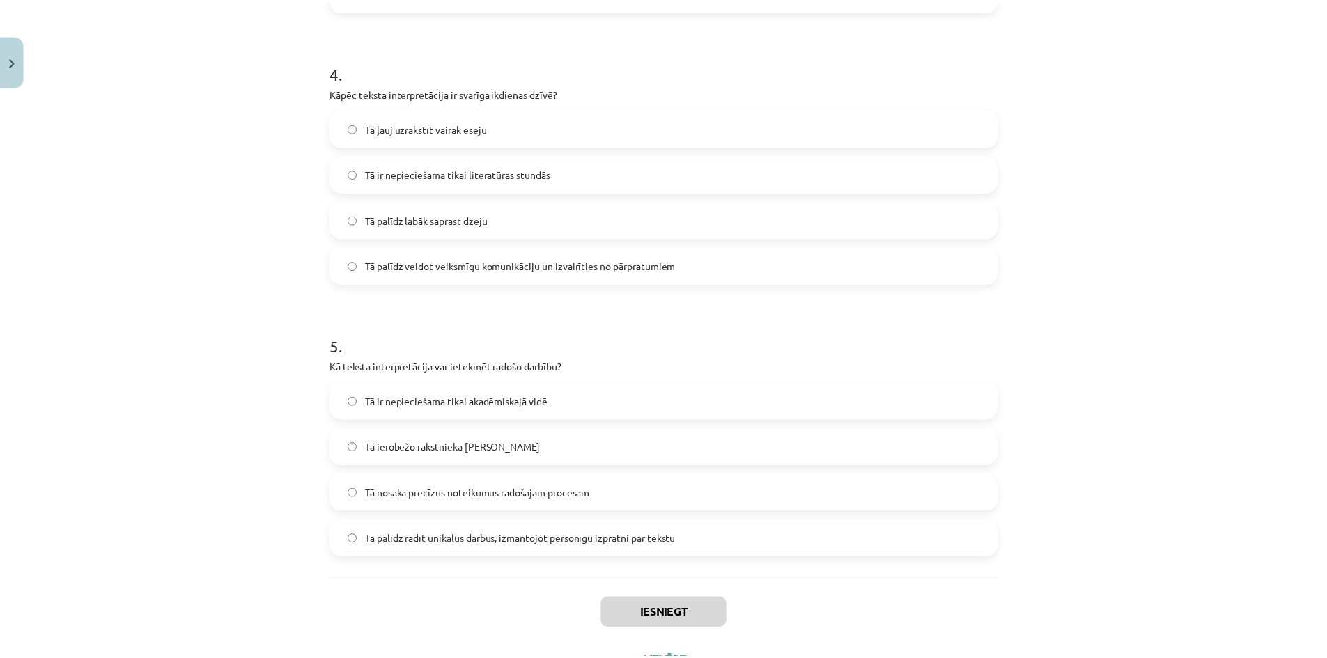
scroll to position [1122, 0]
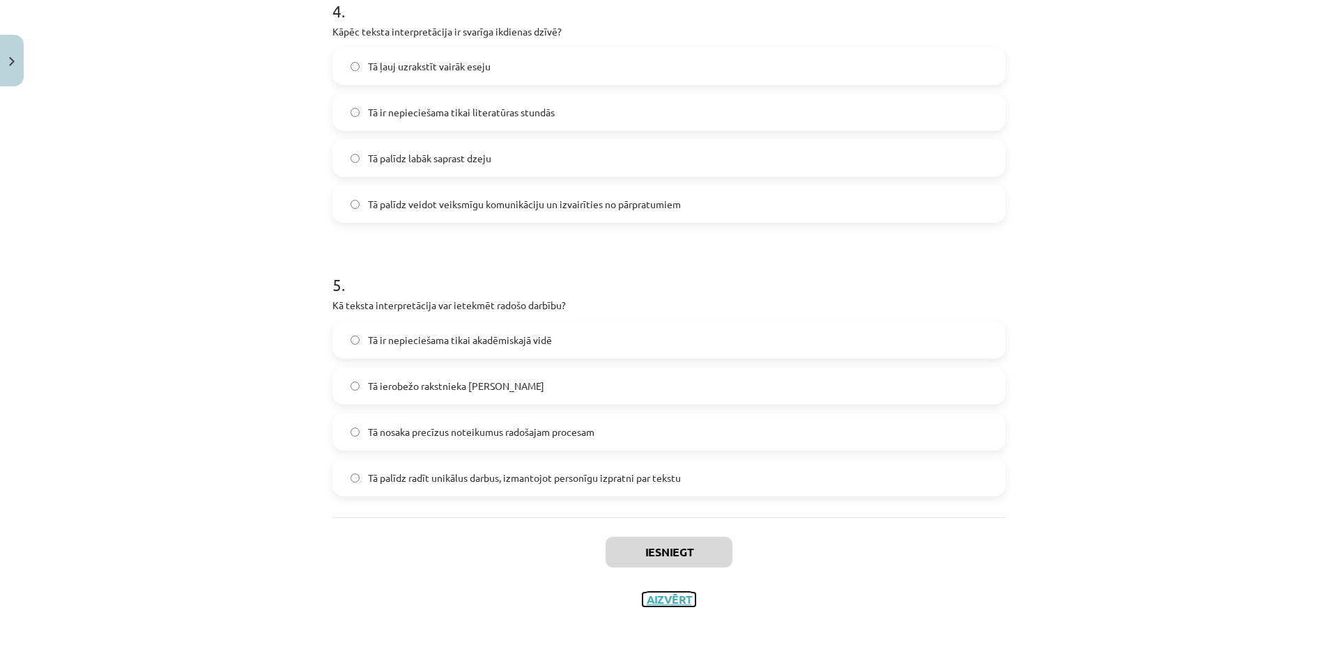
click at [668, 602] on button "Aizvērt" at bounding box center [668, 600] width 53 height 14
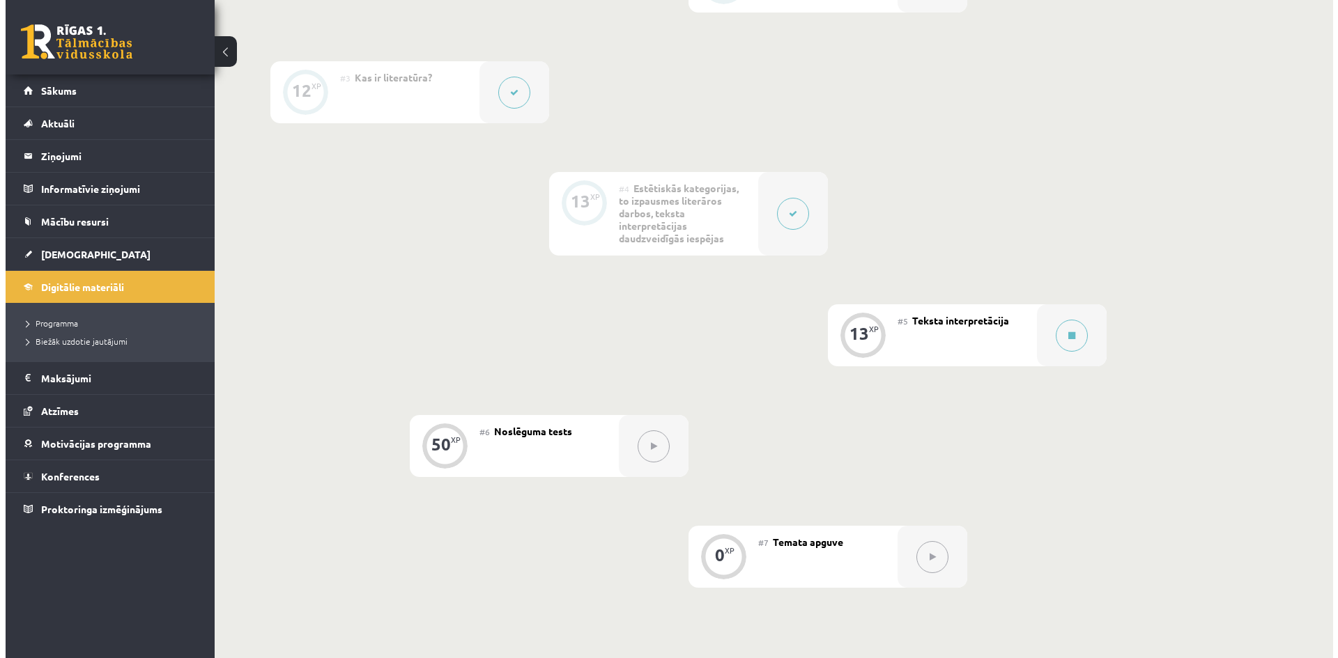
scroll to position [431, 0]
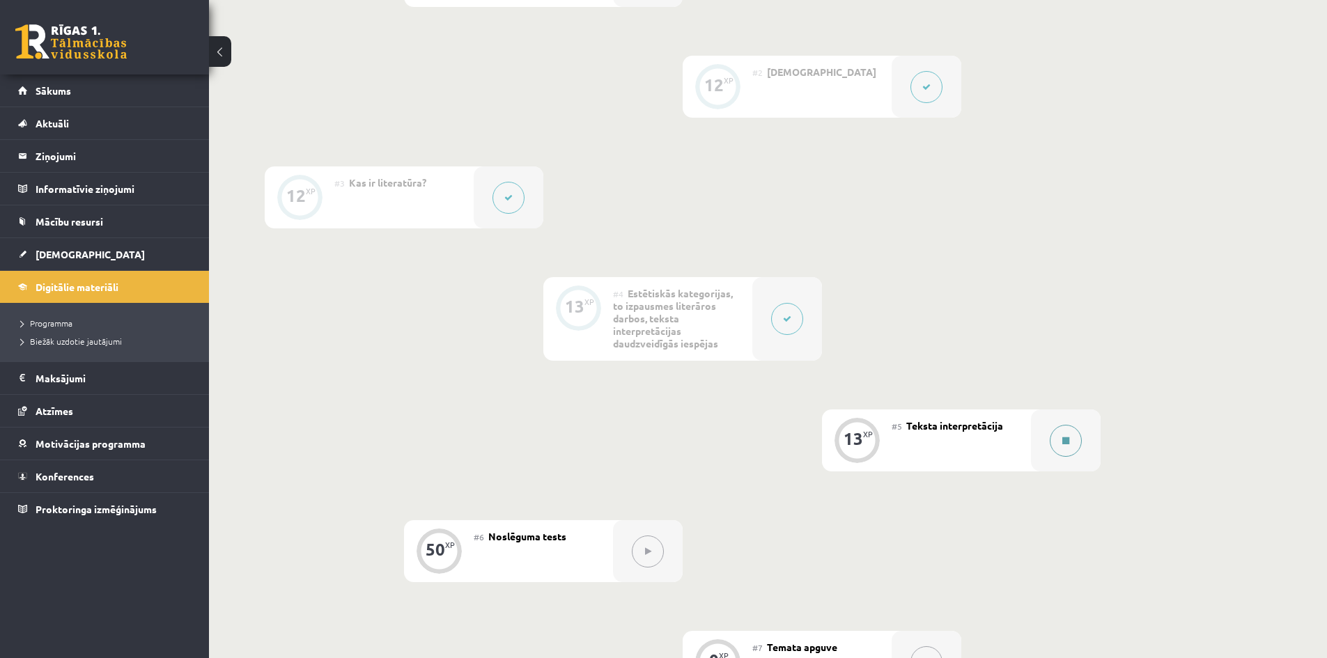
click at [1069, 438] on button at bounding box center [1066, 441] width 32 height 32
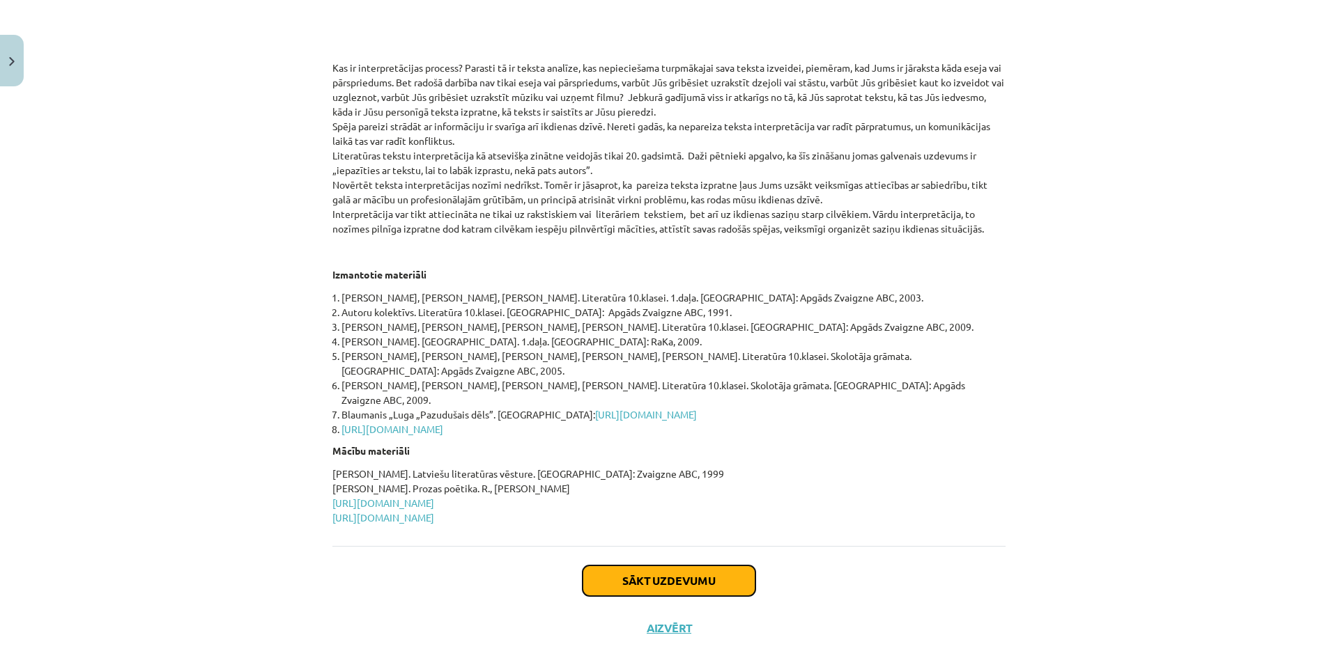
click at [692, 566] on button "Sākt uzdevumu" at bounding box center [668, 581] width 173 height 31
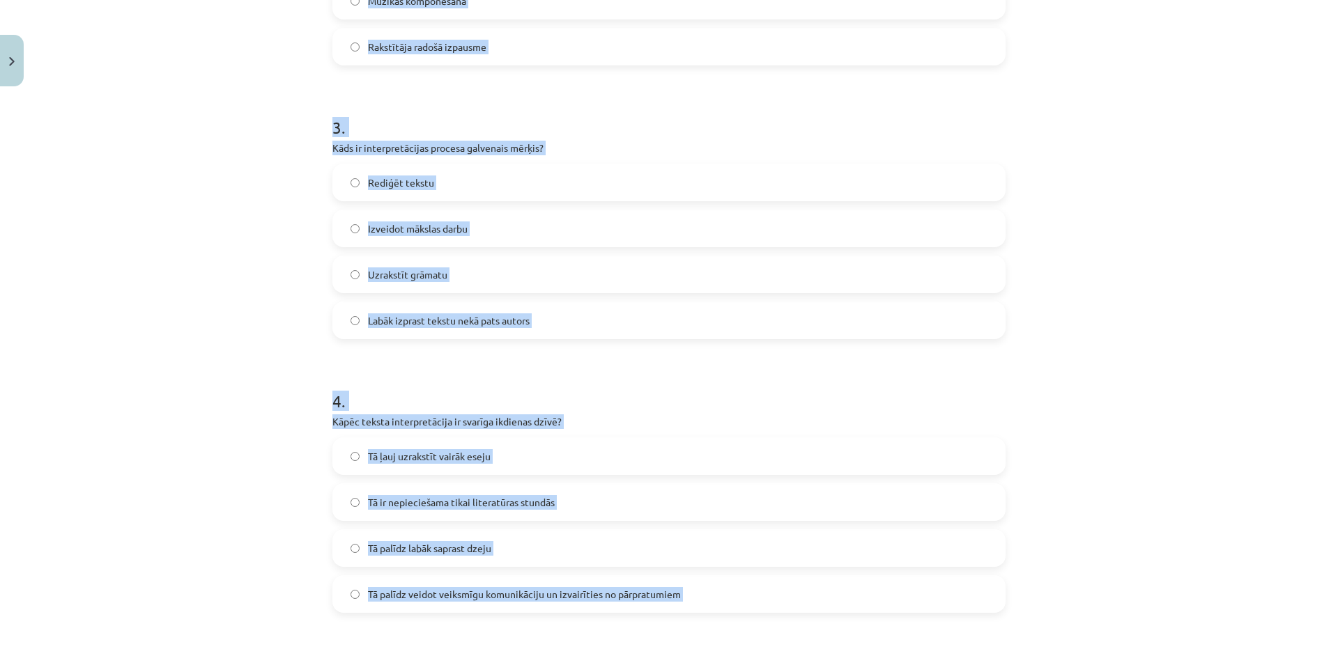
scroll to position [1122, 0]
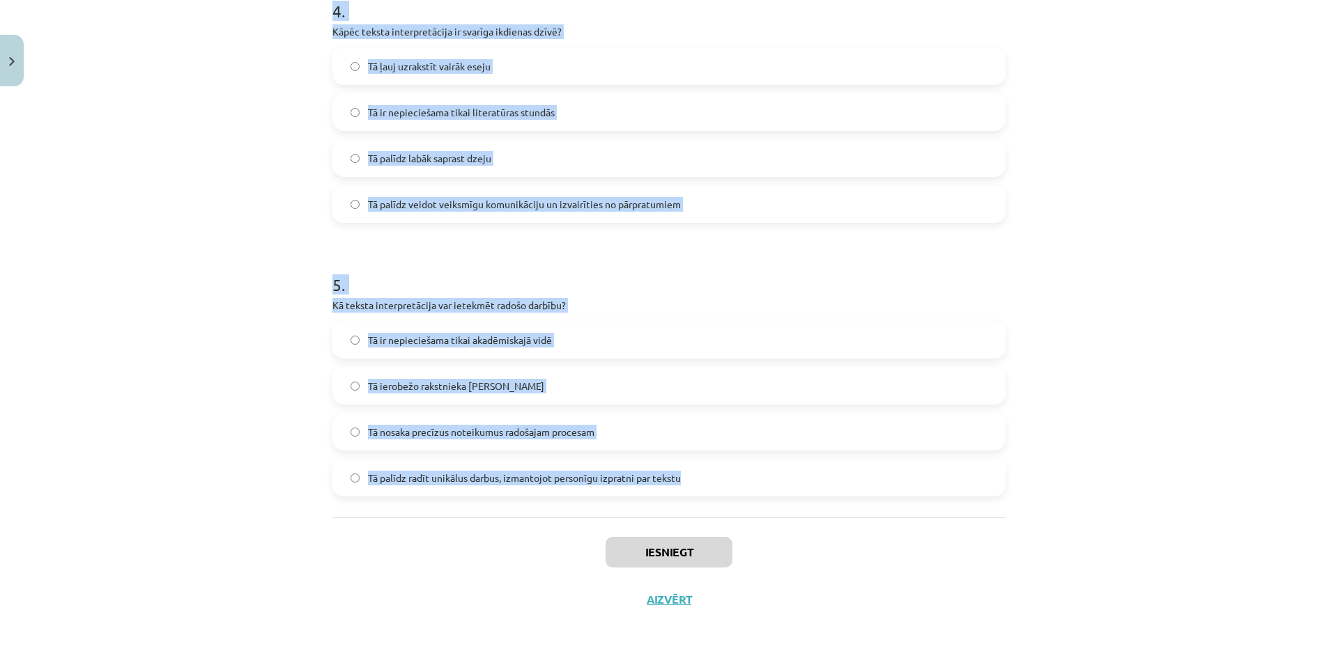
drag, startPoint x: 328, startPoint y: 265, endPoint x: 704, endPoint y: 486, distance: 435.7
copy form "1 . Kurā gadsimtā literatūras tekstu interpretācija kļuva par atsevišķu zinātni…"
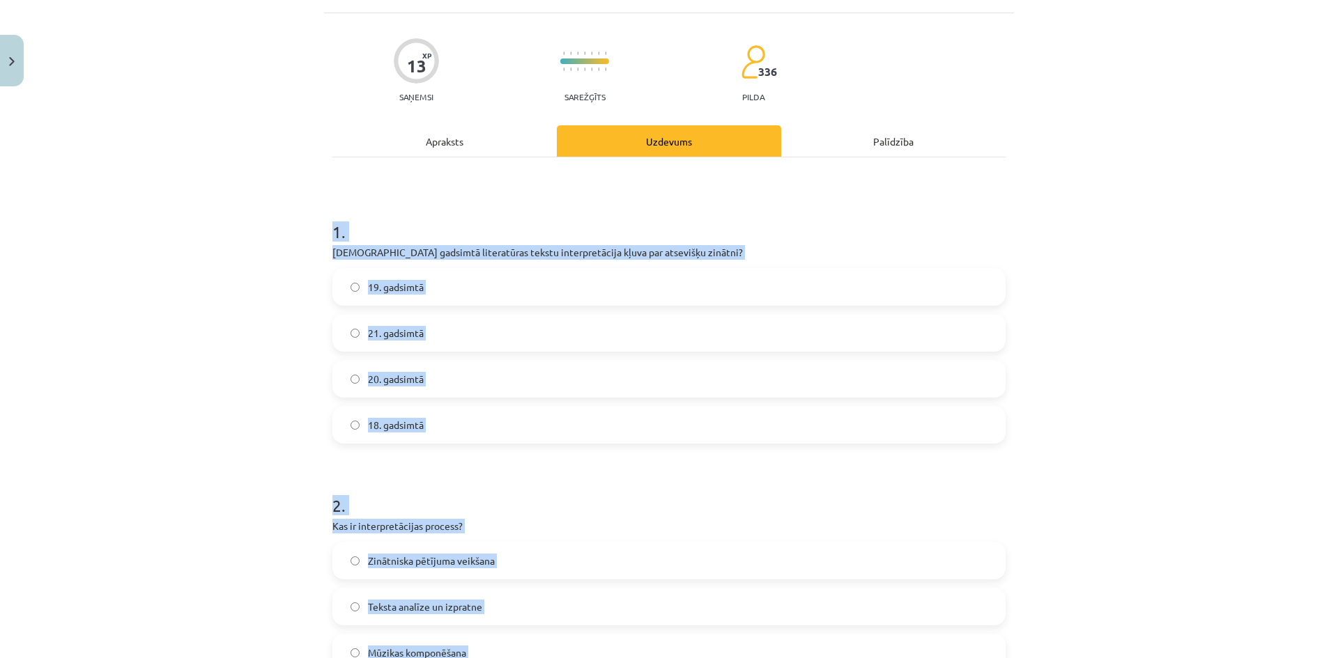
scroll to position [7, 0]
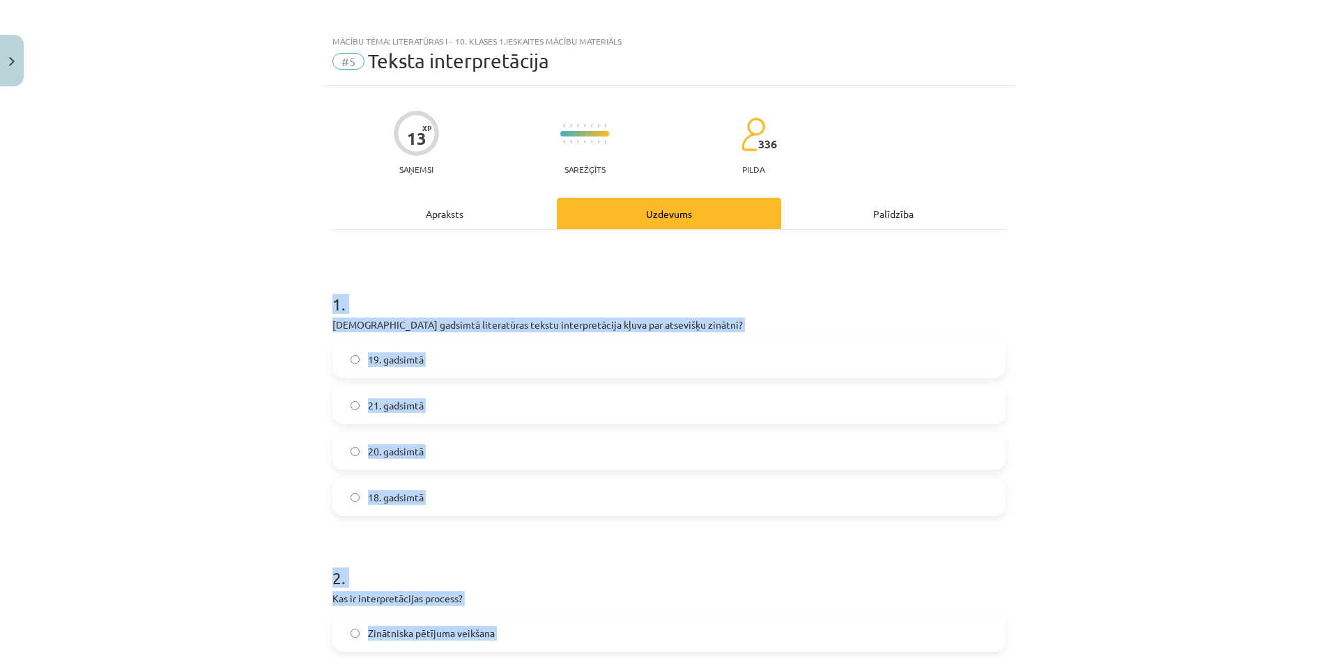
click at [178, 396] on div "Mācību tēma: Literatūras i - 10. klases 1.ieskaites mācību materiāls #5 Teksta …" at bounding box center [669, 329] width 1338 height 658
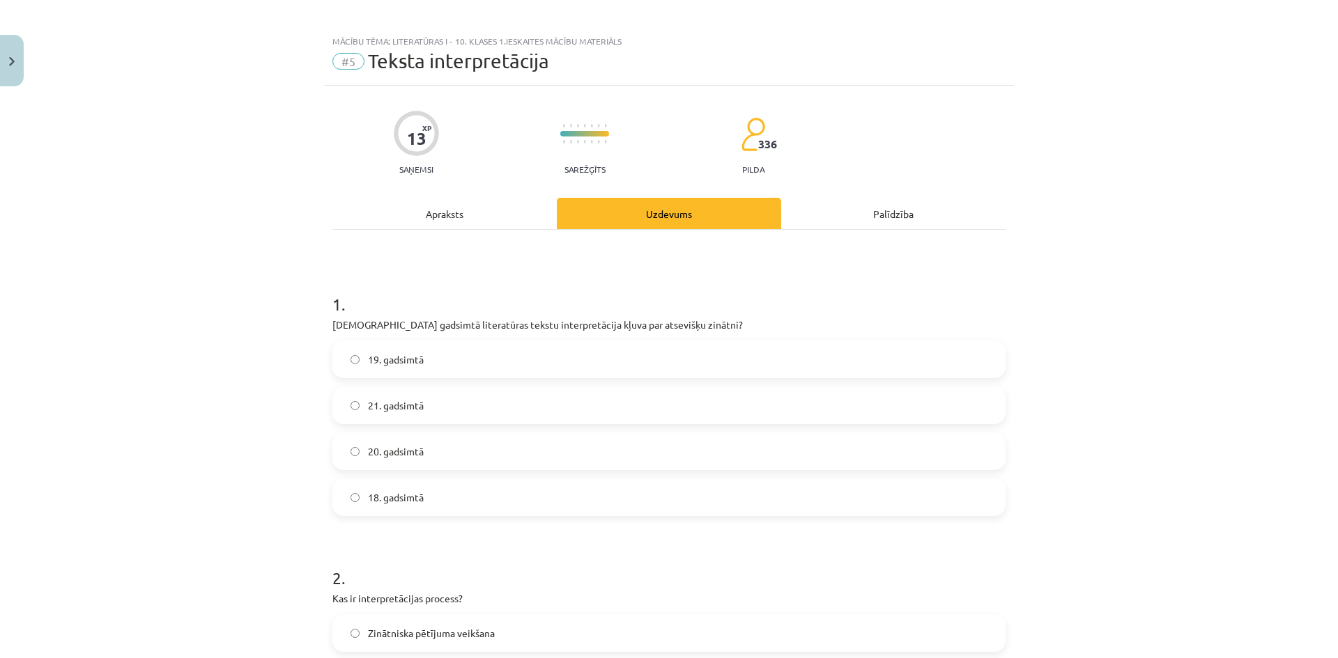
click at [461, 362] on label "19. gadsimtā" at bounding box center [669, 359] width 670 height 35
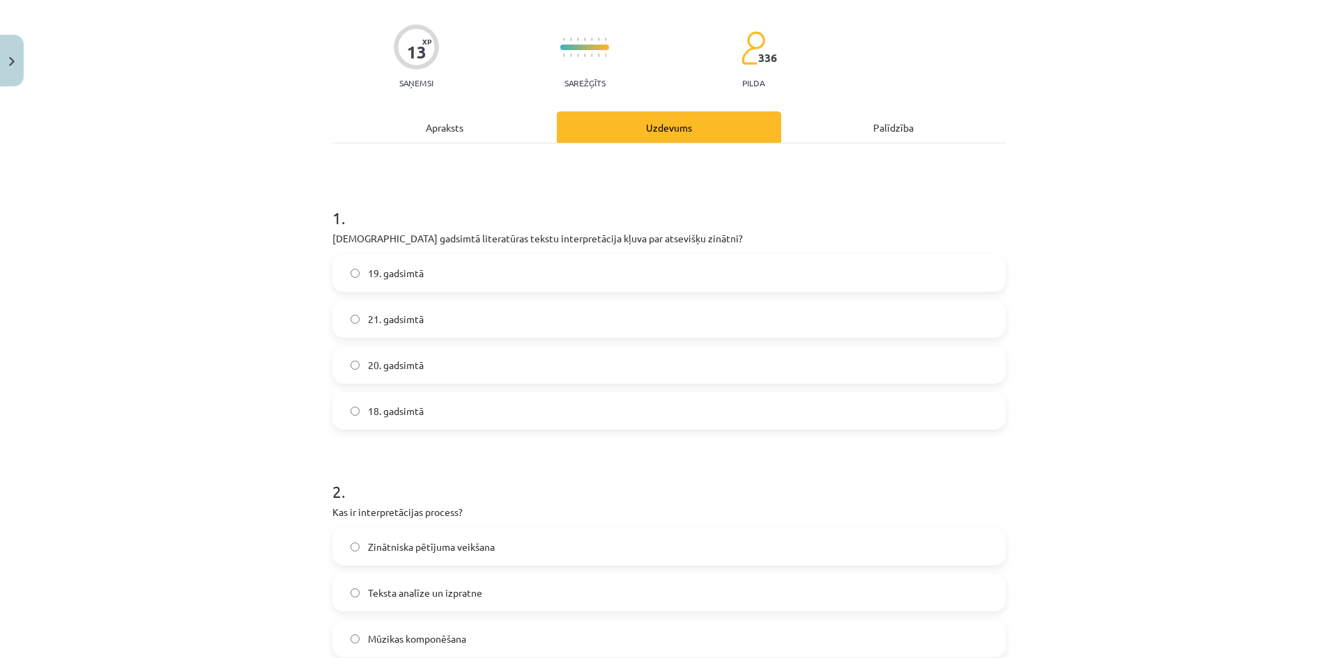
scroll to position [216, 0]
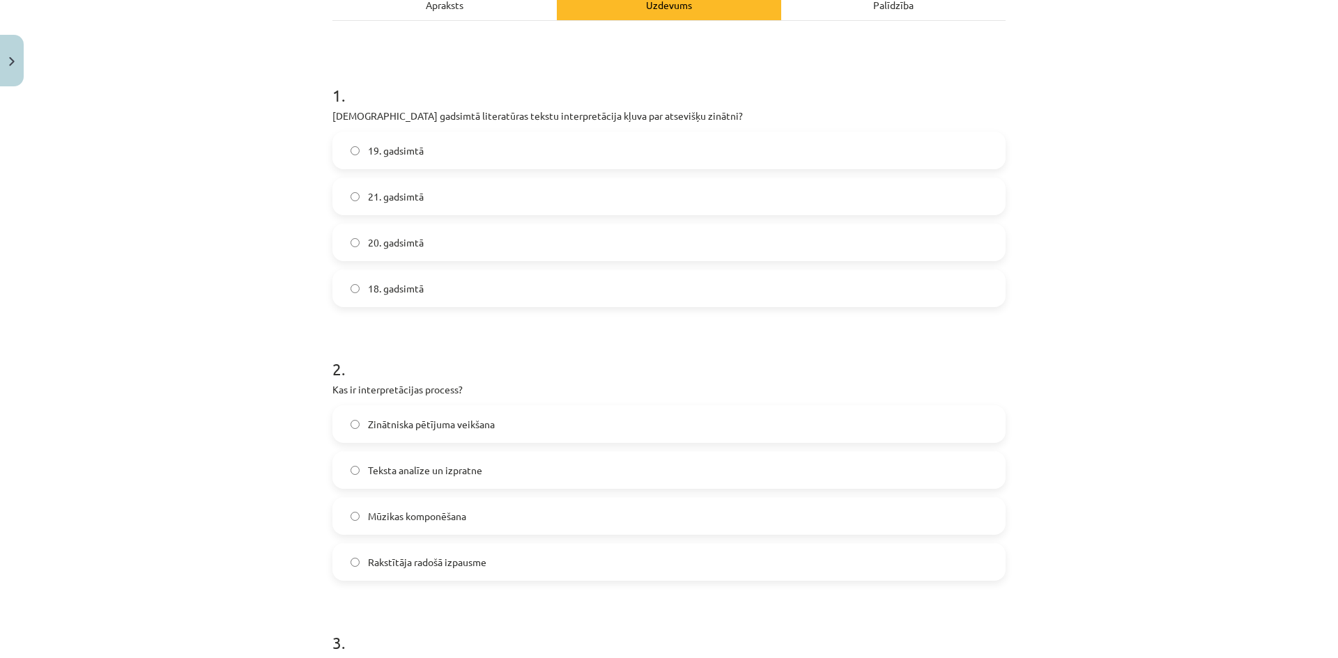
click at [397, 477] on span "Teksta analīze un izpratne" at bounding box center [425, 470] width 114 height 15
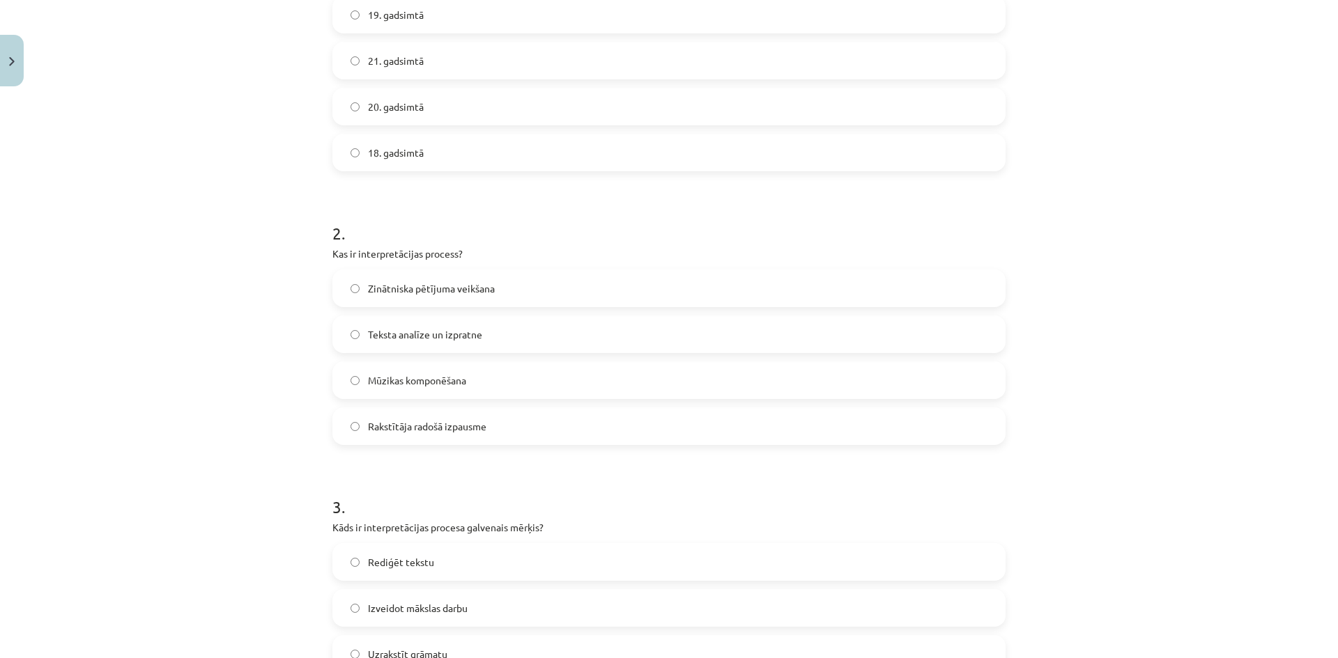
scroll to position [495, 0]
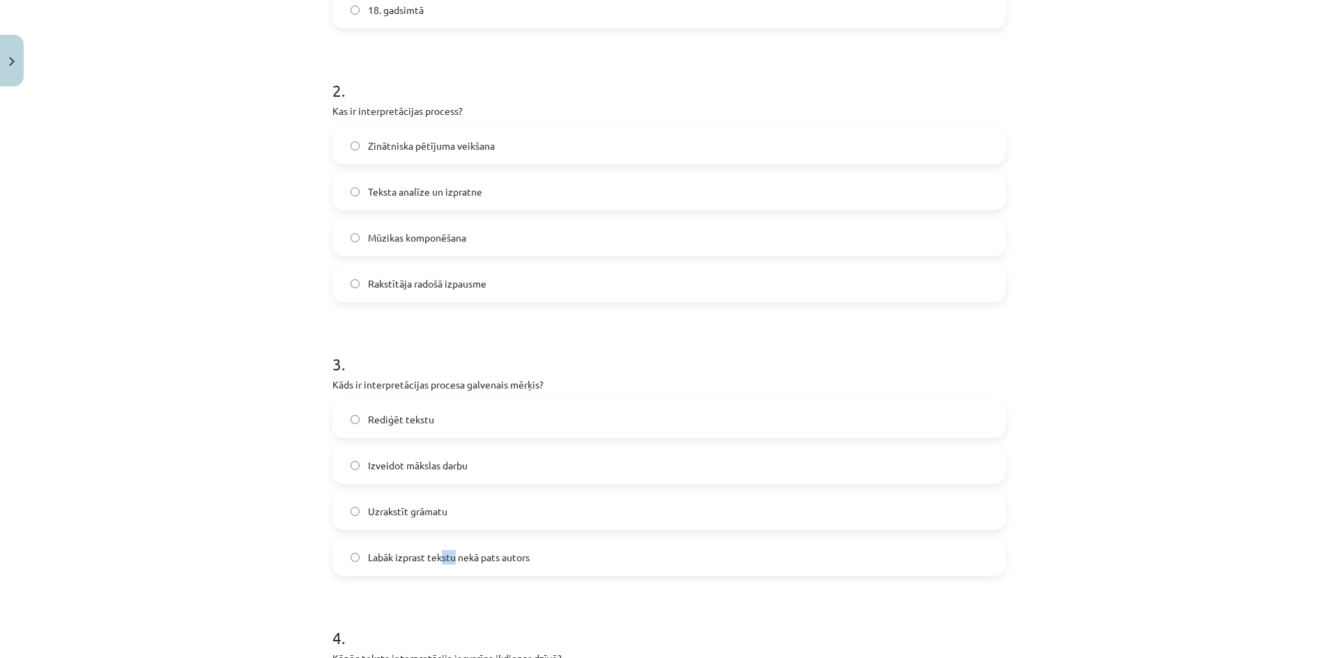
drag, startPoint x: 440, startPoint y: 564, endPoint x: 454, endPoint y: 547, distance: 22.2
click at [458, 546] on label "Labāk izprast tekstu nekā pats autors" at bounding box center [669, 557] width 670 height 35
click at [368, 550] on span "Labāk izprast tekstu nekā pats autors" at bounding box center [449, 557] width 162 height 15
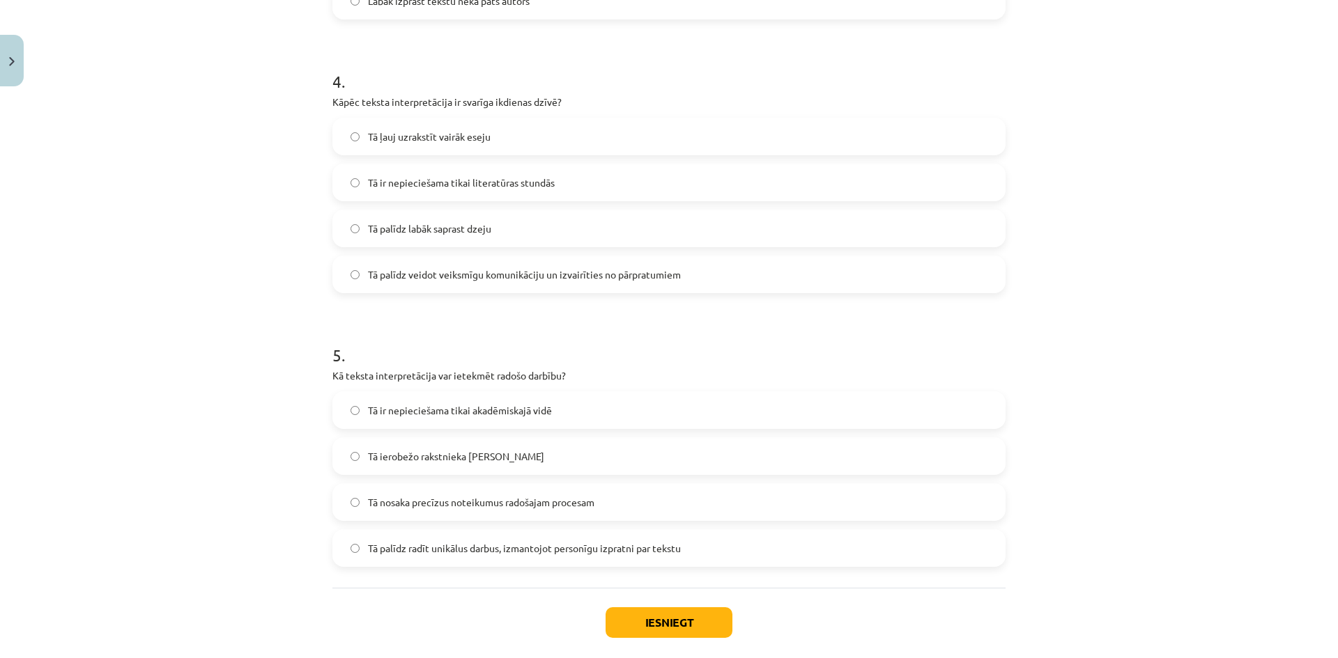
scroll to position [1052, 0]
click at [469, 279] on span "Tā palīdz veidot veiksmīgu komunikāciju un izvairīties no pārpratumiem" at bounding box center [524, 274] width 313 height 15
click at [504, 536] on label "Tā palīdz radīt unikālus darbus, izmantojot personīgu izpratni par tekstu" at bounding box center [669, 547] width 670 height 35
click at [662, 631] on button "Iesniegt" at bounding box center [668, 622] width 127 height 31
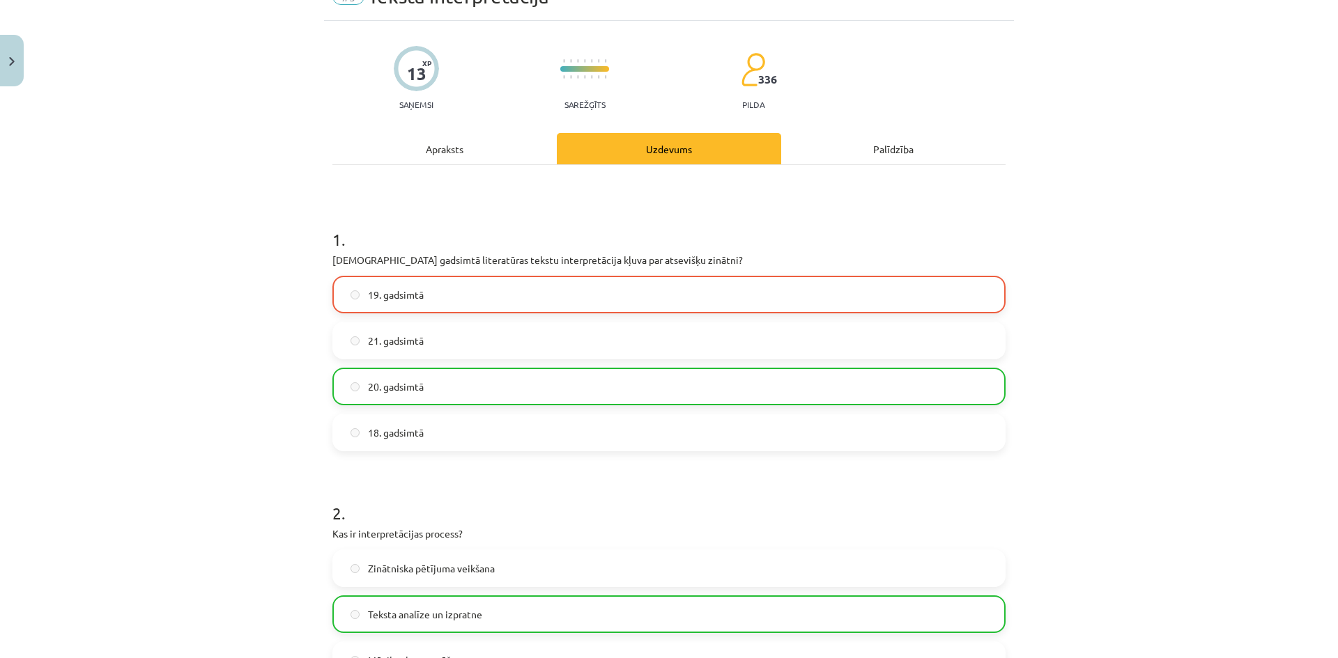
scroll to position [0, 0]
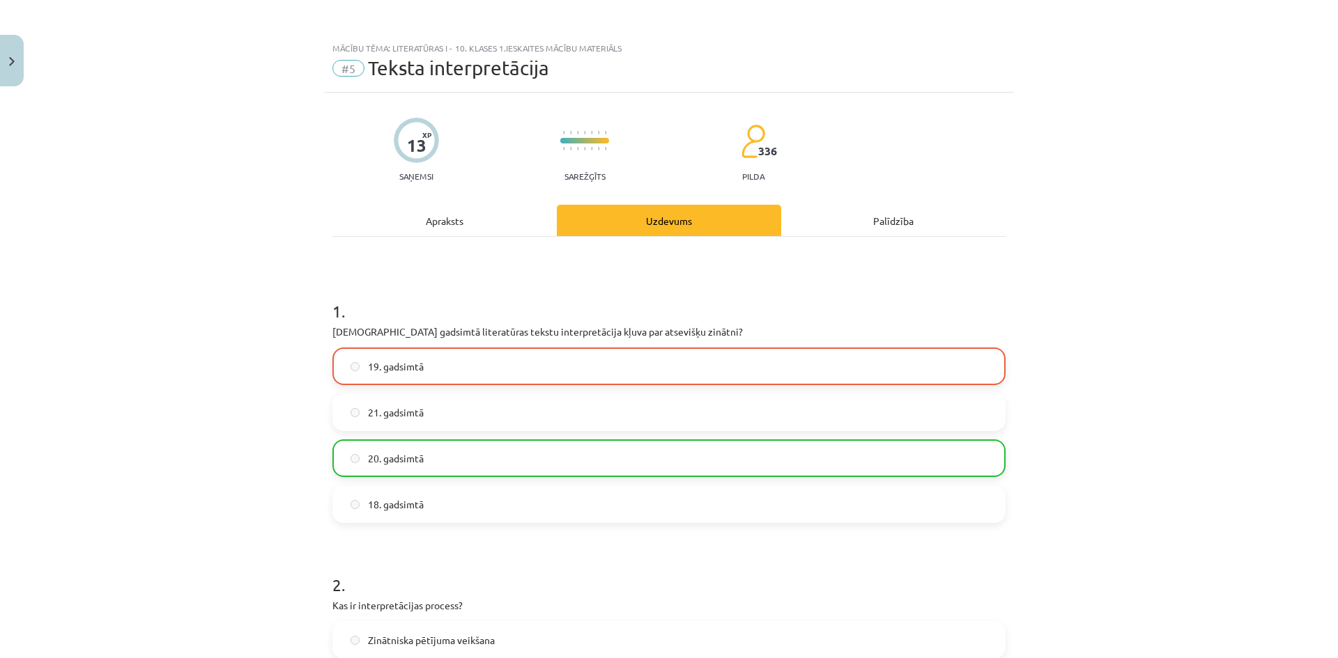
click at [248, 226] on div "Mācību tēma: Literatūras i - 10. klases 1.ieskaites mācību materiāls #5 Teksta …" at bounding box center [669, 329] width 1338 height 658
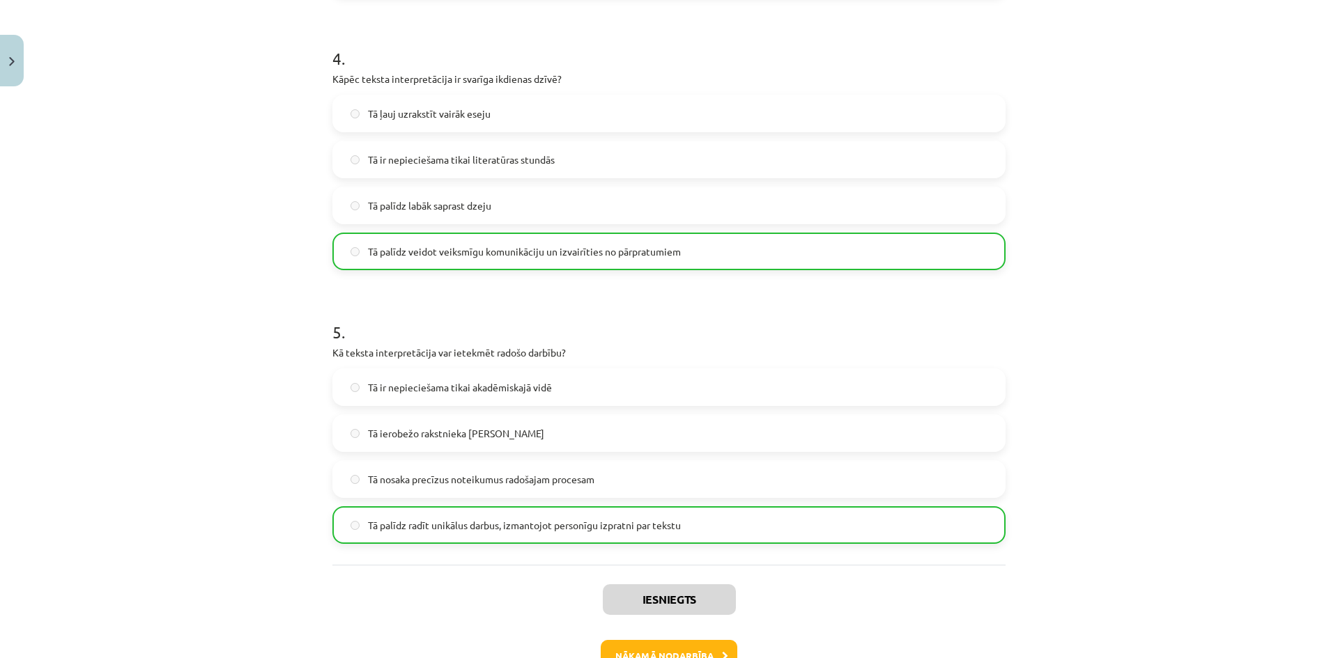
scroll to position [1166, 0]
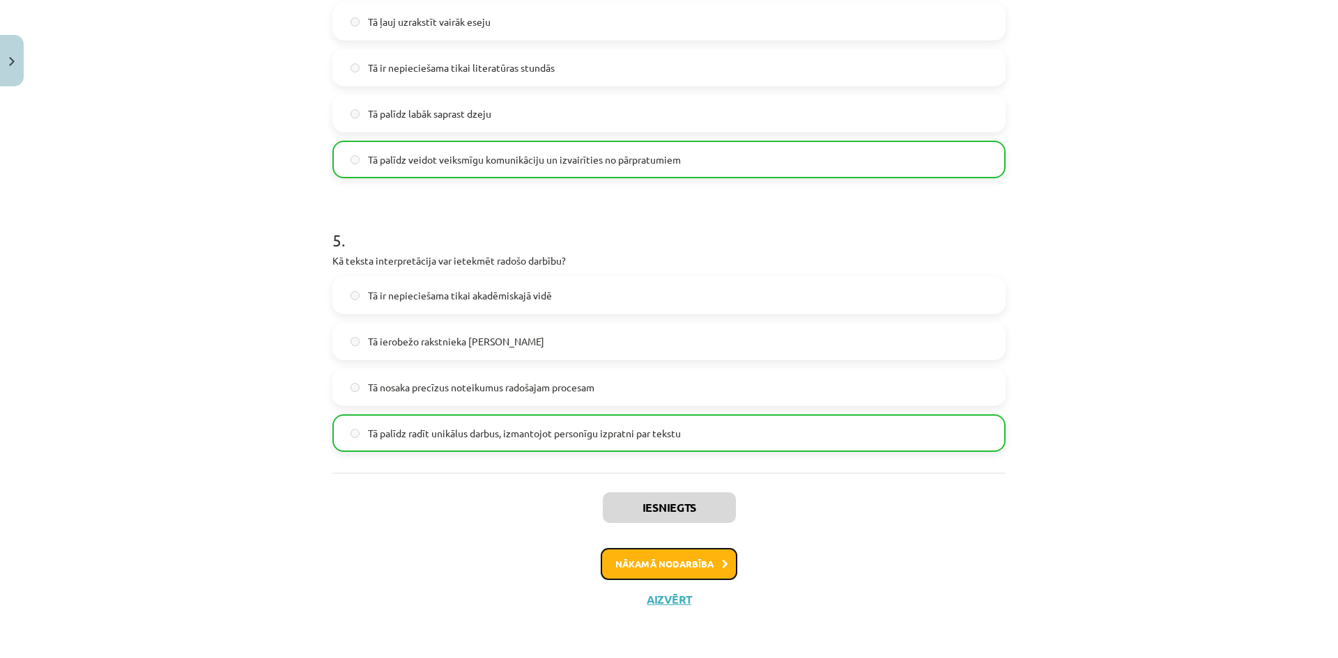
click at [704, 564] on button "Nākamā nodarbība" at bounding box center [669, 564] width 137 height 32
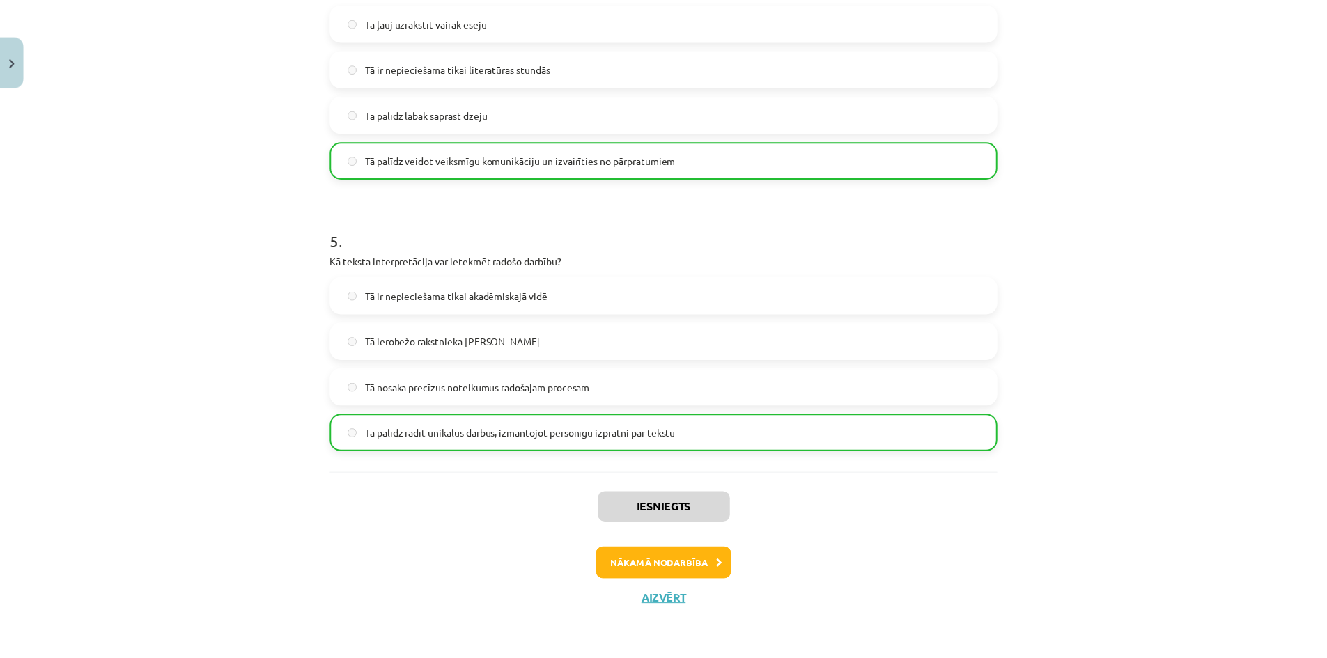
scroll to position [0, 0]
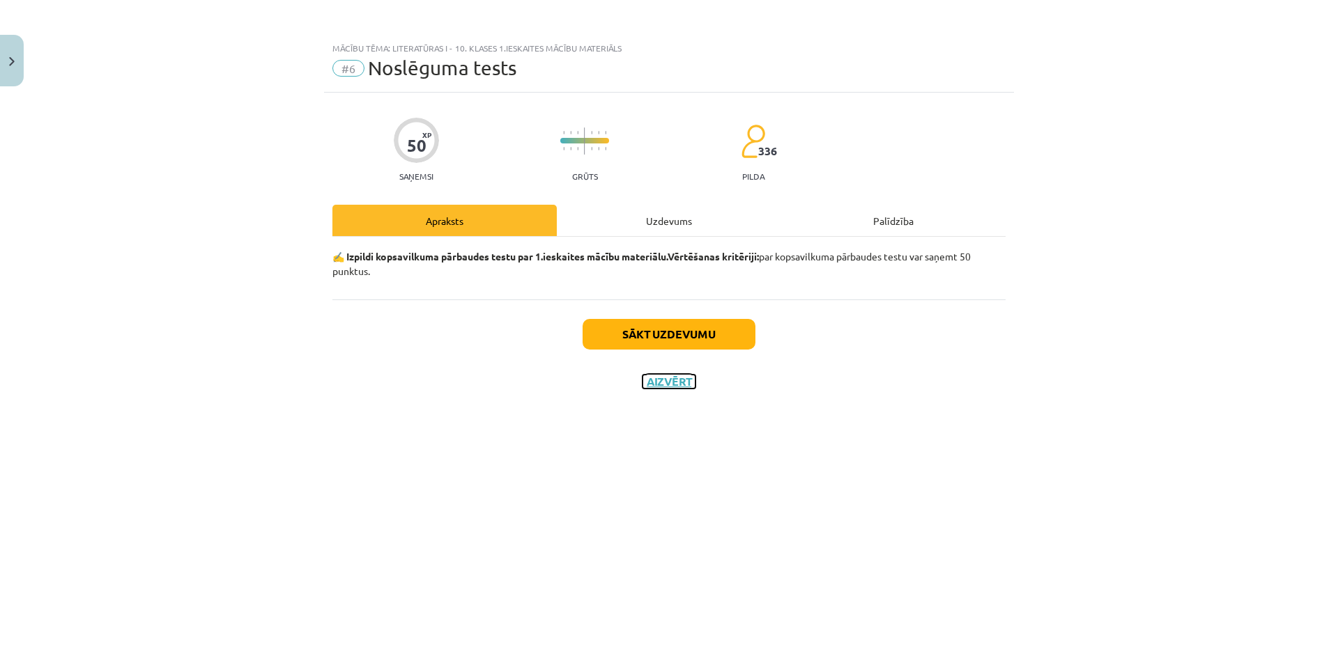
click at [654, 380] on button "Aizvērt" at bounding box center [668, 382] width 53 height 14
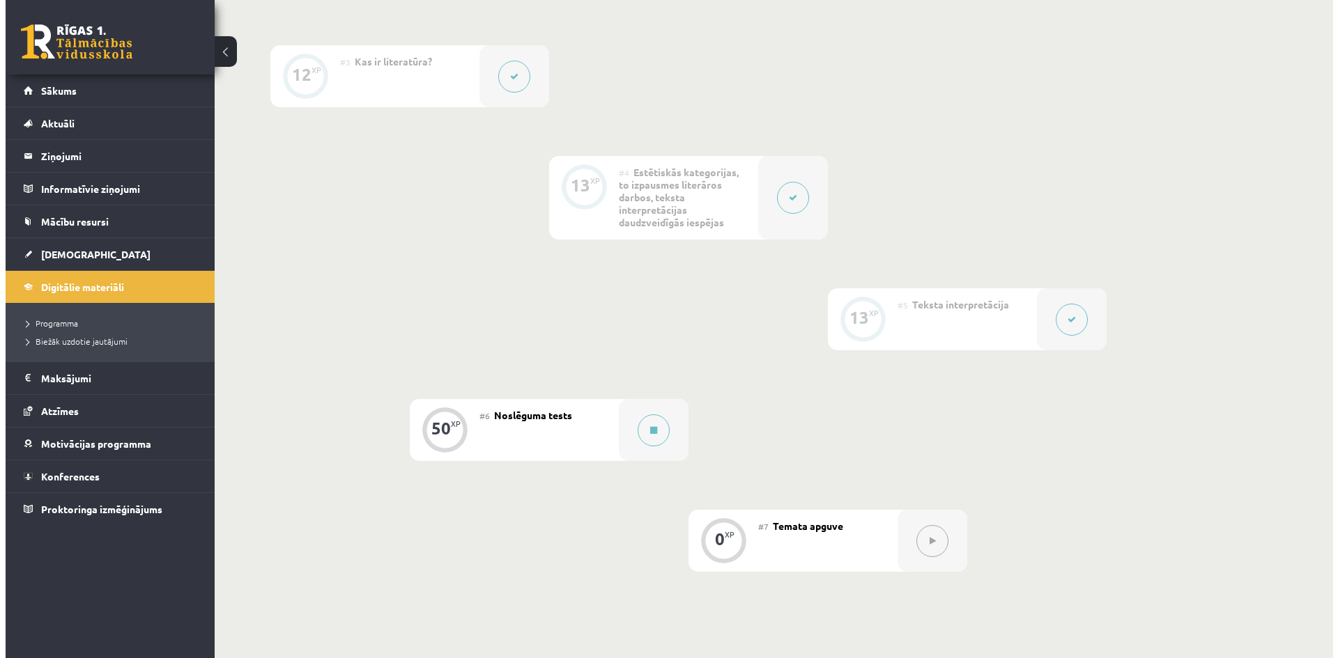
scroll to position [697, 0]
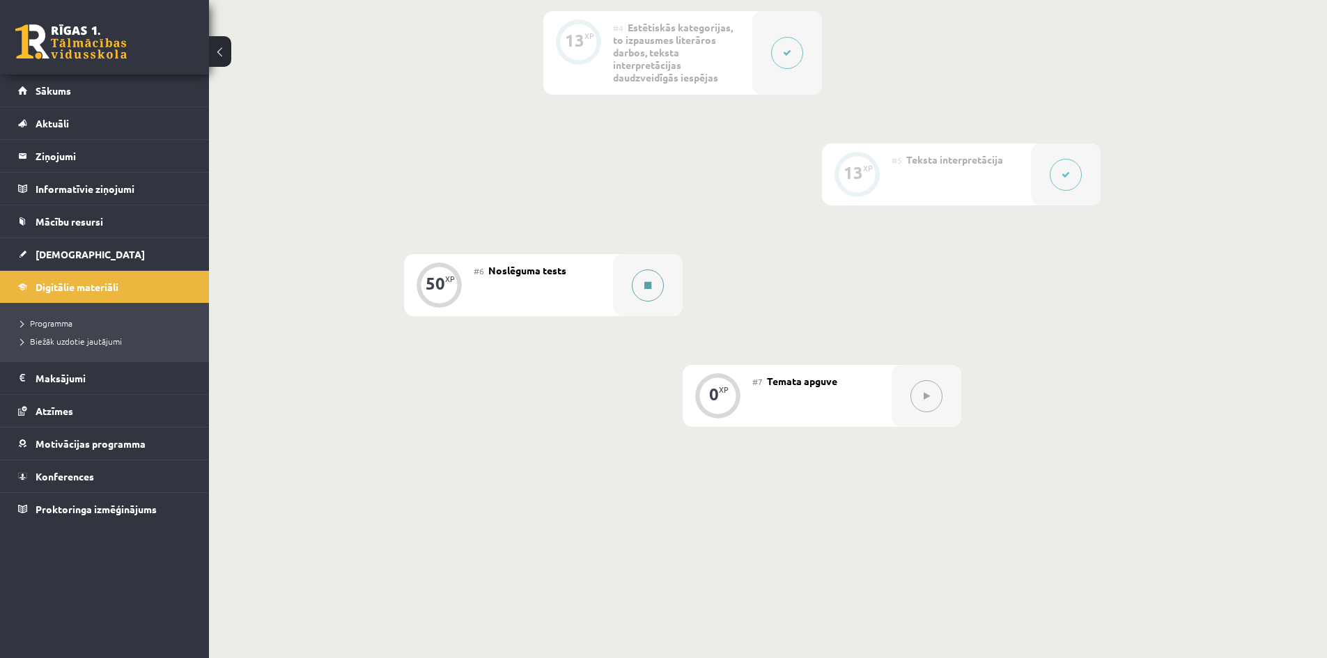
click at [636, 282] on button at bounding box center [648, 286] width 32 height 32
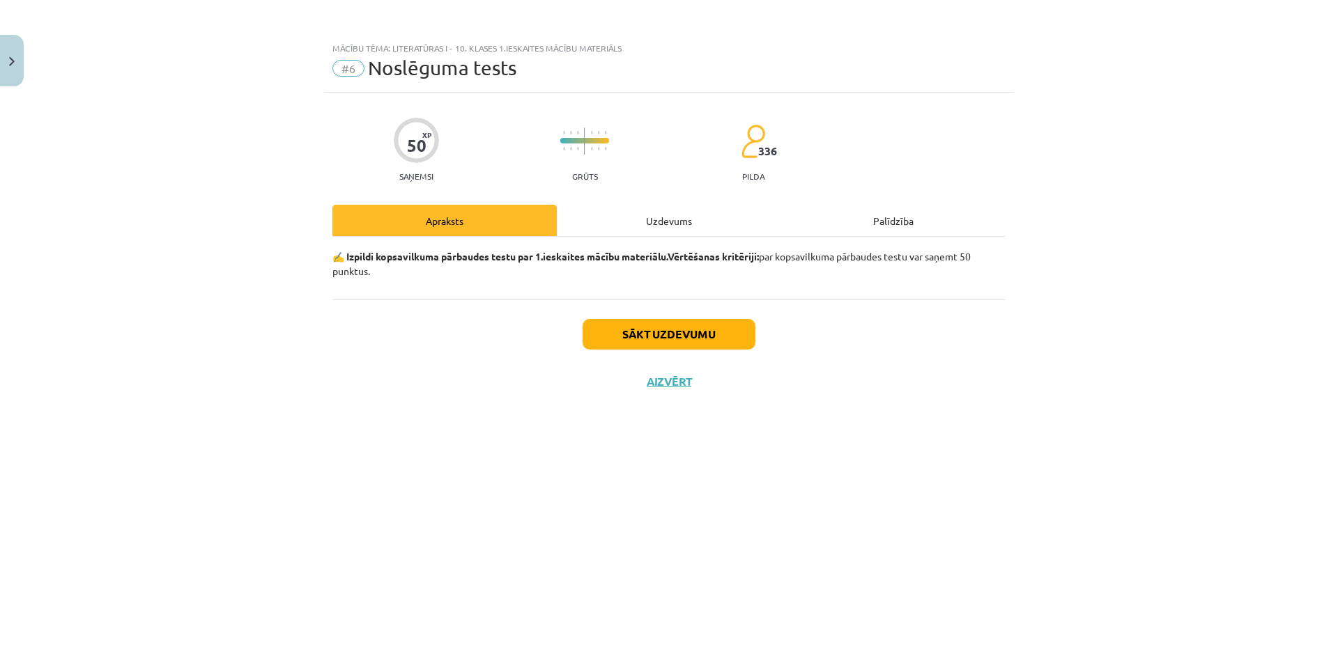
drag, startPoint x: 513, startPoint y: 258, endPoint x: 769, endPoint y: 267, distance: 255.8
click at [769, 267] on p "✍️ Izpildi kopsavilkuma pārbaudes testu par 1.ieskaites mācību materiālu. Vērtē…" at bounding box center [668, 263] width 673 height 29
click at [779, 271] on p "✍️ Izpildi kopsavilkuma pārbaudes testu par 1.ieskaites mācību materiālu. Vērtē…" at bounding box center [668, 263] width 673 height 29
click at [856, 283] on div "✍️ Izpildi kopsavilkuma pārbaudes testu par 1.ieskaites mācību materiālu. Vērtē…" at bounding box center [668, 268] width 673 height 63
click at [1031, 263] on div "Mācību tēma: Literatūras i - 10. klases 1.ieskaites mācību materiāls #6 Noslēgu…" at bounding box center [669, 329] width 1338 height 658
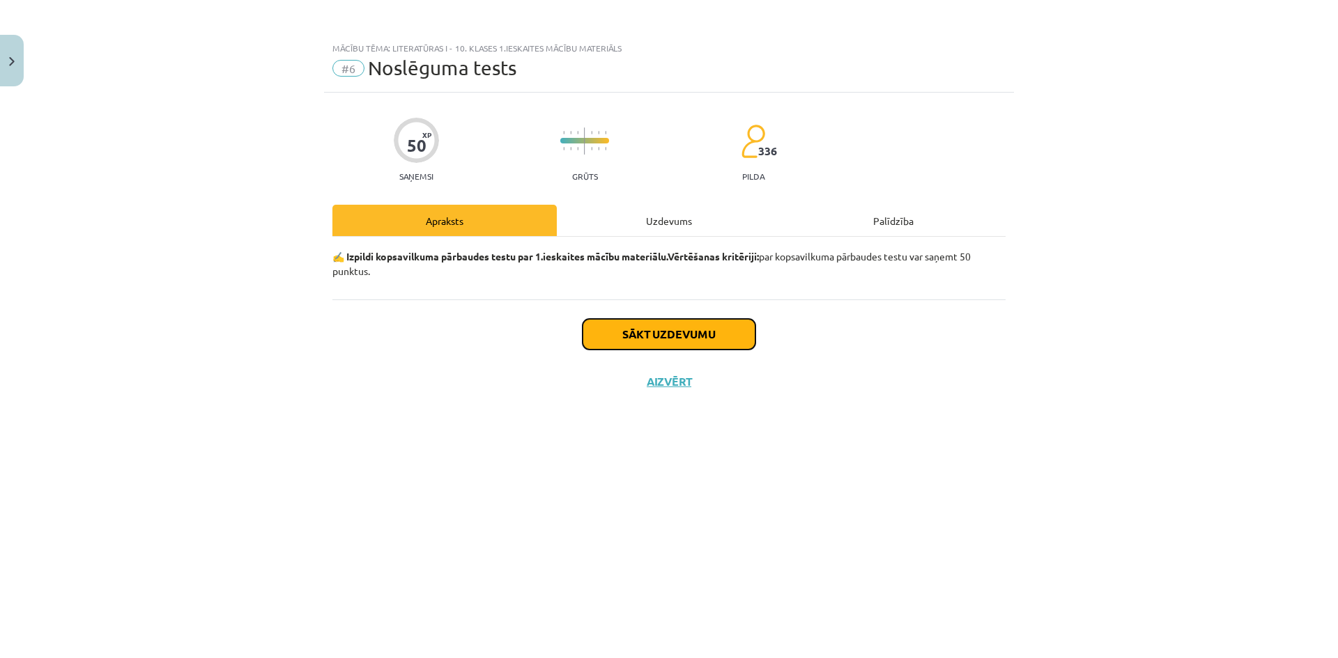
click at [674, 341] on button "Sākt uzdevumu" at bounding box center [668, 334] width 173 height 31
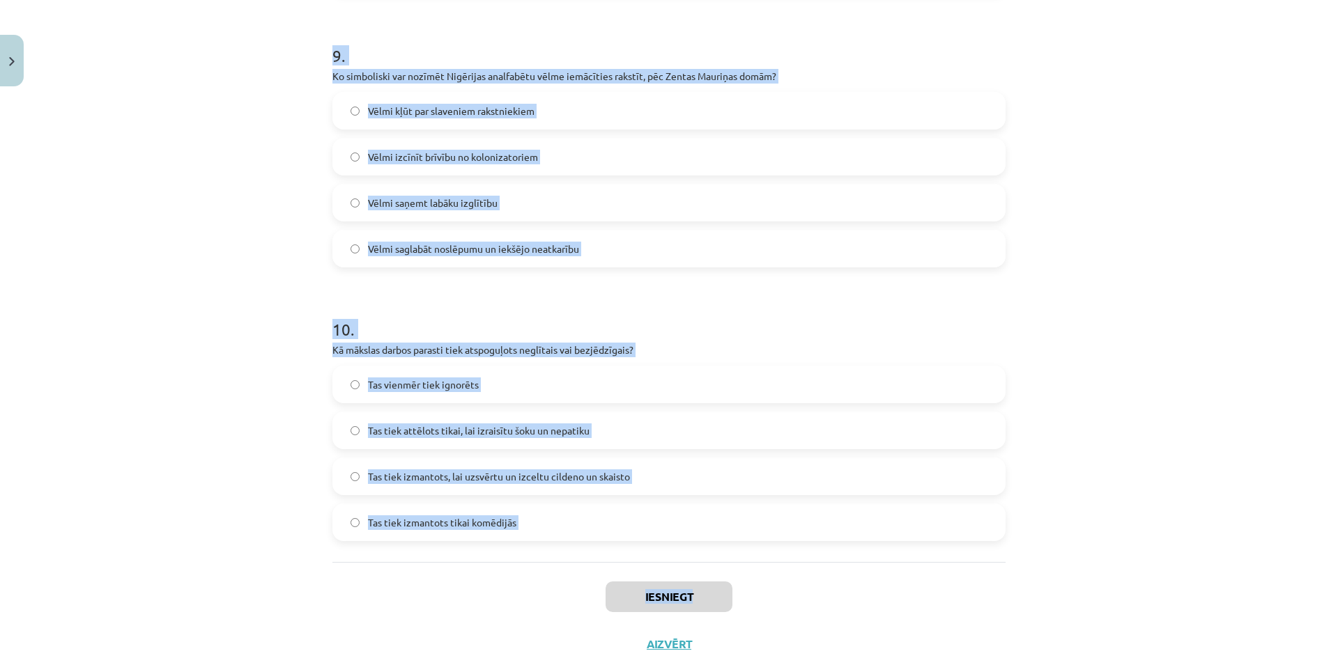
scroll to position [2491, 0]
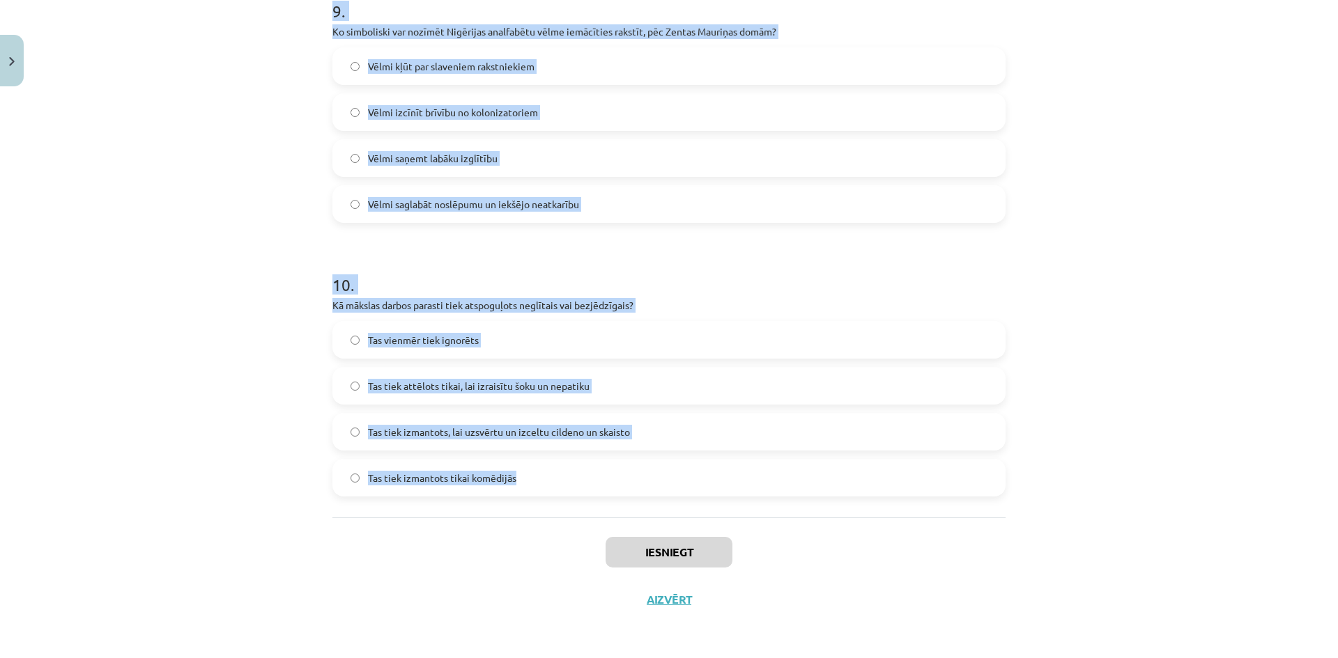
drag, startPoint x: 304, startPoint y: 288, endPoint x: 726, endPoint y: 502, distance: 473.3
click at [726, 502] on div "Mācību tēma: Literatūras i - 10. klases 1.ieskaites mācību materiāls #6 Noslēgu…" at bounding box center [669, 329] width 1338 height 658
copy form "1 . Ko, pēc Džonatana Kalera domām, literatūras teorētiķi bieži mēģina noskaidr…"
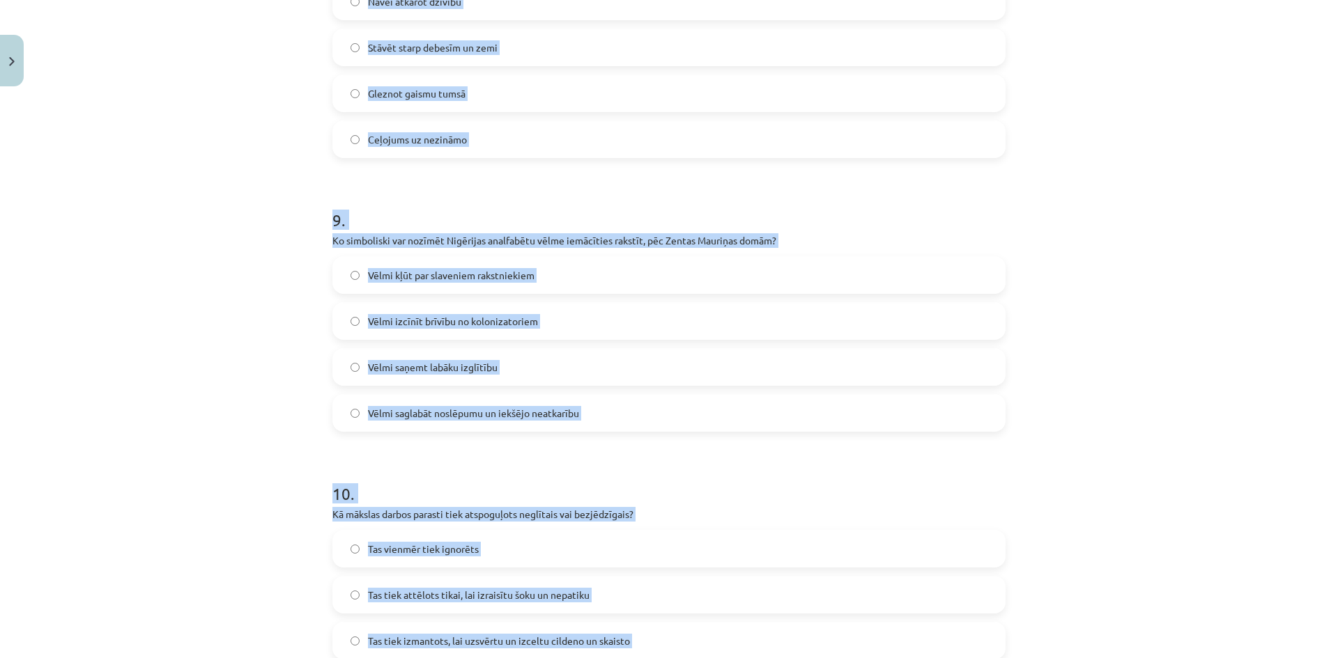
click at [229, 304] on div "Mācību tēma: Literatūras i - 10. klases 1.ieskaites mācību materiāls #6 Noslēgu…" at bounding box center [669, 329] width 1338 height 658
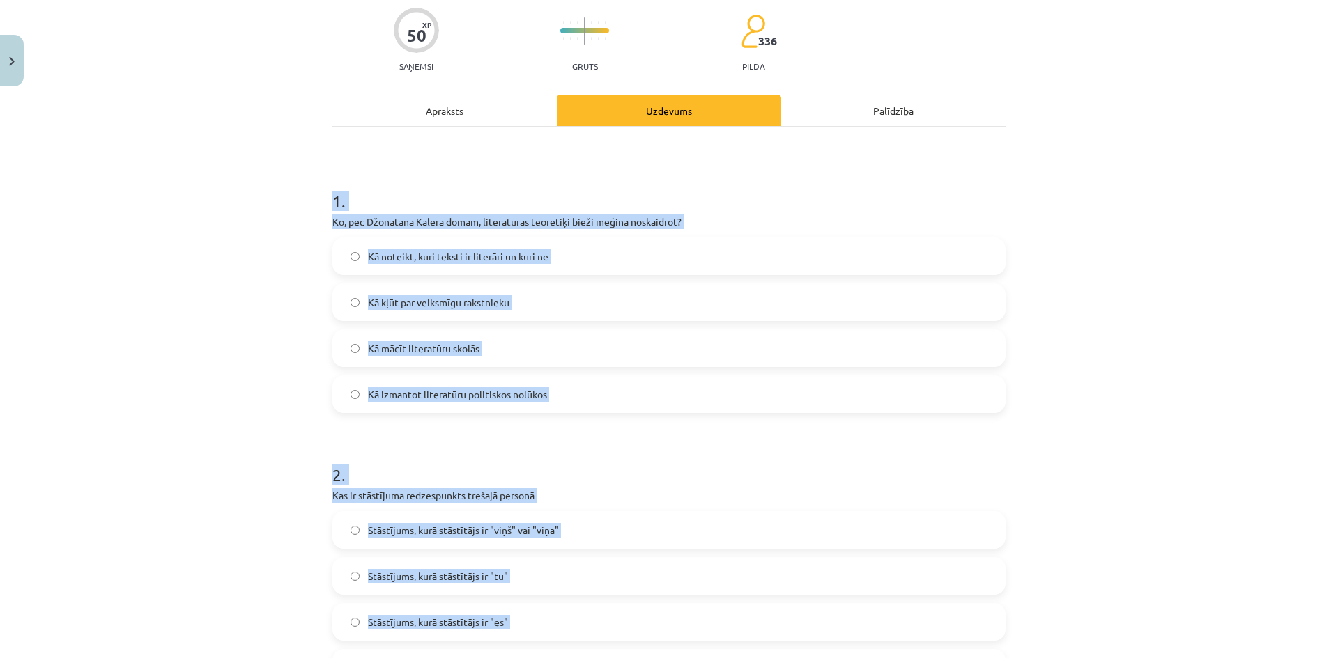
scroll to position [0, 0]
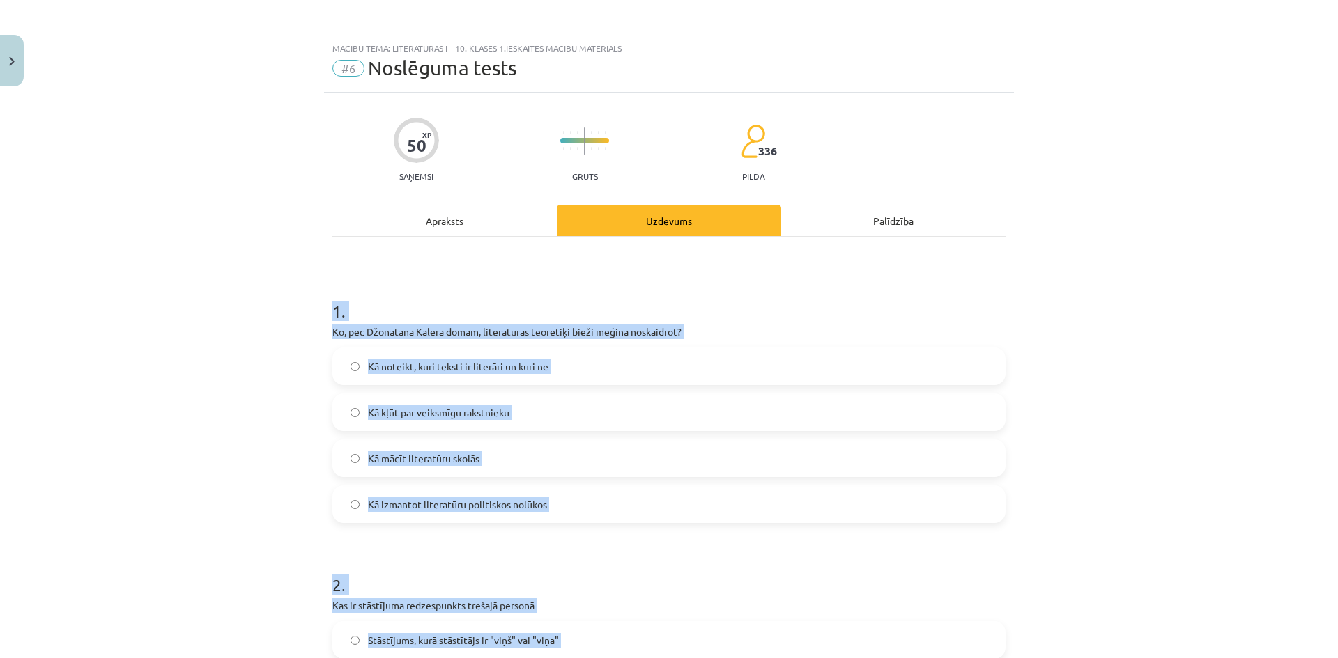
click at [202, 412] on div "Mācību tēma: Literatūras i - 10. klases 1.ieskaites mācību materiāls #6 Noslēgu…" at bounding box center [669, 329] width 1338 height 658
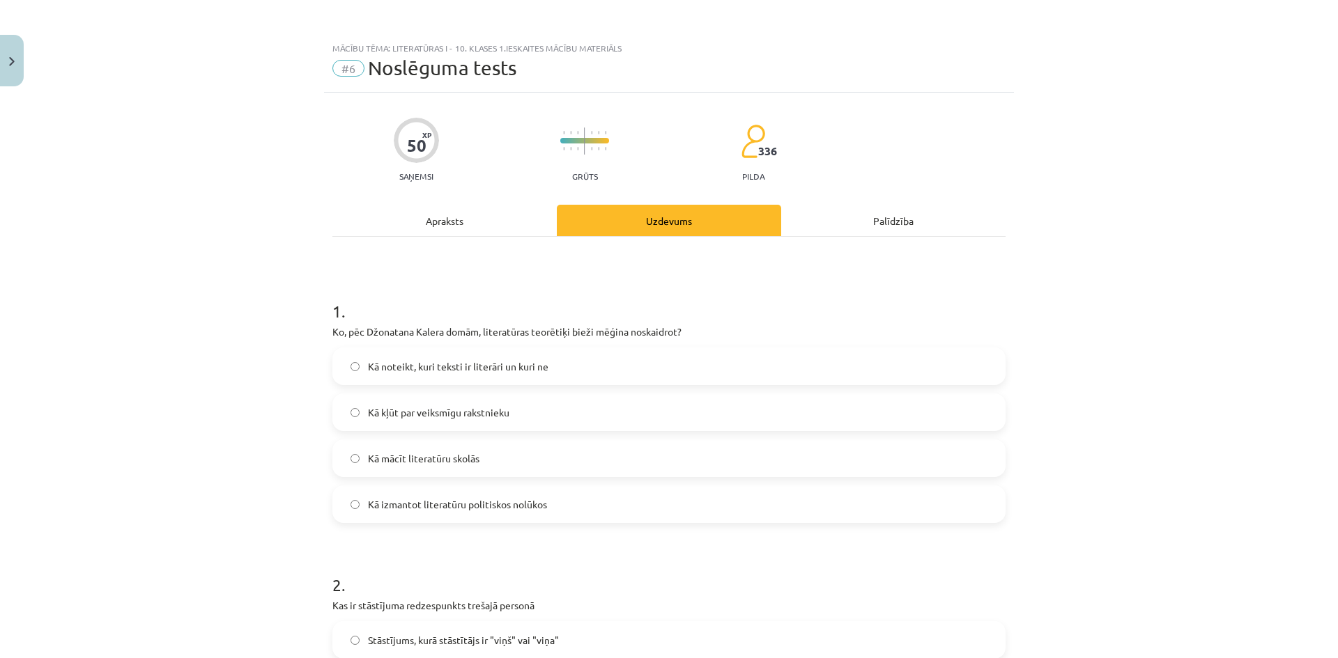
click at [426, 358] on label "Kā noteikt, kuri teksti ir literāri un kuri ne" at bounding box center [669, 366] width 670 height 35
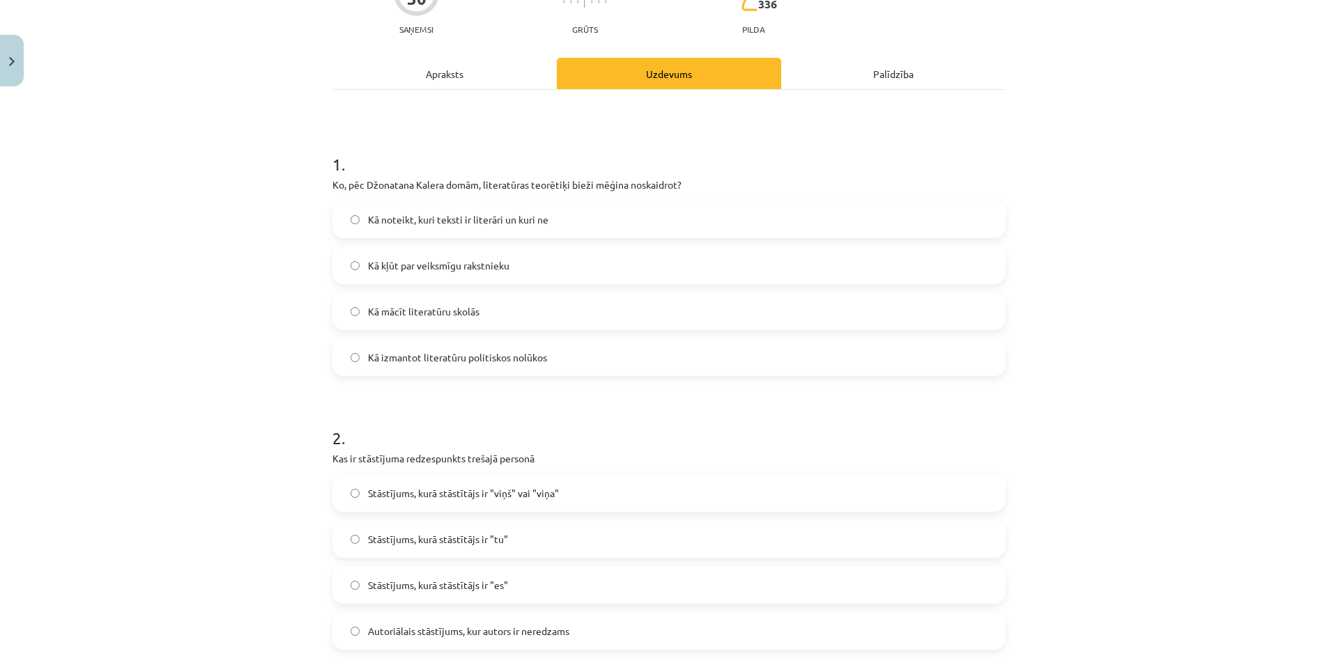
scroll to position [348, 0]
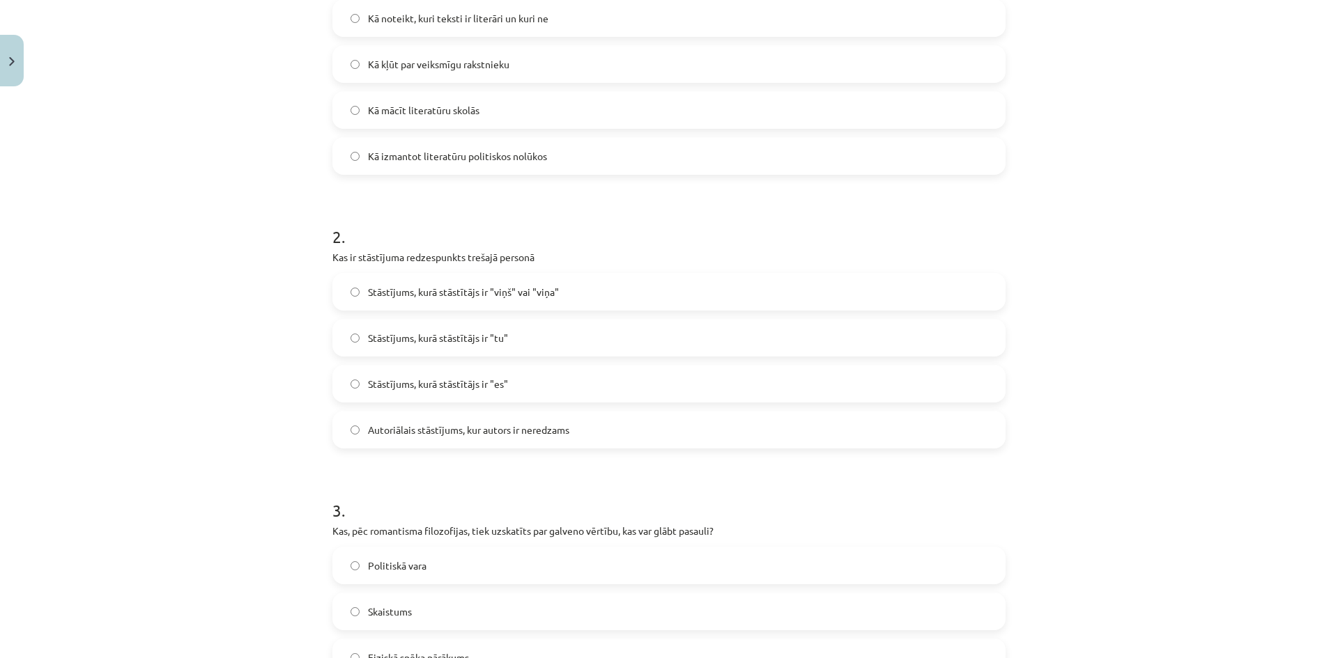
click at [572, 293] on label "Stāstījums, kurā stāstītājs ir "viņš" vai "viņa"" at bounding box center [669, 292] width 670 height 35
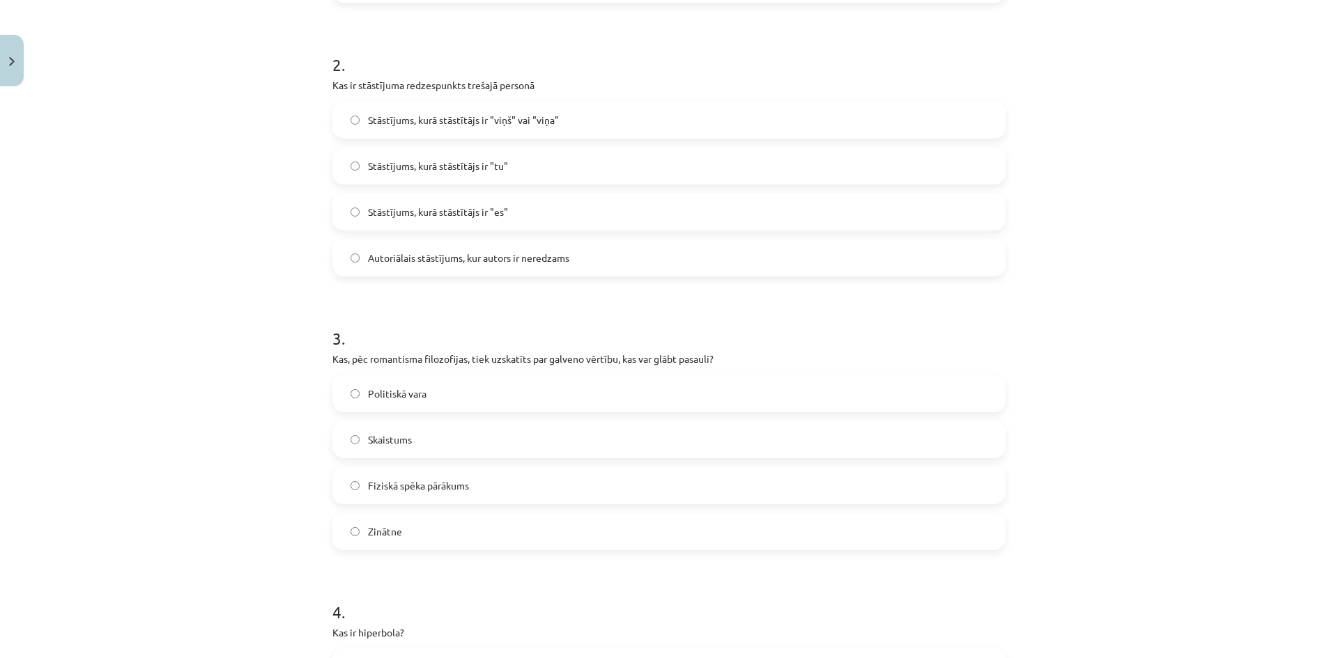
scroll to position [627, 0]
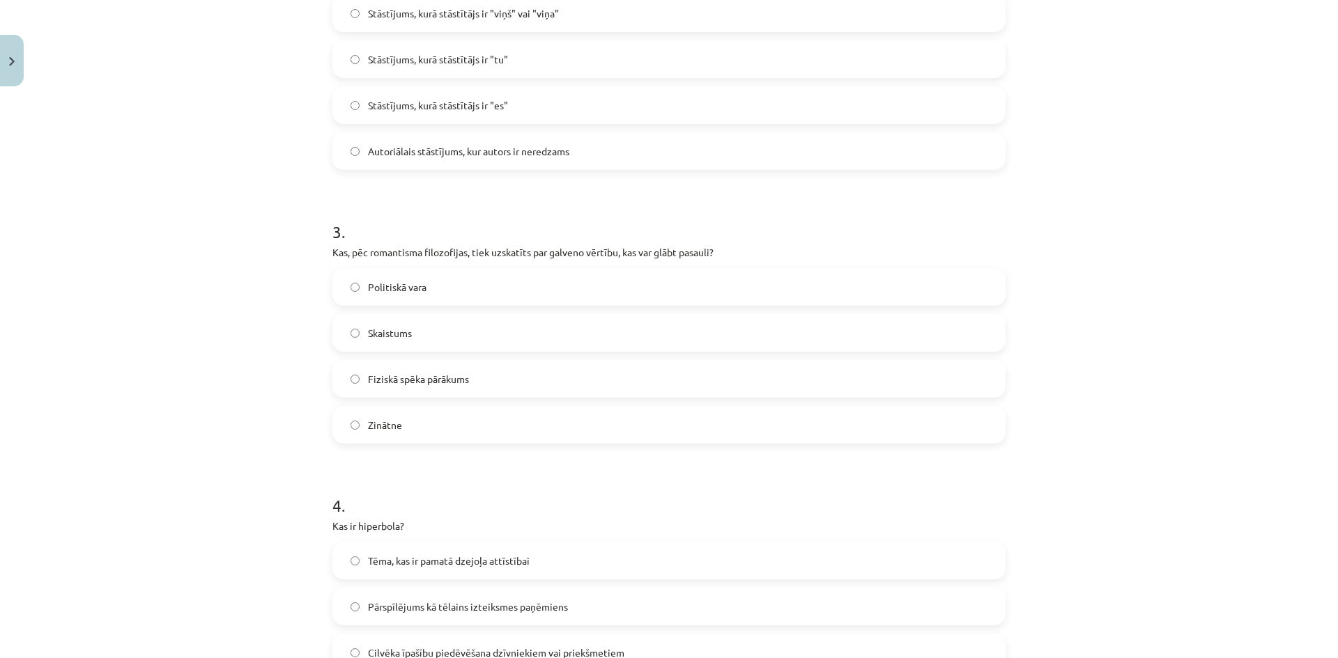
click at [401, 334] on span "Skaistums" at bounding box center [390, 333] width 44 height 15
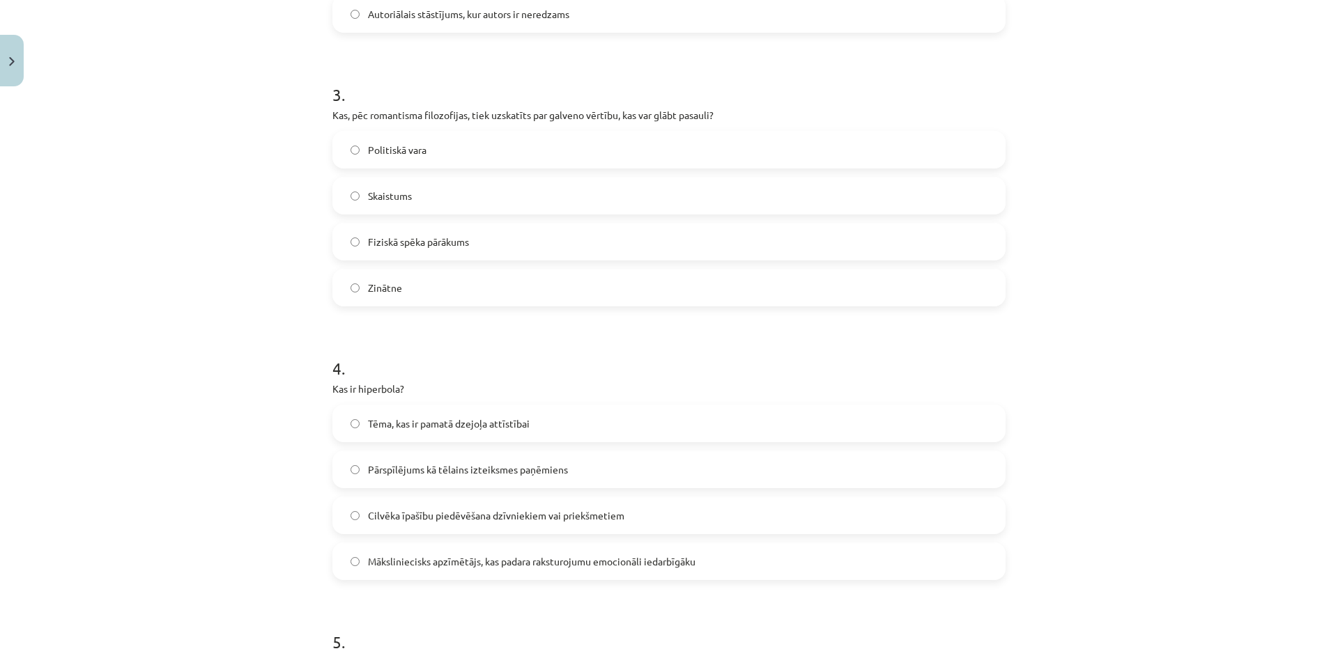
scroll to position [906, 0]
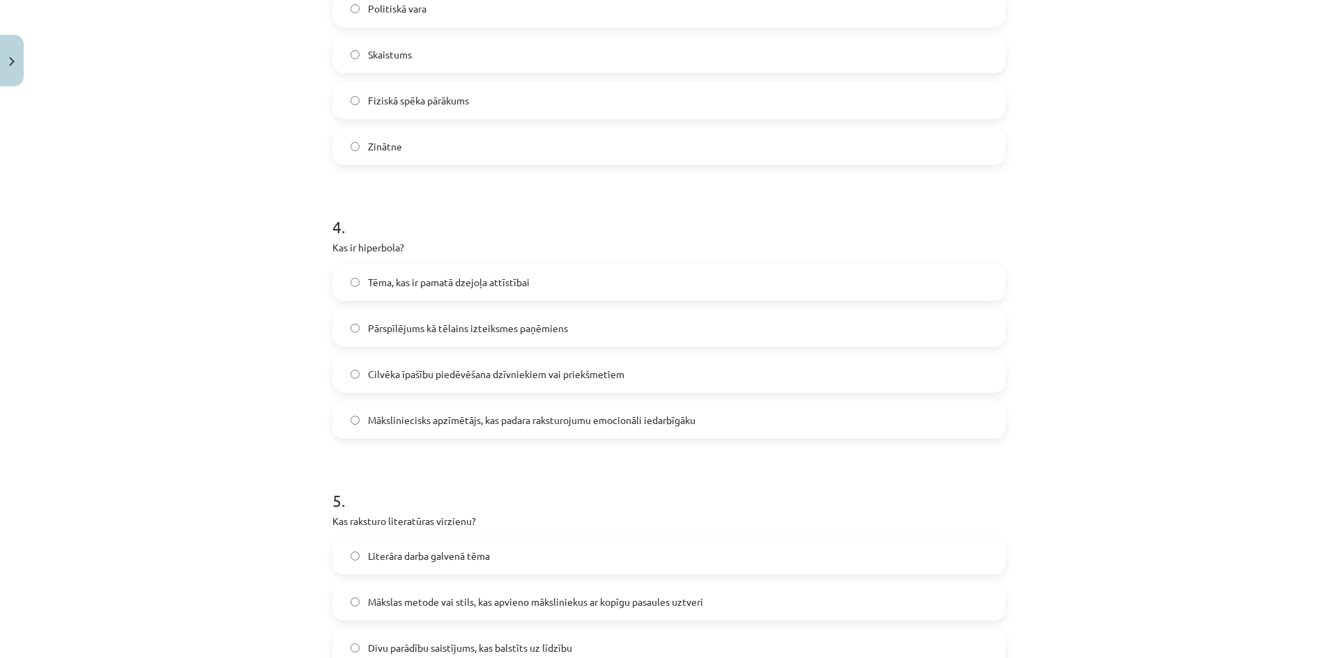
click at [451, 332] on span "Pārspīlējums kā tēlains izteiksmes paņēmiens" at bounding box center [468, 328] width 200 height 15
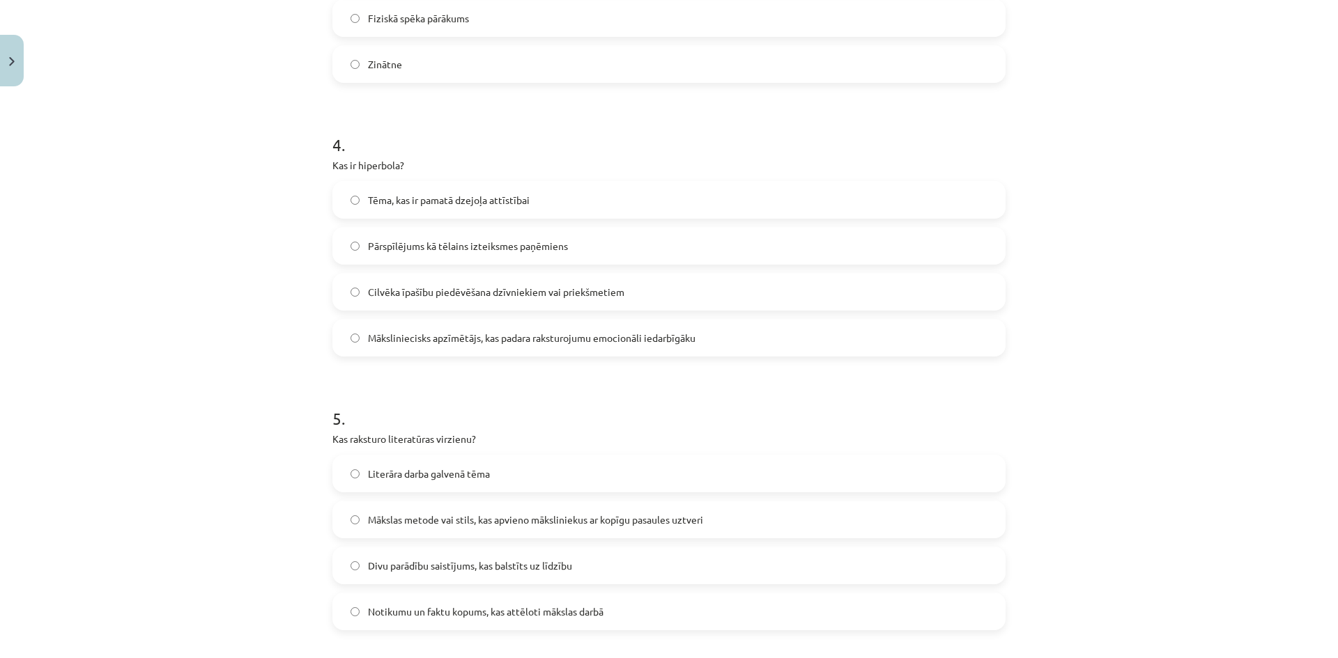
scroll to position [1254, 0]
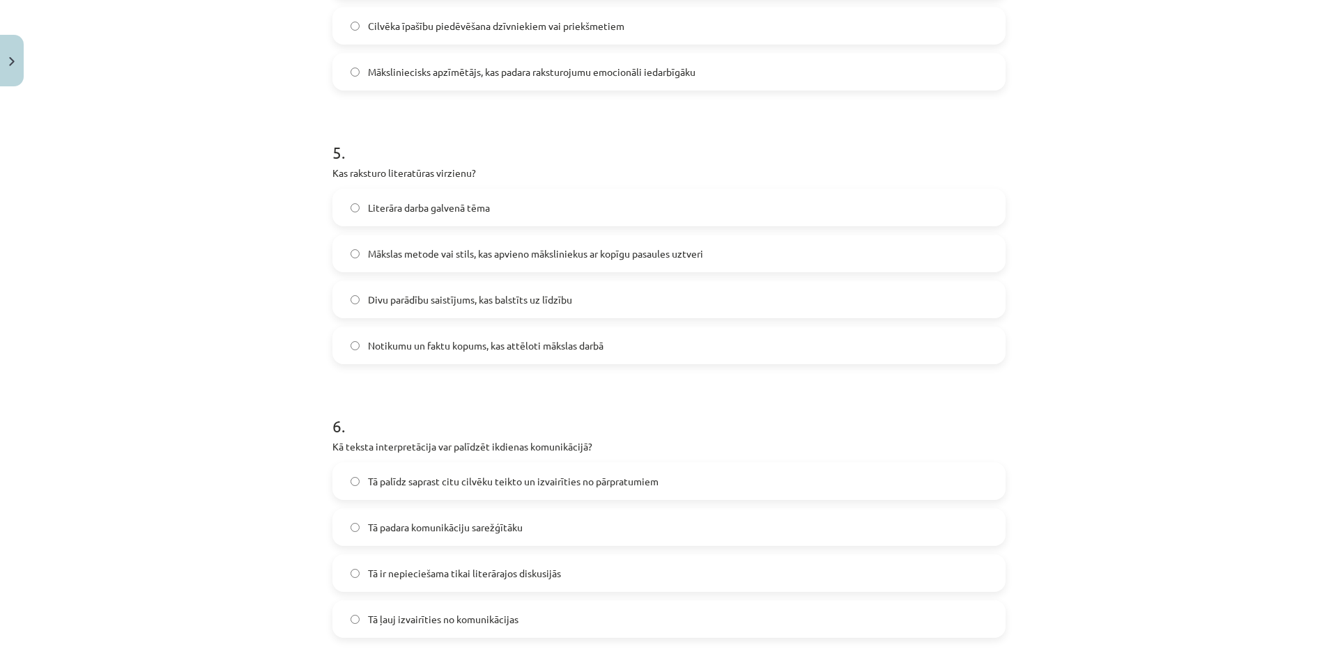
click at [380, 256] on span "Mākslas metode vai stils, kas apvieno māksliniekus ar kopīgu pasaules uztveri" at bounding box center [535, 254] width 335 height 15
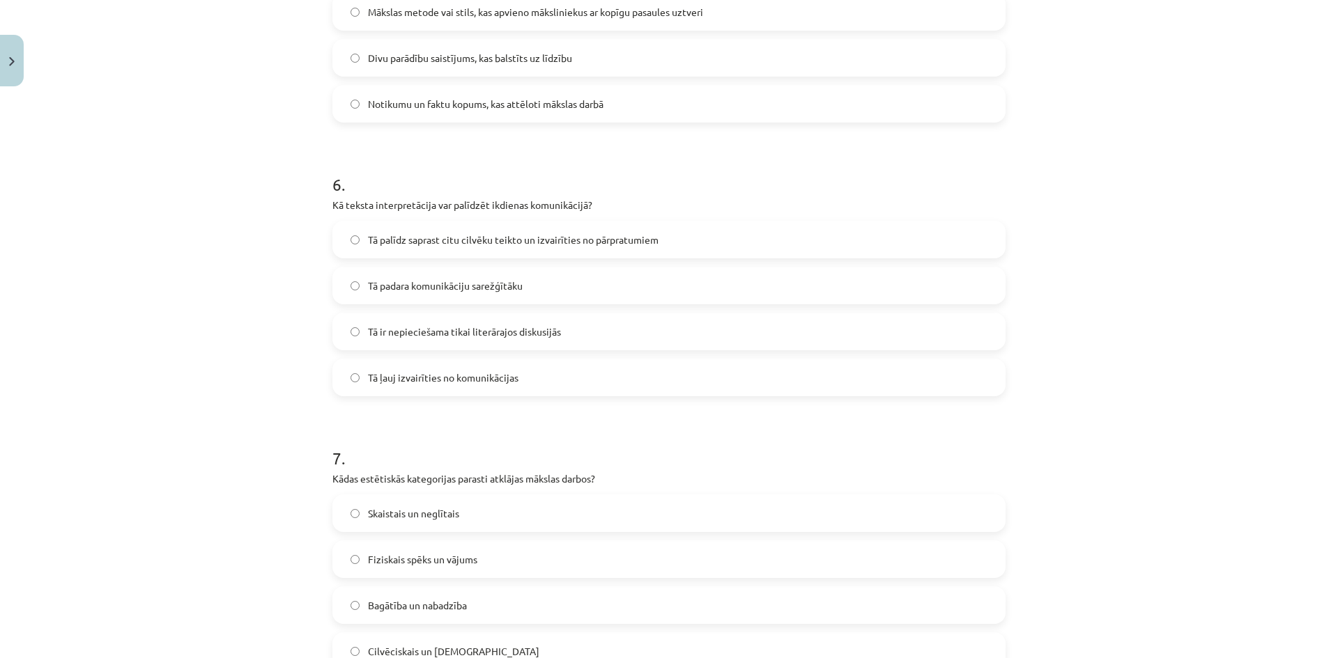
scroll to position [1602, 0]
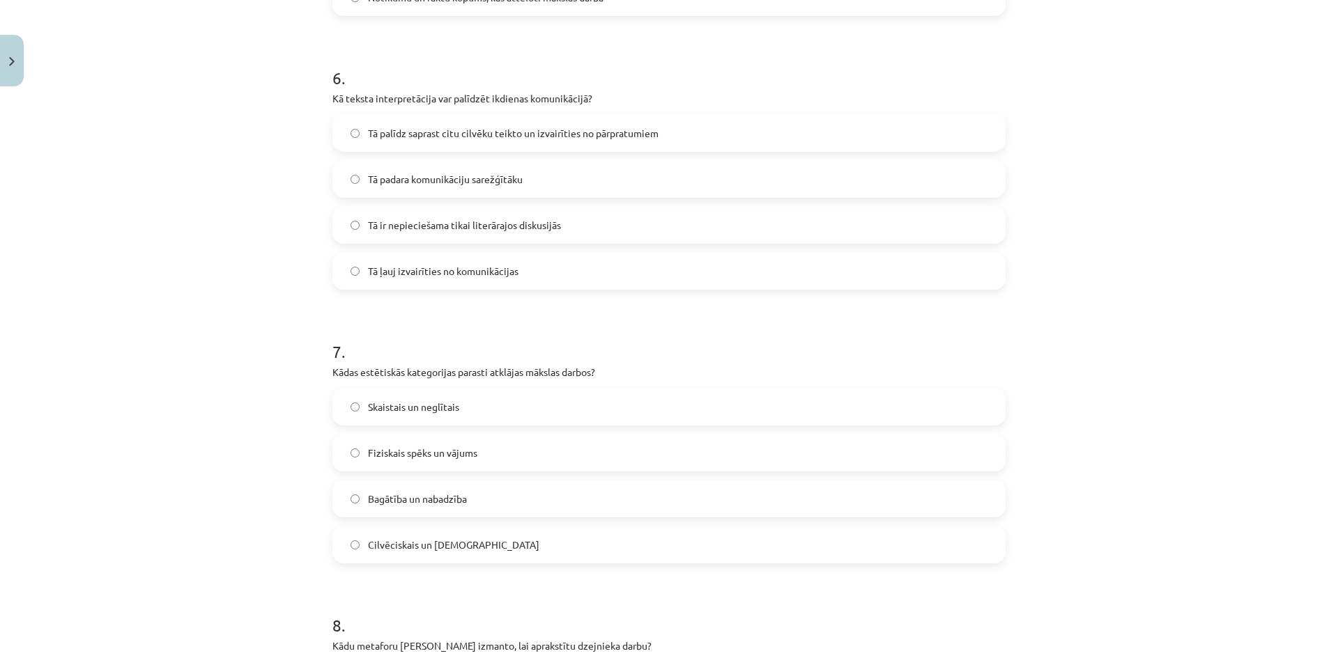
click at [382, 286] on label "Tā ļauj izvairīties no komunikācijas" at bounding box center [669, 271] width 670 height 35
click at [437, 413] on span "Skaistais un neglītais" at bounding box center [413, 407] width 91 height 15
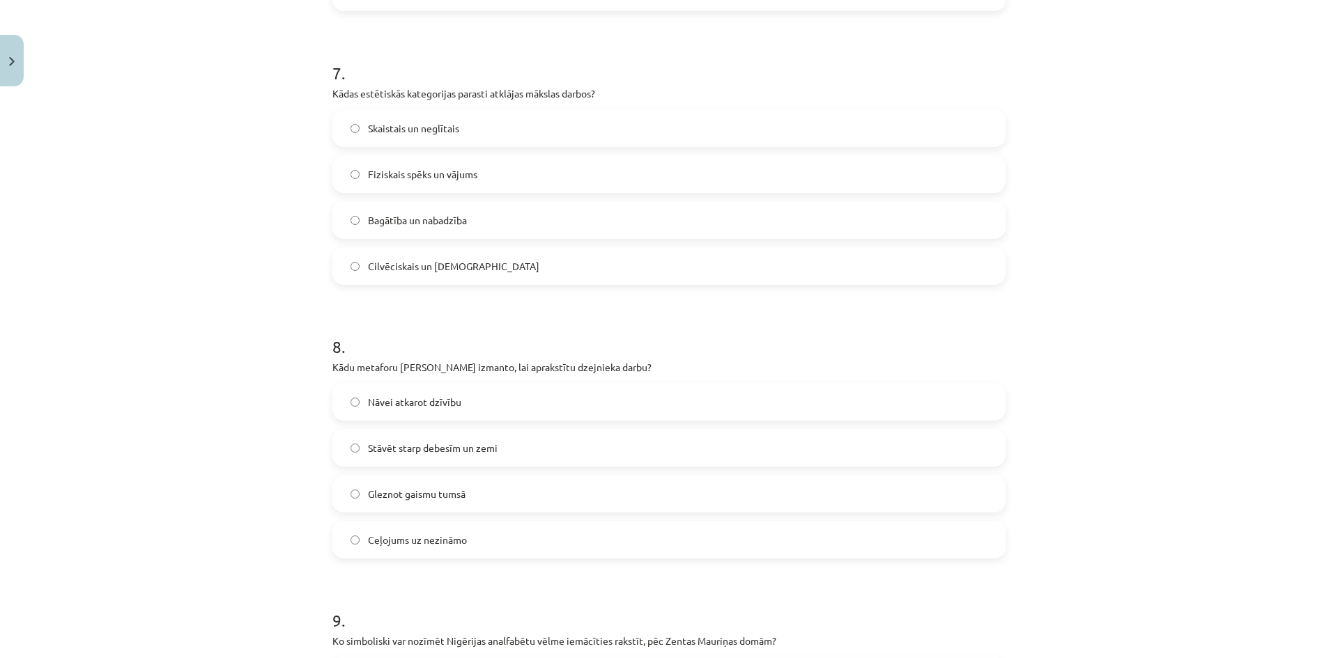
click at [405, 416] on label "Nāvei atkarot dzīvību" at bounding box center [669, 402] width 670 height 35
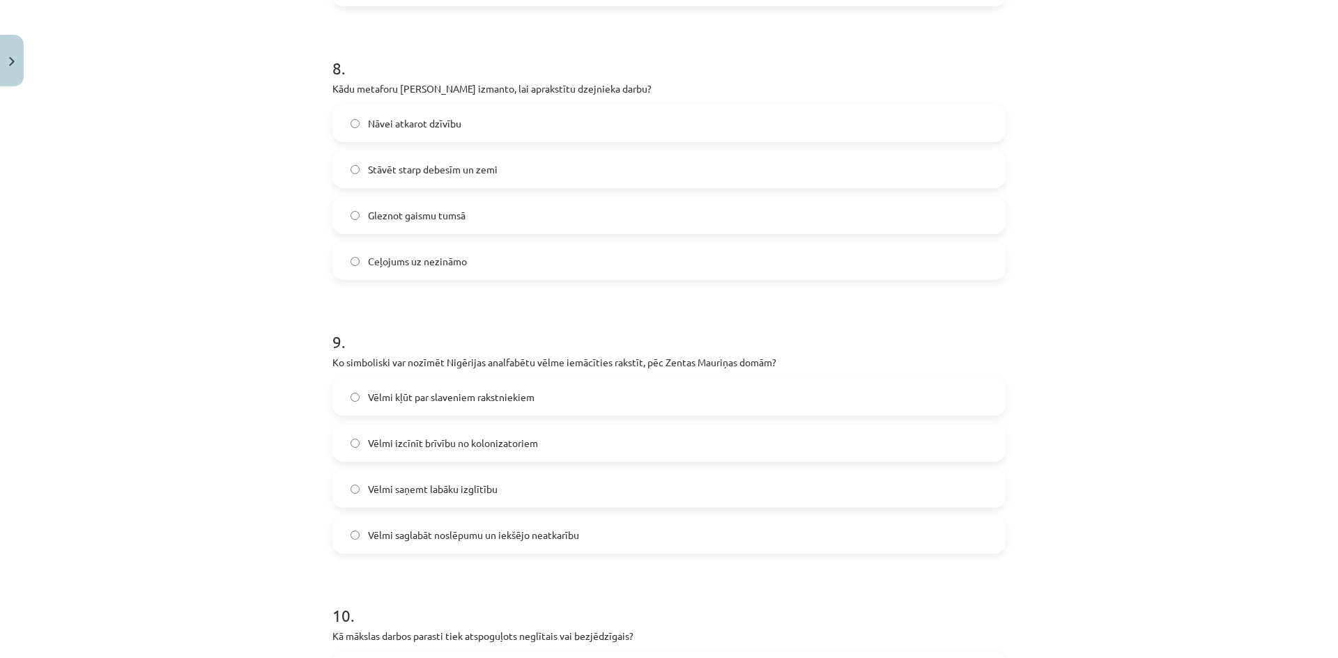
click at [555, 539] on span "Vēlmi saglabāt noslēpumu un iekšējo neatkarību" at bounding box center [473, 535] width 211 height 15
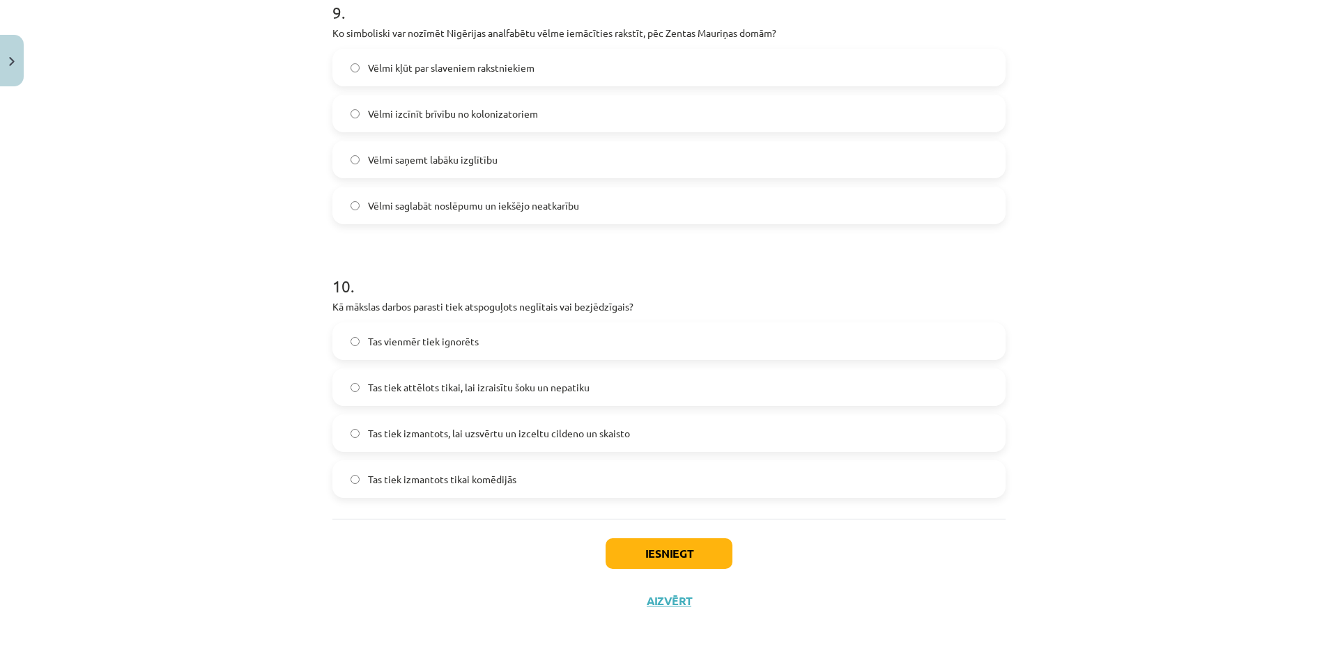
scroll to position [2491, 0]
click at [448, 430] on span "Tas tiek izmantots, lai uzsvērtu un izceltu cildeno un skaisto" at bounding box center [499, 432] width 262 height 15
click at [524, 394] on label "Tas tiek attēlots tikai, lai izraisītu šoku un nepatiku" at bounding box center [669, 386] width 670 height 35
click at [640, 548] on button "Iesniegt" at bounding box center [668, 552] width 127 height 31
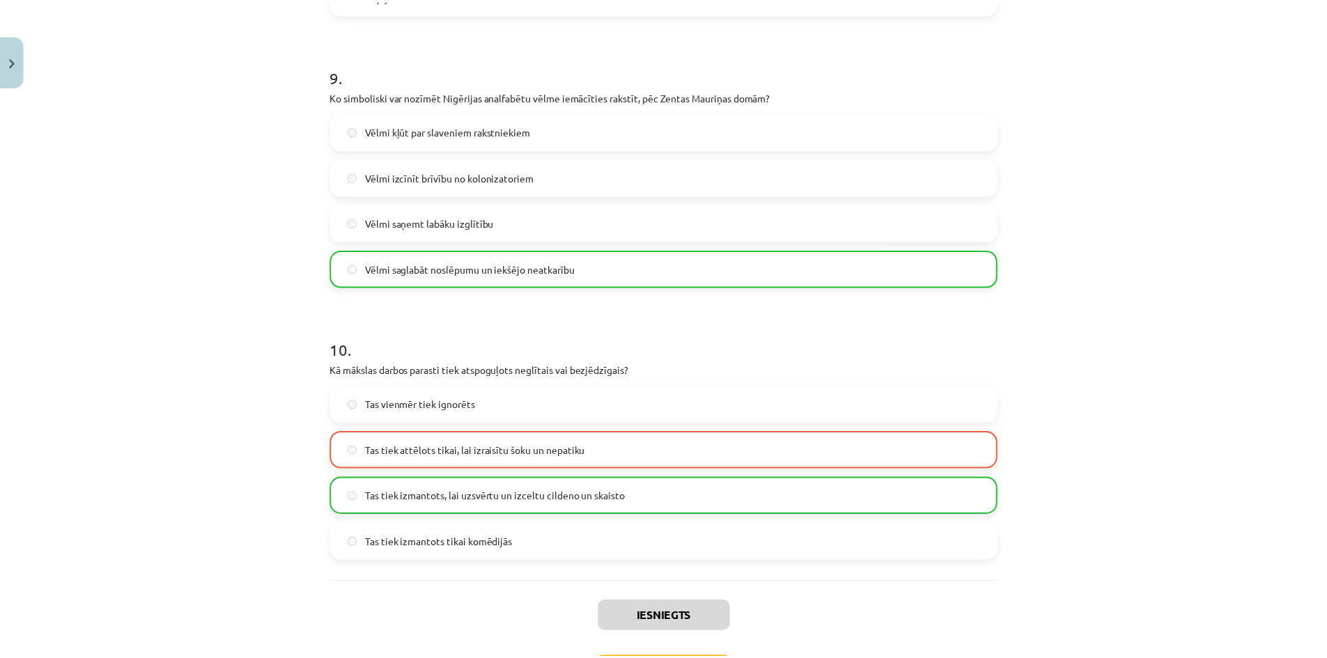
scroll to position [2535, 0]
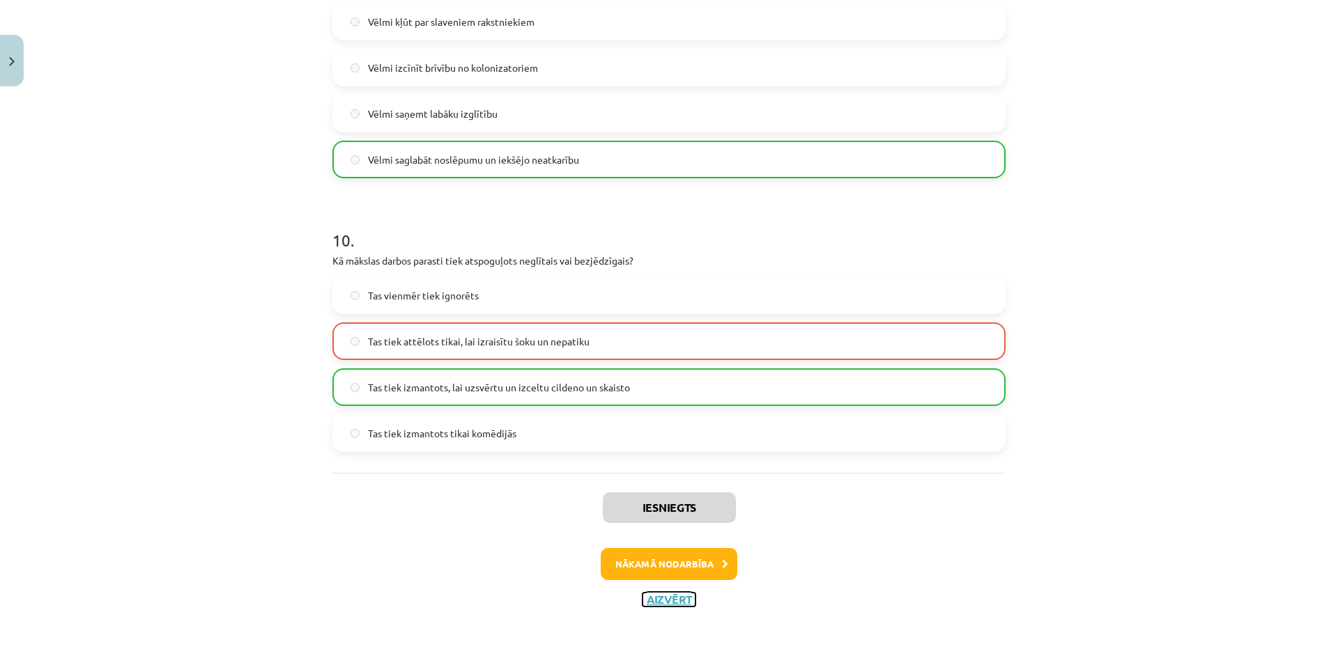
click at [676, 603] on button "Aizvērt" at bounding box center [668, 600] width 53 height 14
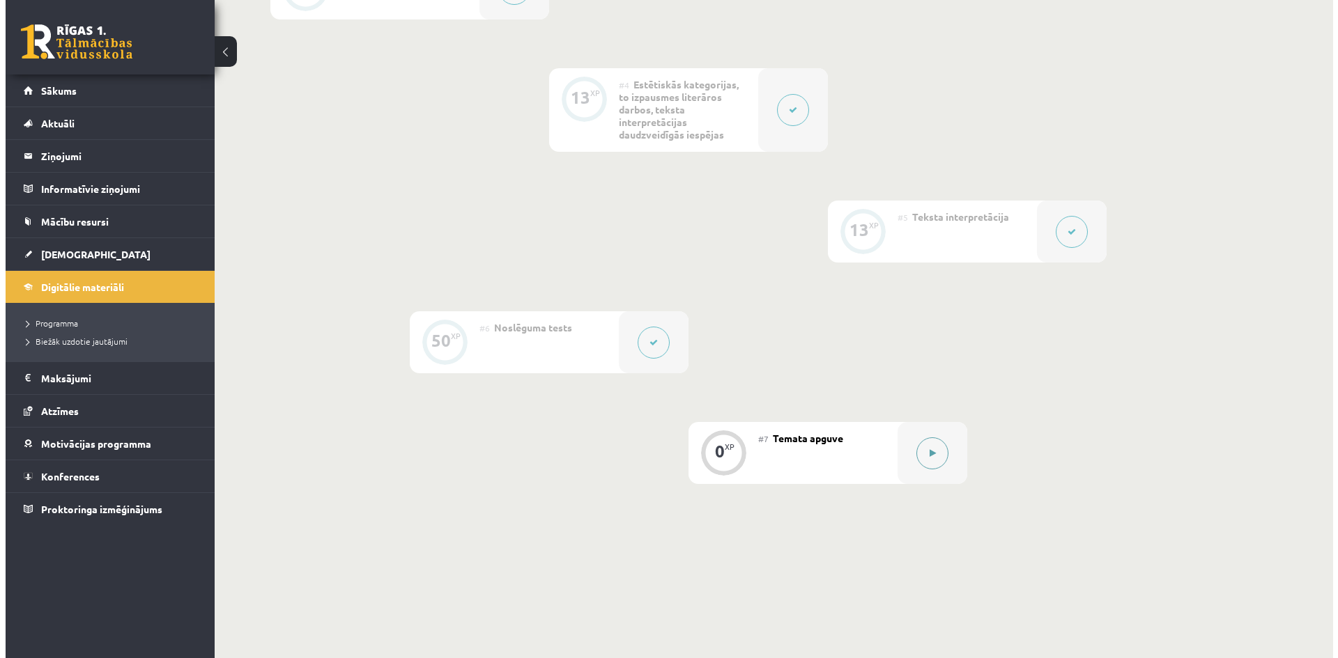
scroll to position [709, 0]
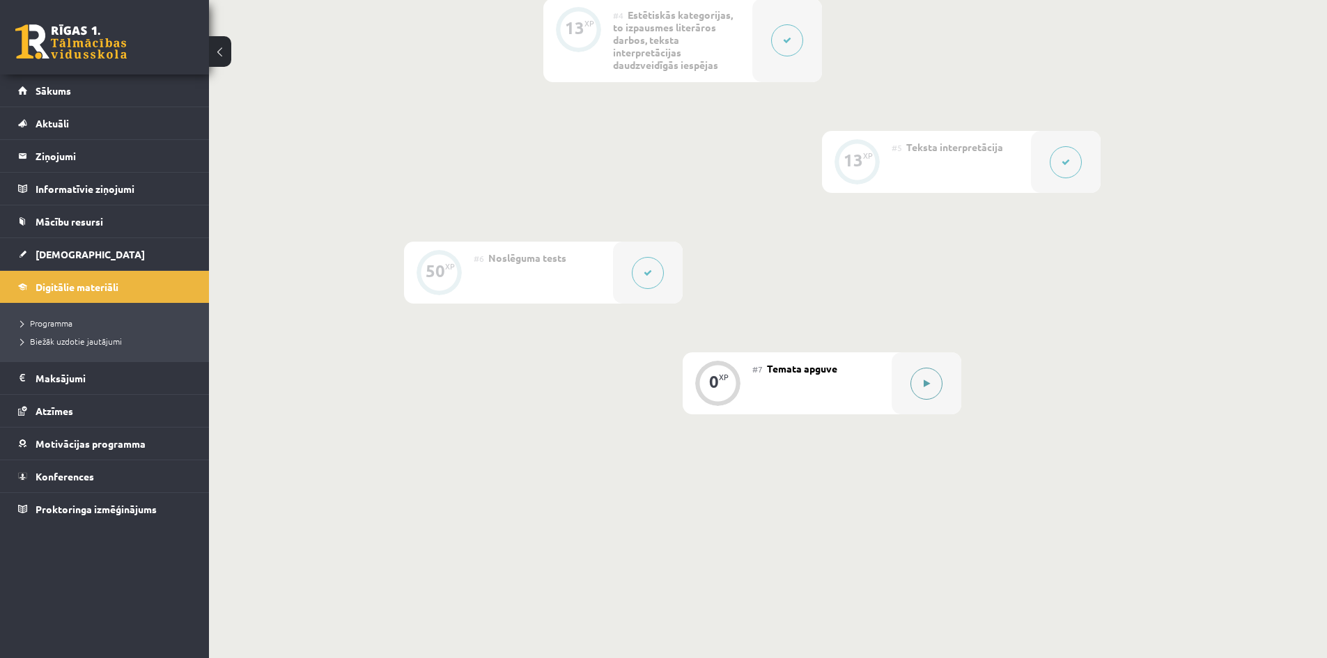
click at [911, 376] on div at bounding box center [927, 384] width 70 height 62
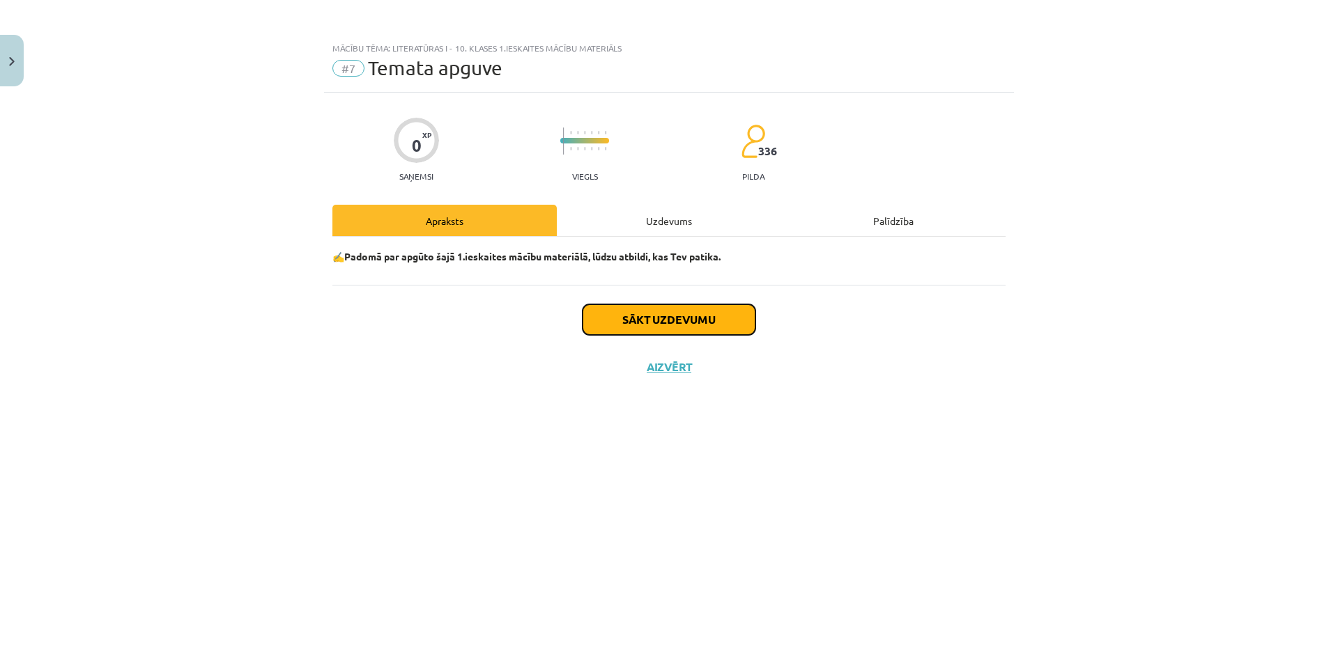
click at [685, 323] on button "Sākt uzdevumu" at bounding box center [668, 319] width 173 height 31
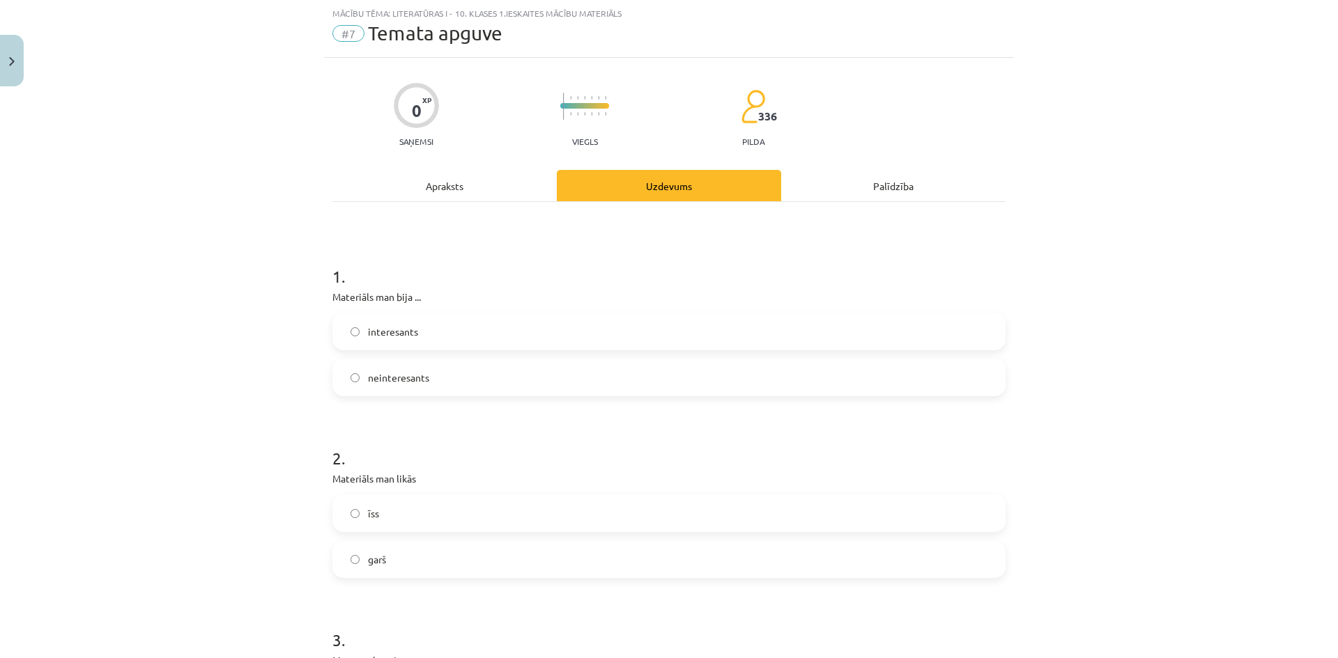
scroll to position [70, 0]
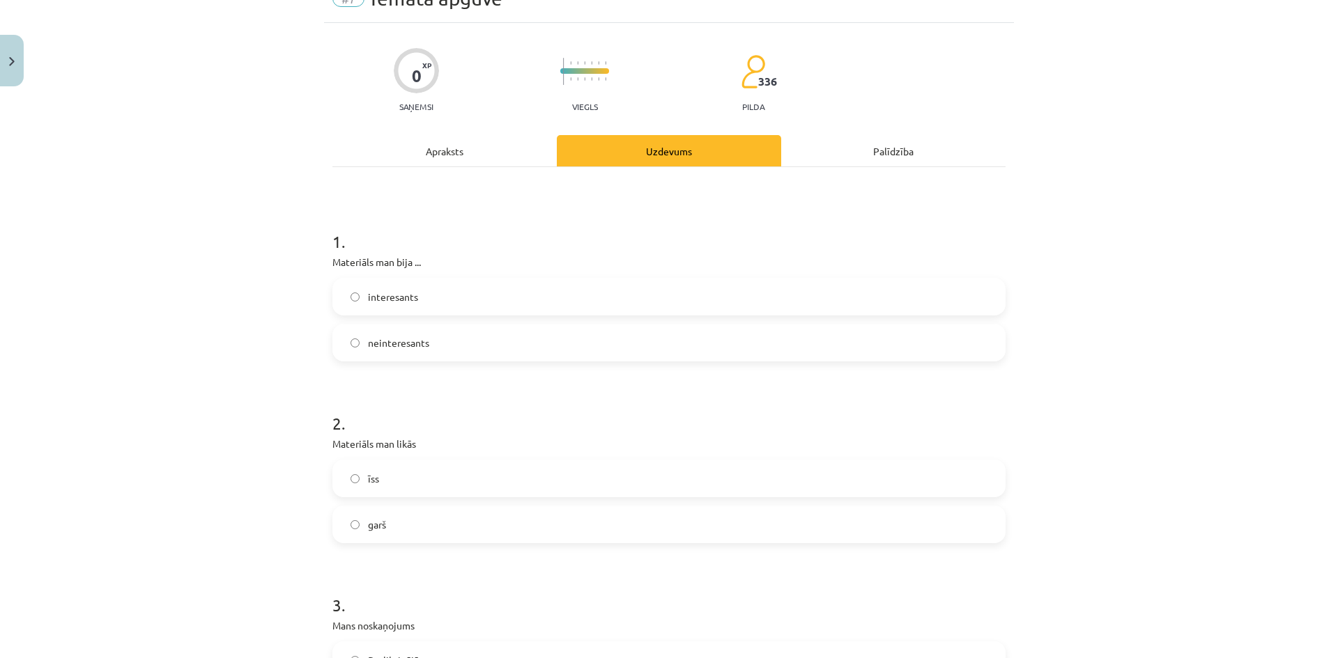
click at [400, 296] on span "interesants" at bounding box center [393, 297] width 50 height 15
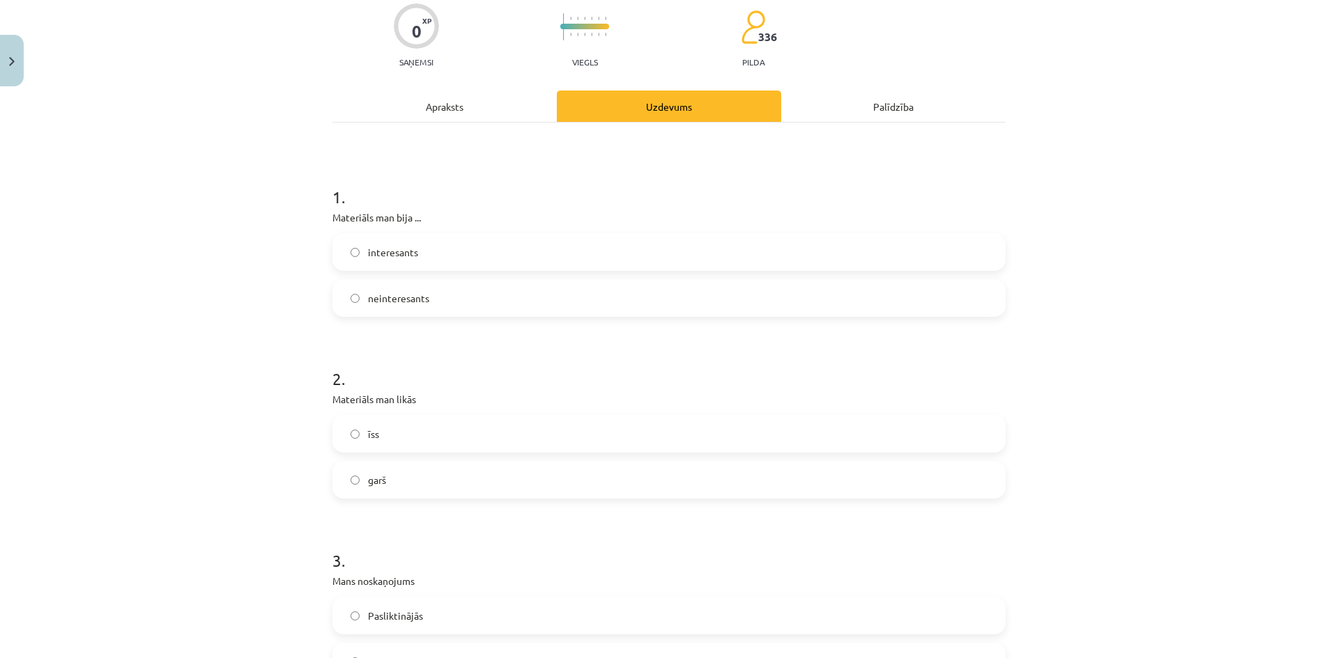
scroll to position [279, 0]
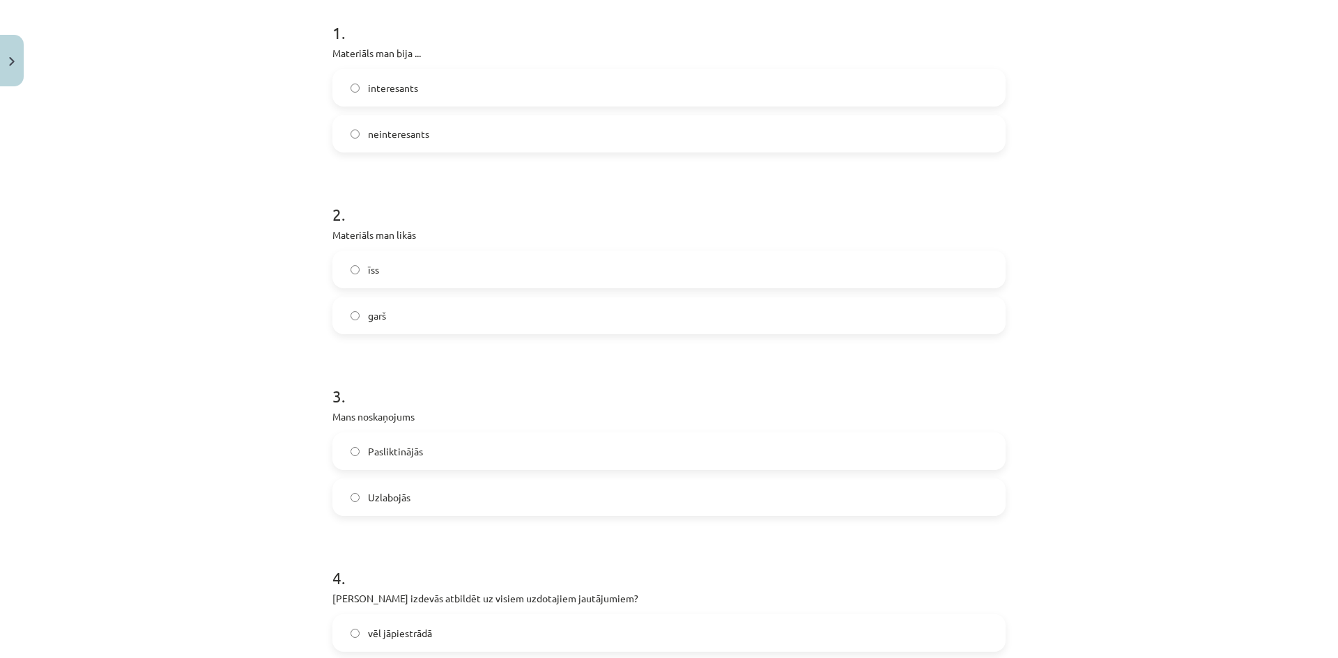
click at [405, 309] on label "garš" at bounding box center [669, 315] width 670 height 35
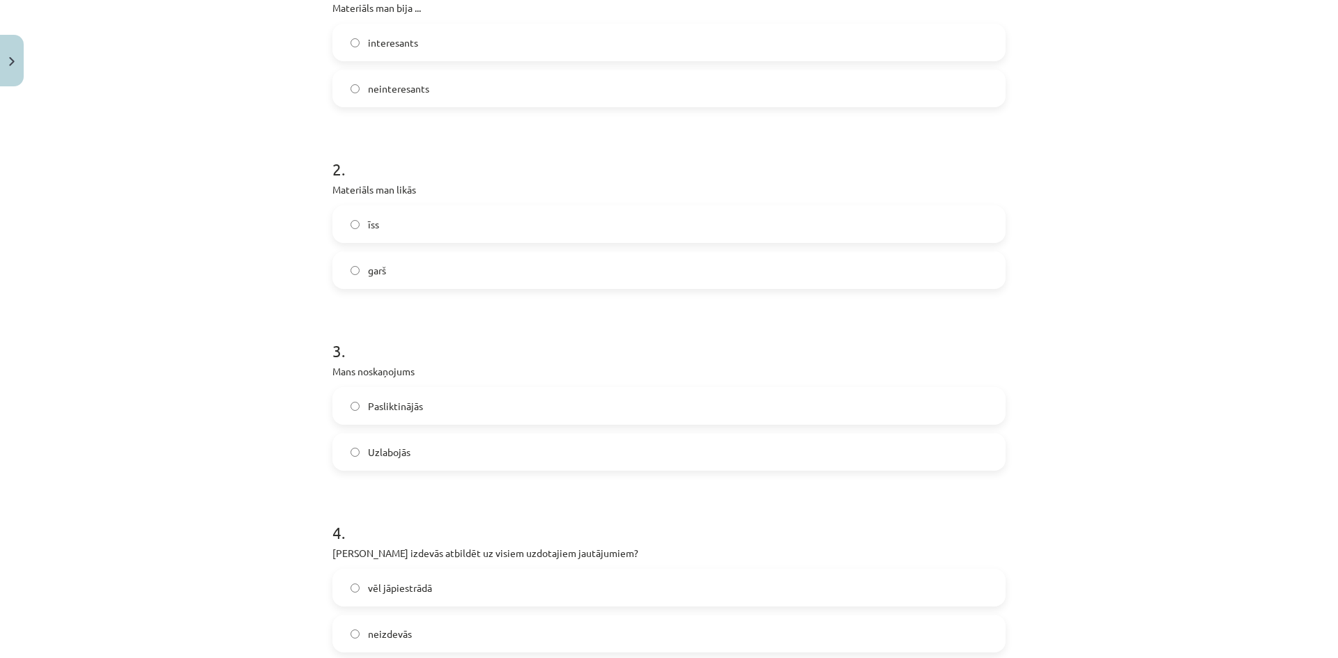
scroll to position [348, 0]
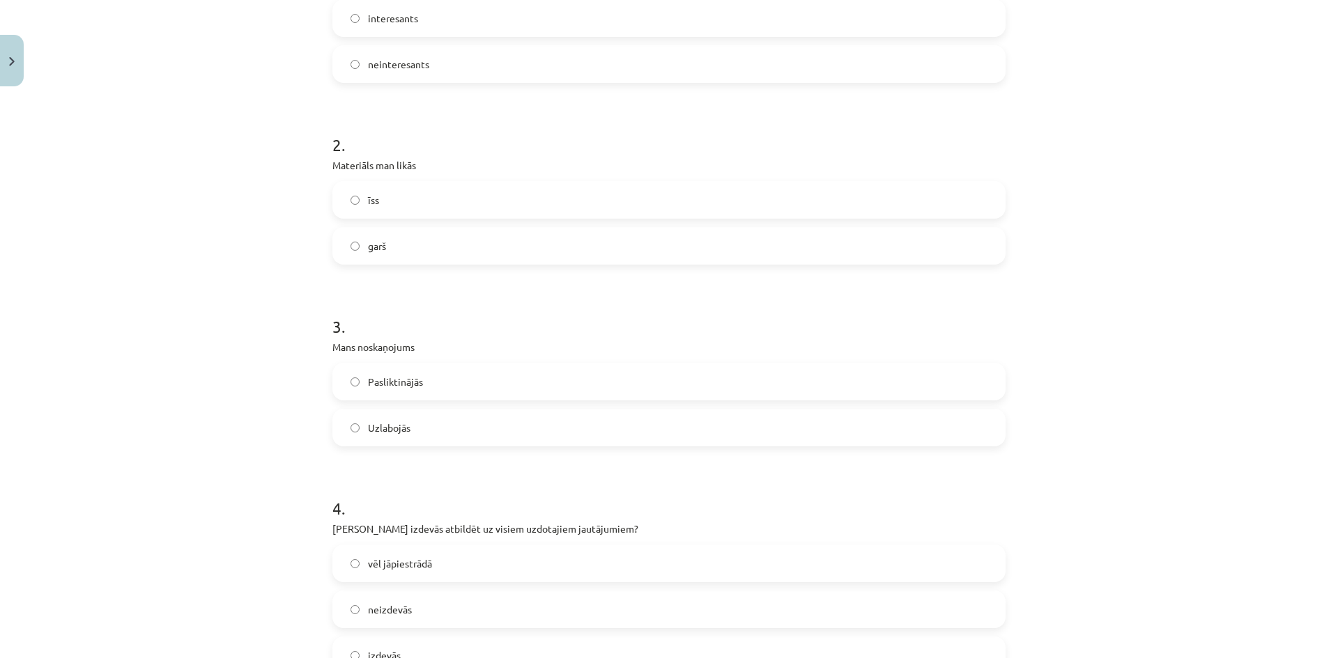
click at [424, 428] on label "Uzlabojās" at bounding box center [669, 427] width 670 height 35
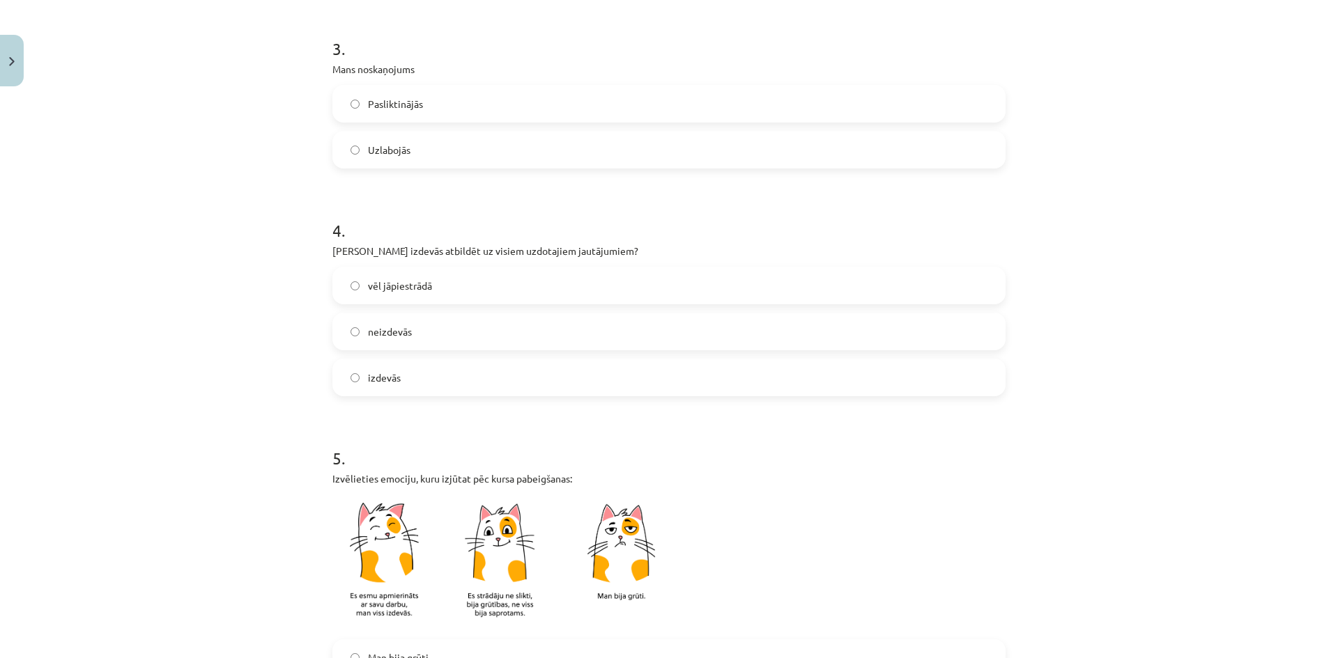
scroll to position [627, 0]
click at [415, 287] on span "vēl jāpiestrādā" at bounding box center [400, 285] width 64 height 15
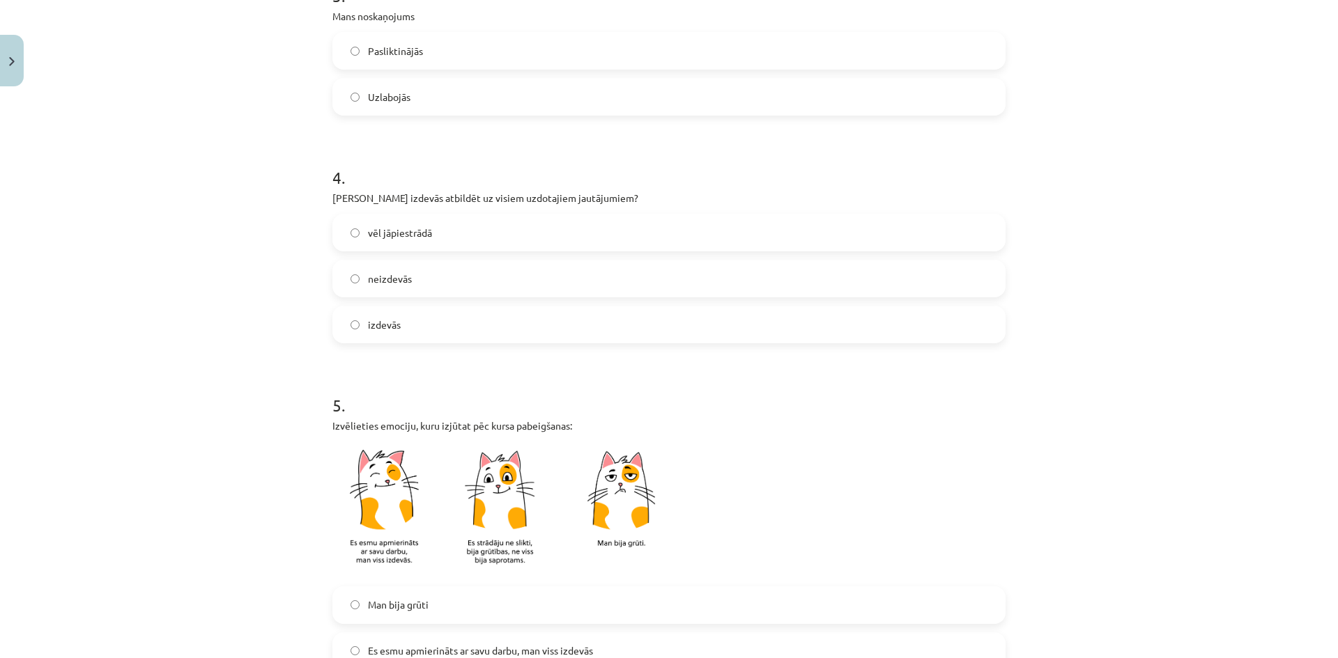
scroll to position [836, 0]
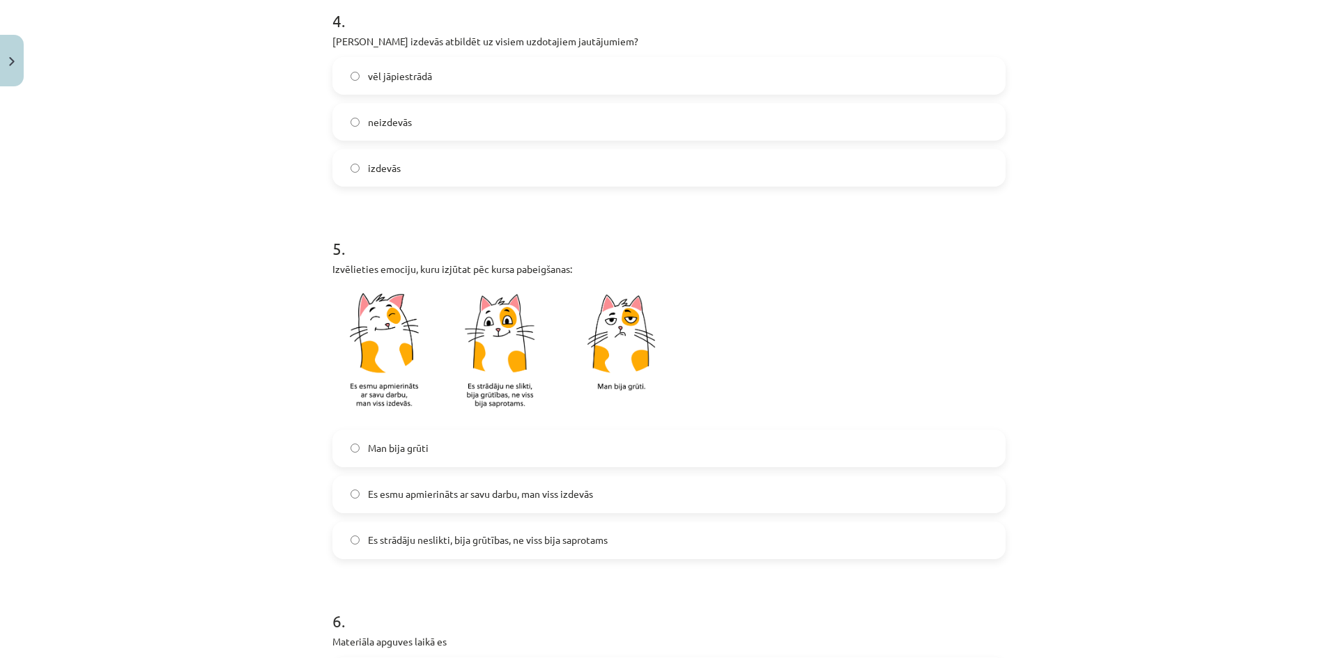
click at [605, 541] on span "Es strādāju neslikti, bija grūtības, ne viss bija saprotams" at bounding box center [488, 540] width 240 height 15
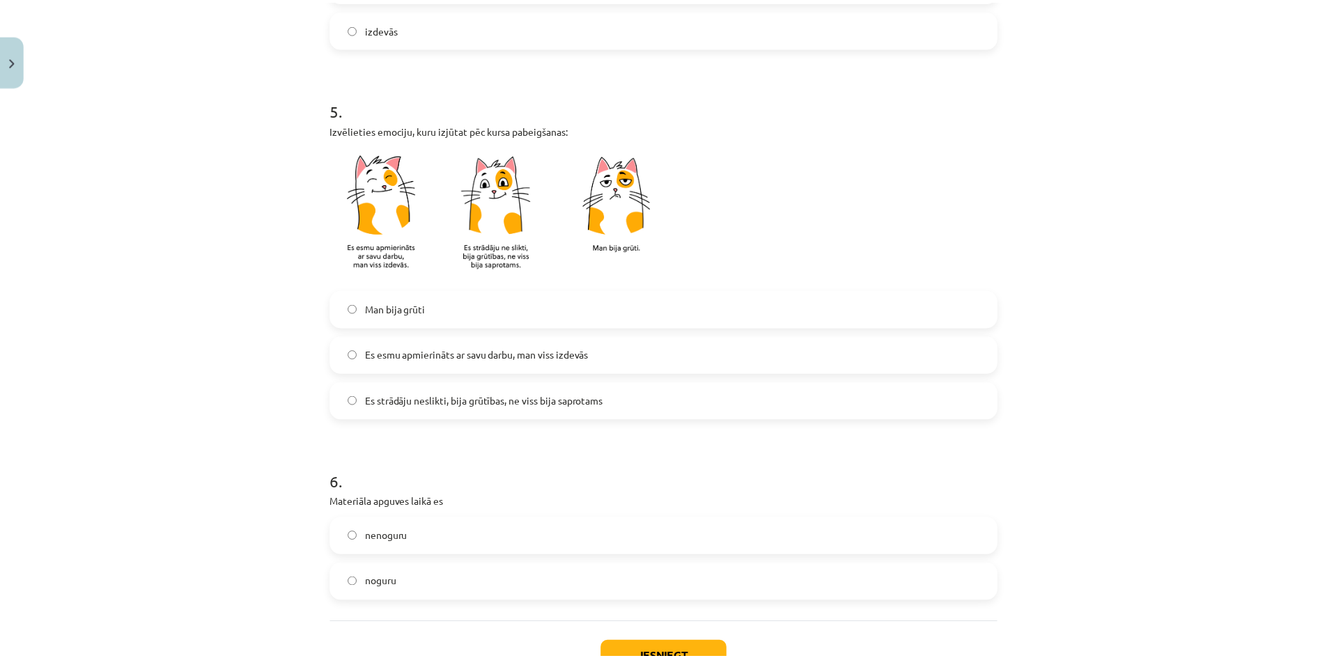
scroll to position [1081, 0]
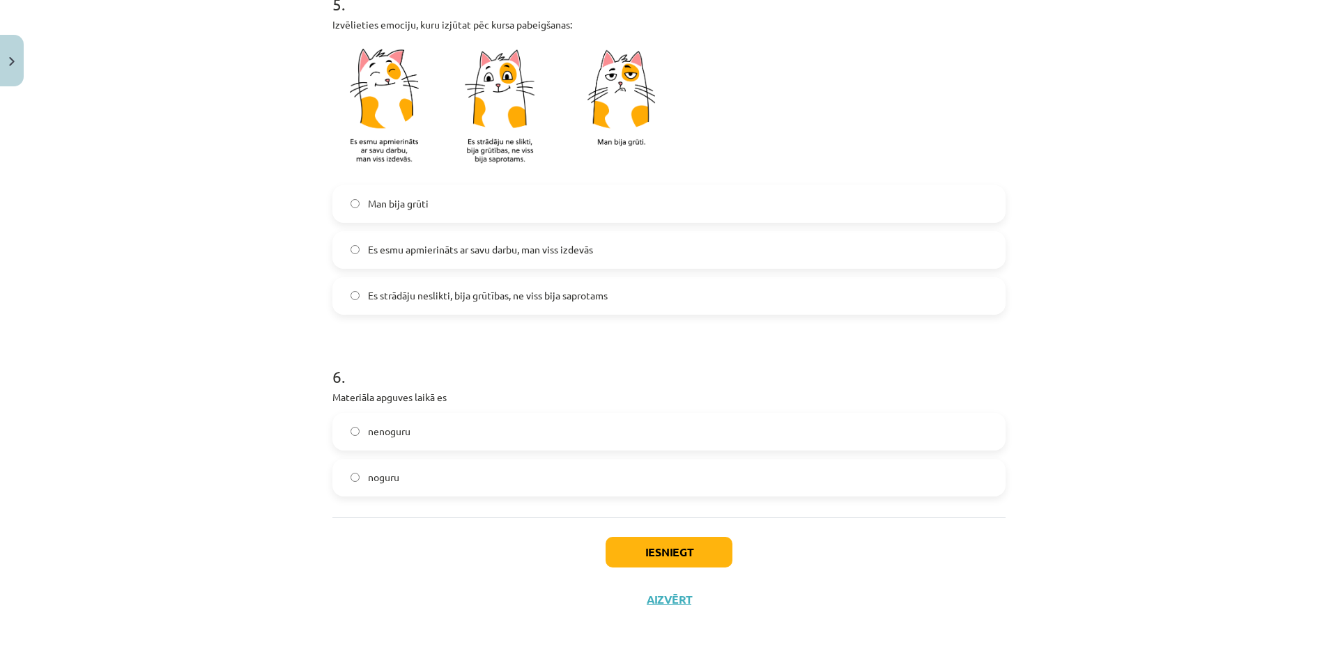
click at [407, 431] on label "nenoguru" at bounding box center [669, 432] width 670 height 35
click at [692, 549] on button "Iesniegt" at bounding box center [668, 552] width 127 height 31
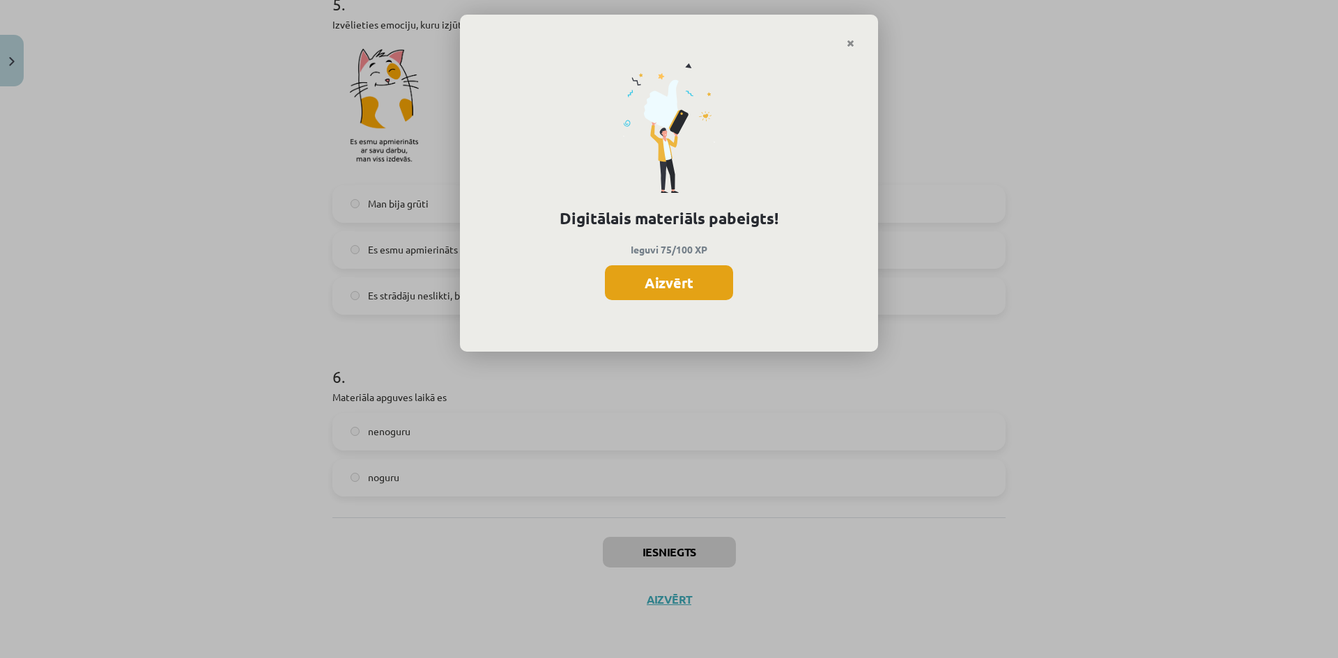
click at [693, 285] on button "Aizvērt" at bounding box center [669, 282] width 128 height 35
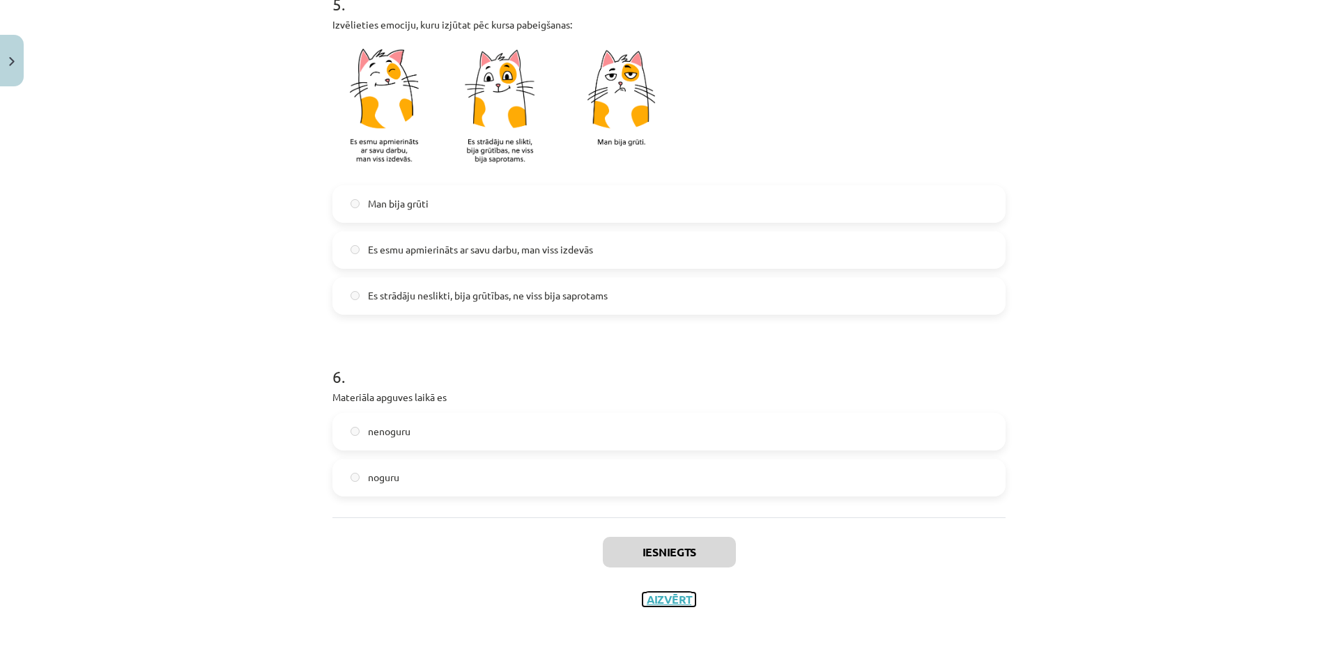
click at [659, 601] on button "Aizvērt" at bounding box center [668, 600] width 53 height 14
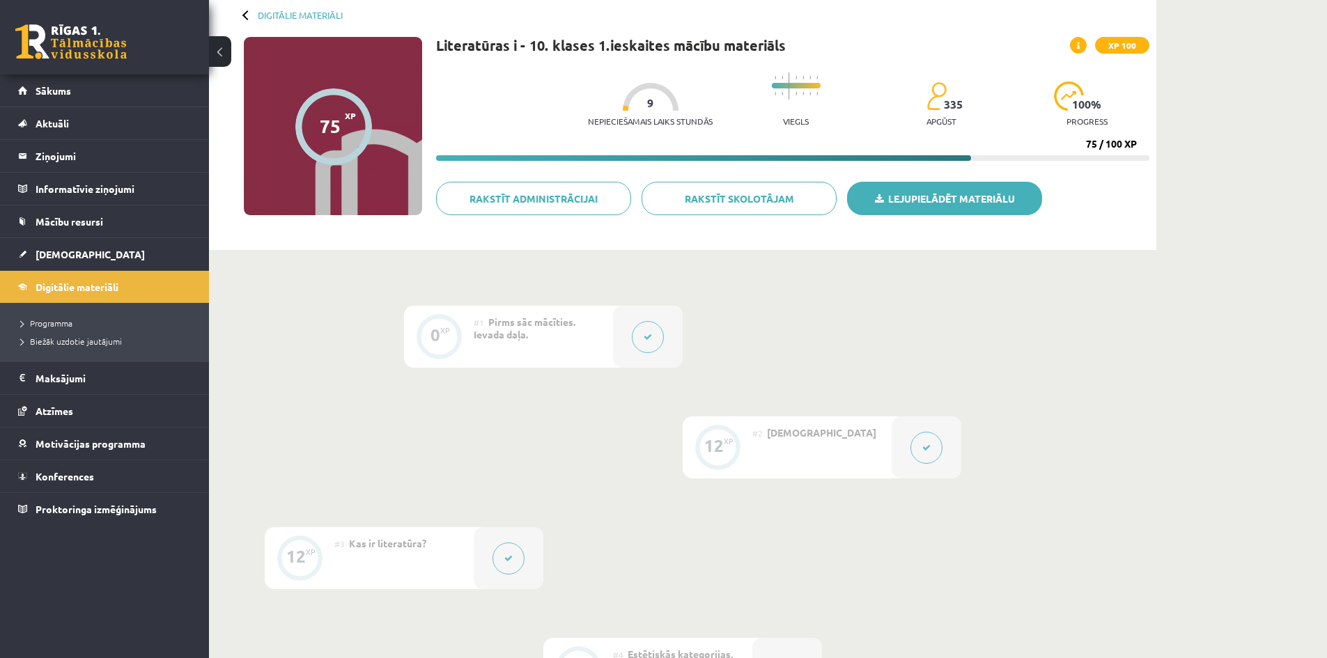
scroll to position [0, 0]
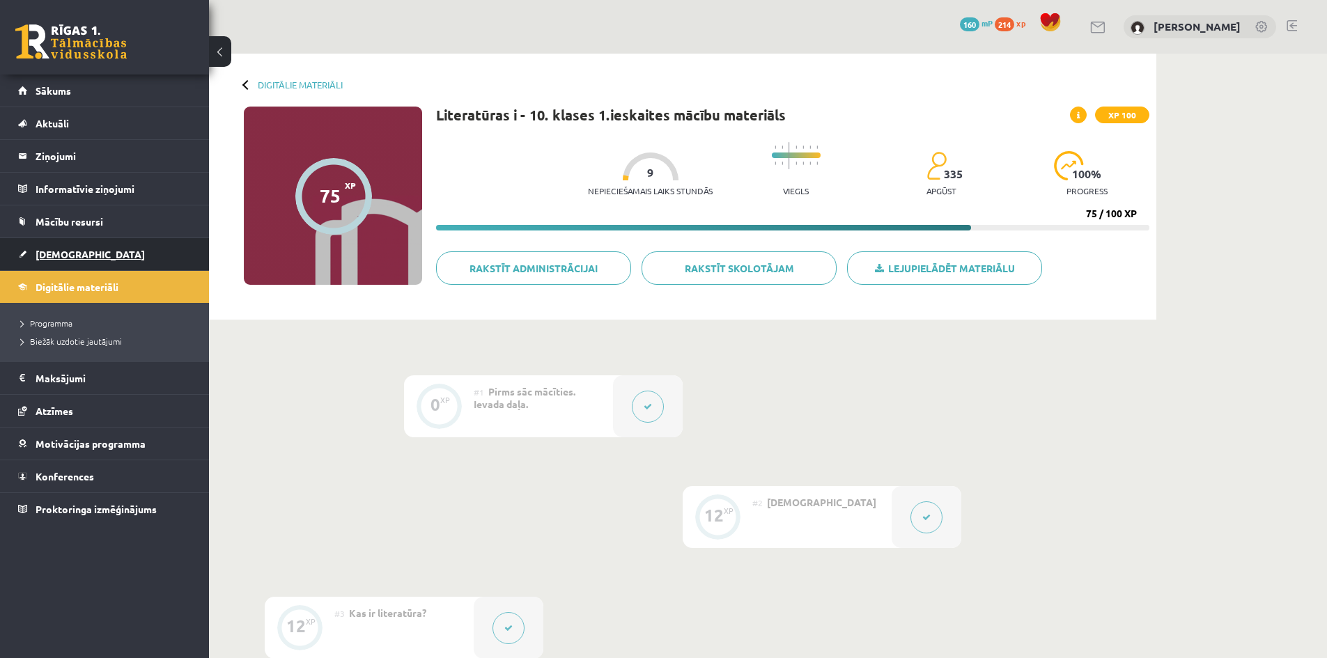
click at [52, 254] on span "[DEMOGRAPHIC_DATA]" at bounding box center [90, 254] width 109 height 13
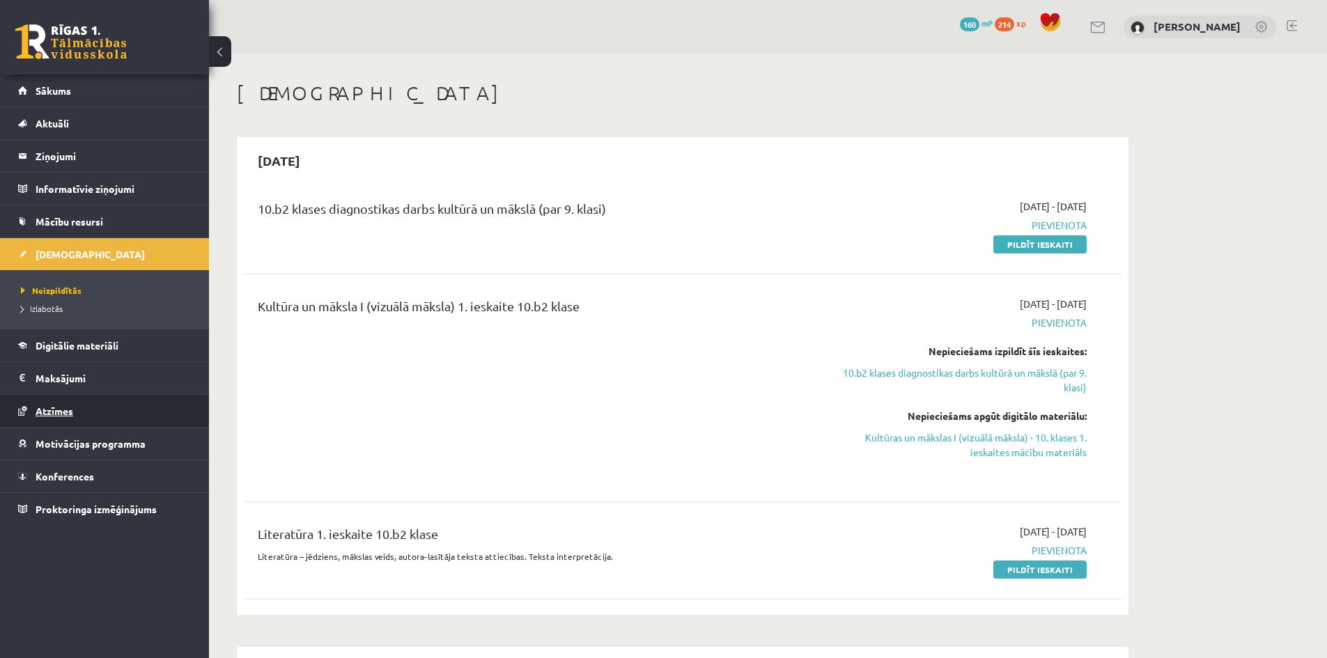
click at [67, 405] on link "Atzīmes" at bounding box center [104, 411] width 173 height 32
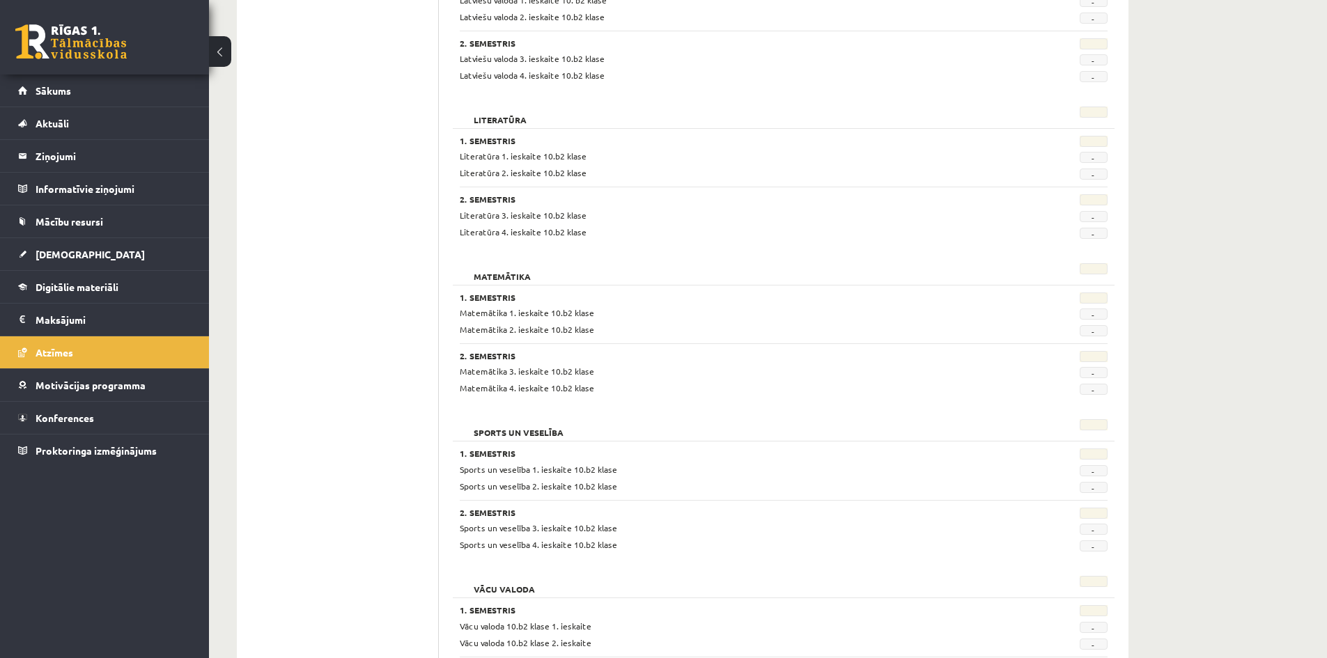
scroll to position [1172, 0]
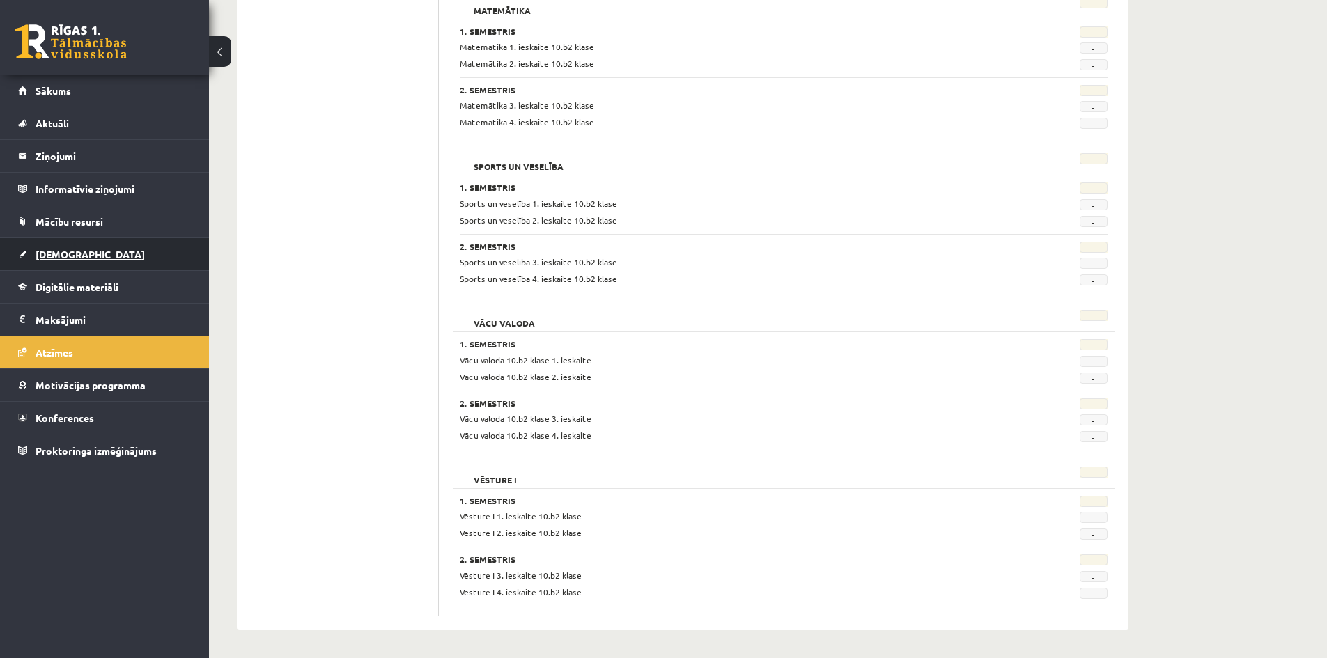
click at [52, 254] on span "[DEMOGRAPHIC_DATA]" at bounding box center [90, 254] width 109 height 13
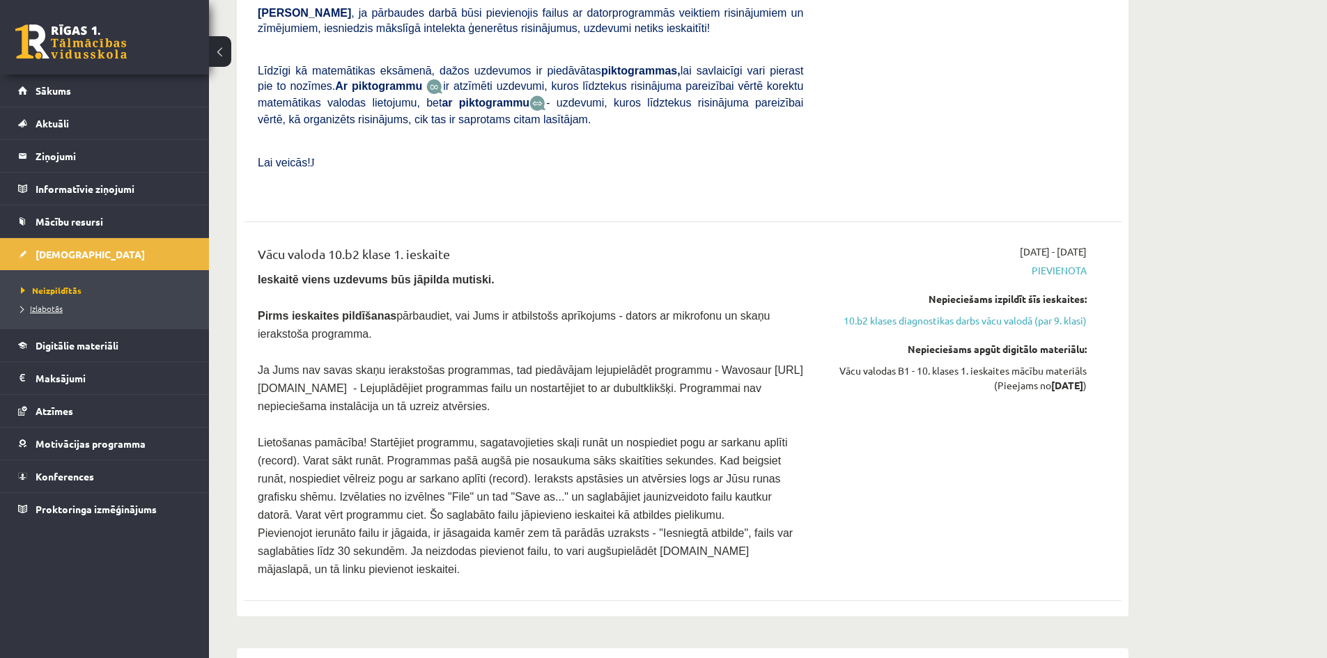
click at [53, 304] on span "Izlabotās" at bounding box center [42, 308] width 42 height 11
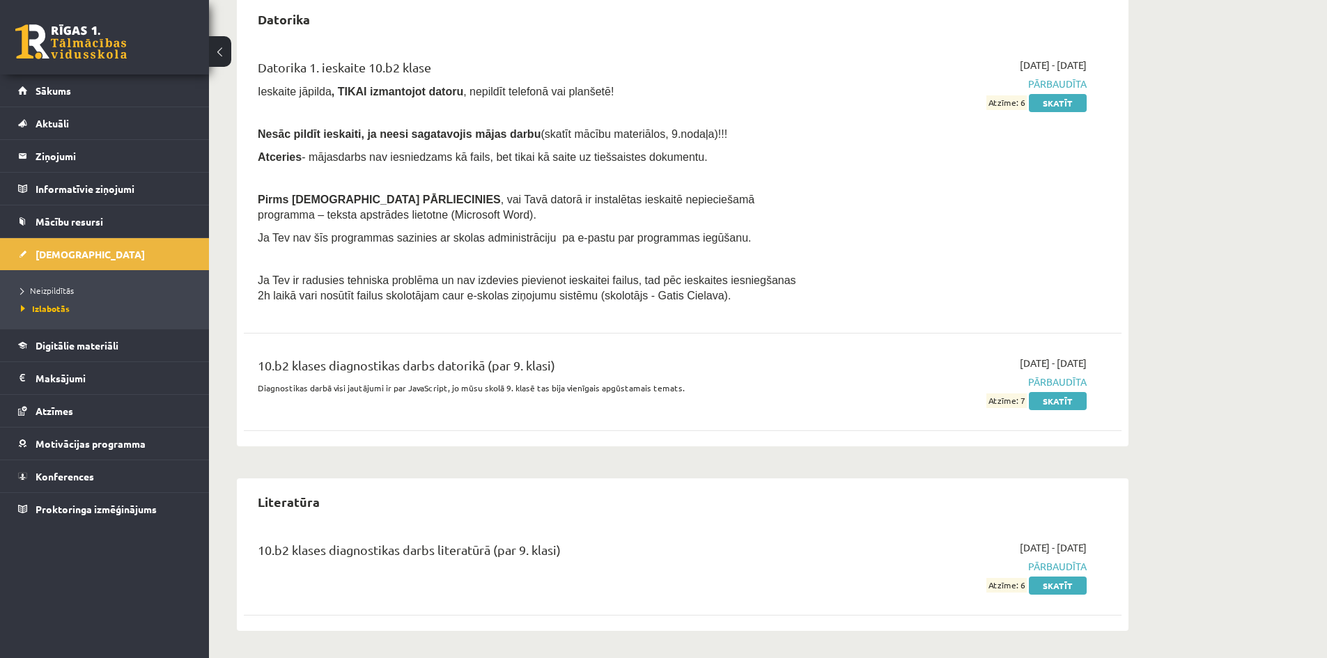
scroll to position [722, 0]
drag, startPoint x: 472, startPoint y: 557, endPoint x: 571, endPoint y: 579, distance: 102.1
click at [517, 557] on div "10.b2 klases diagnostikas darbs literatūrā (par 9. klasi)" at bounding box center [531, 553] width 546 height 26
click at [630, 566] on div "10.b2 klases diagnostikas darbs literatūrā (par 9. klasi)" at bounding box center [530, 566] width 566 height 52
